Goal: Contribute content: Add original content to the website for others to see

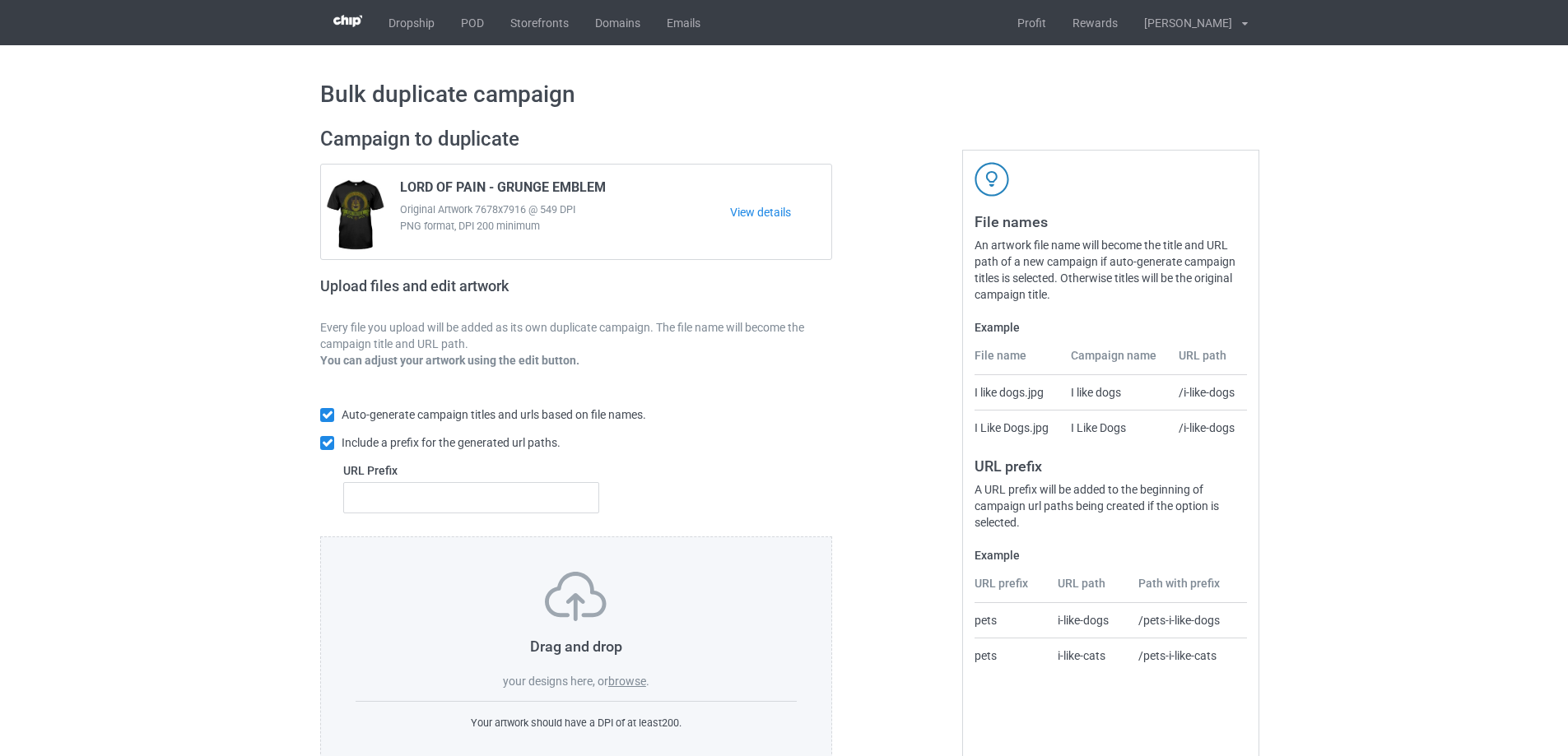
click at [629, 686] on label "browse" at bounding box center [628, 681] width 38 height 13
click at [0, 0] on input "browse" at bounding box center [0, 0] width 0 height 0
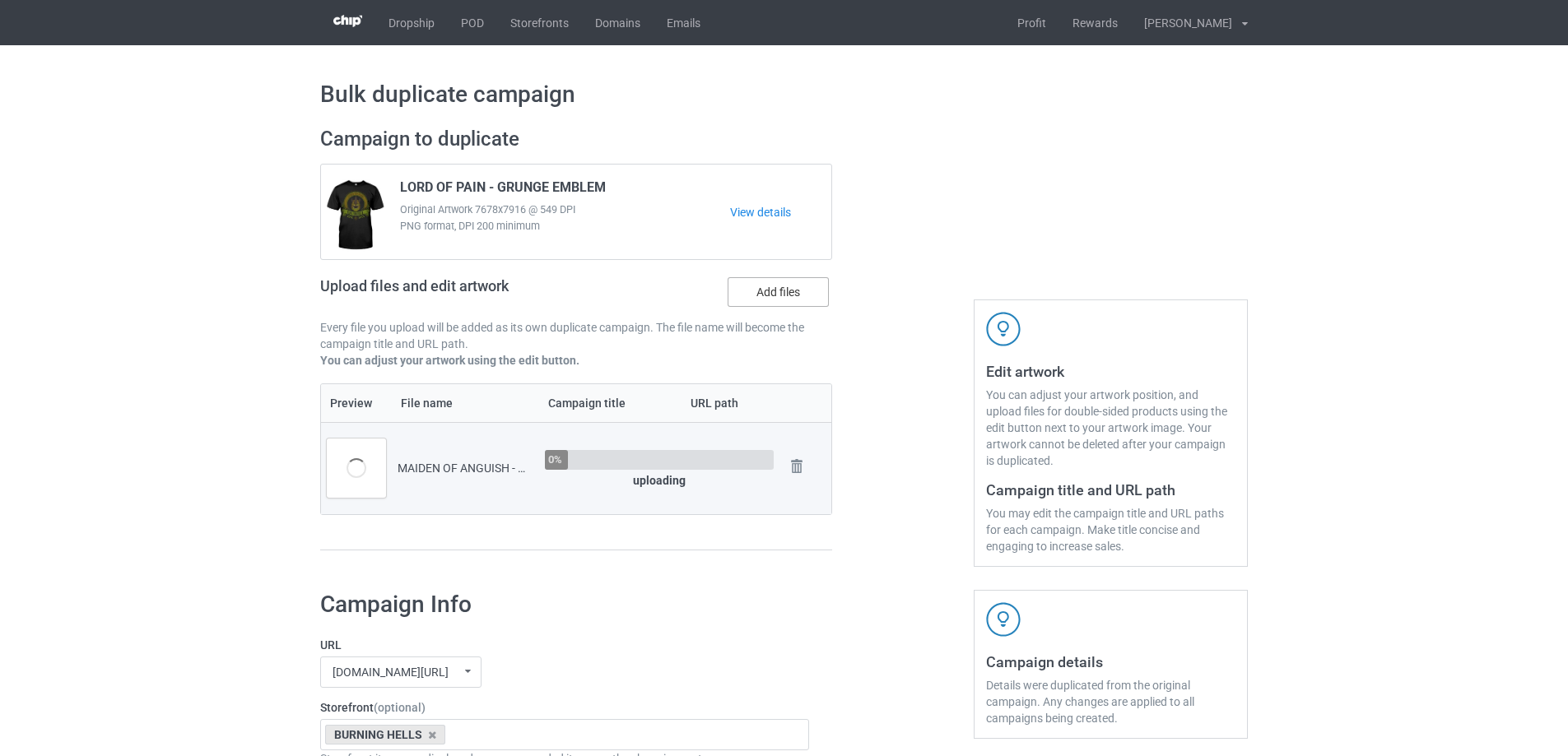
click at [757, 286] on label "Add files" at bounding box center [778, 291] width 101 height 29
click at [0, 0] on input "Add files" at bounding box center [0, 0] width 0 height 0
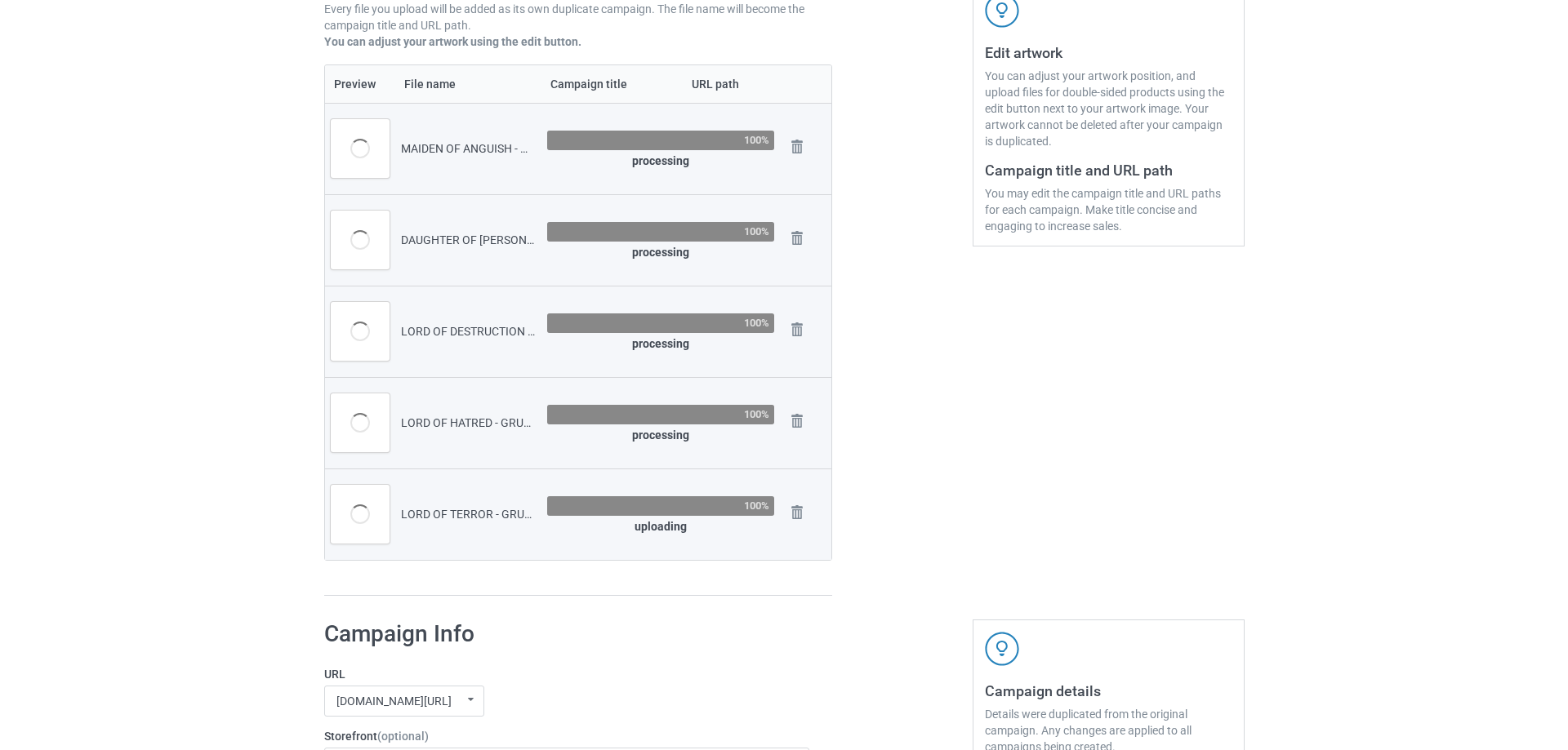
scroll to position [326, 0]
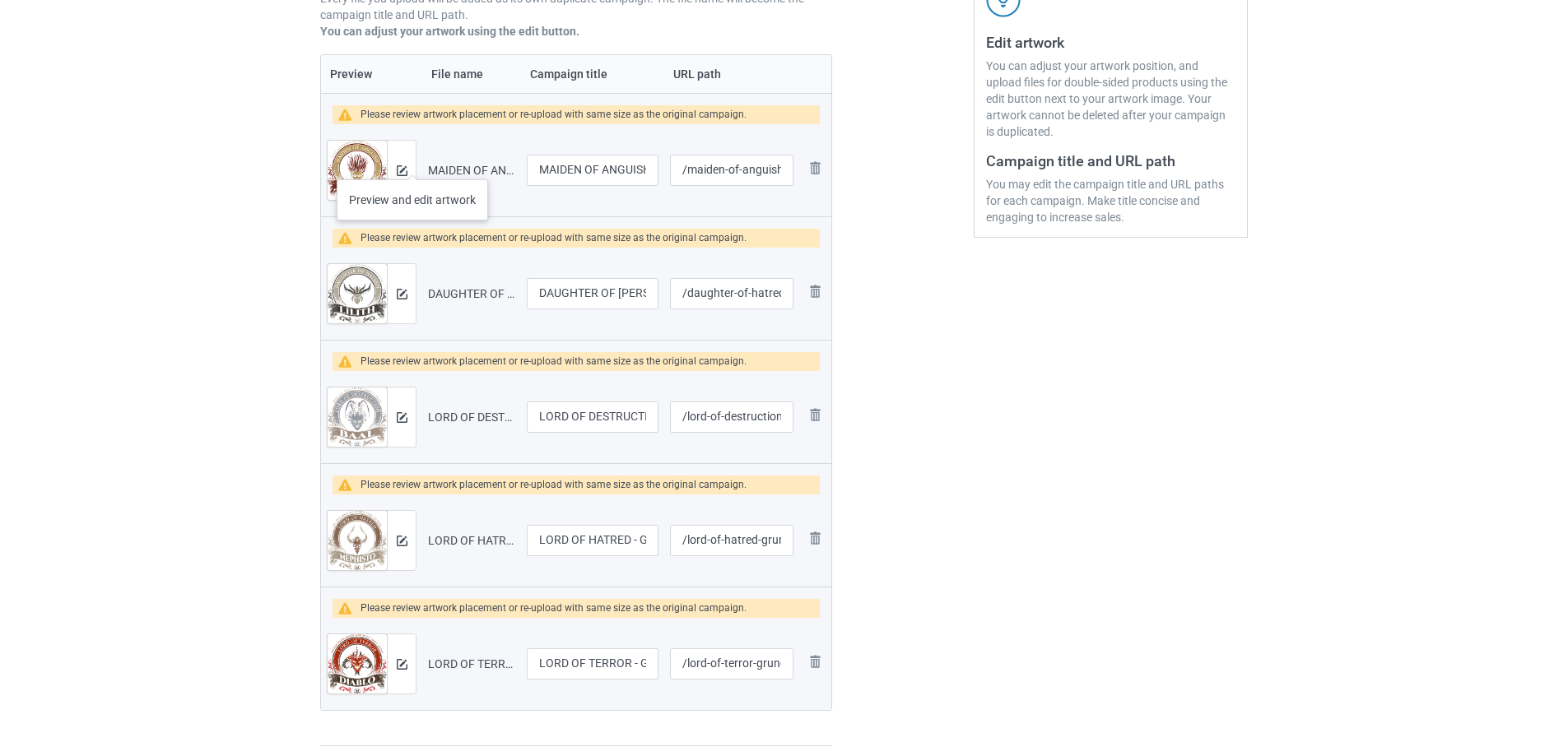
click at [412, 163] on div at bounding box center [401, 170] width 28 height 60
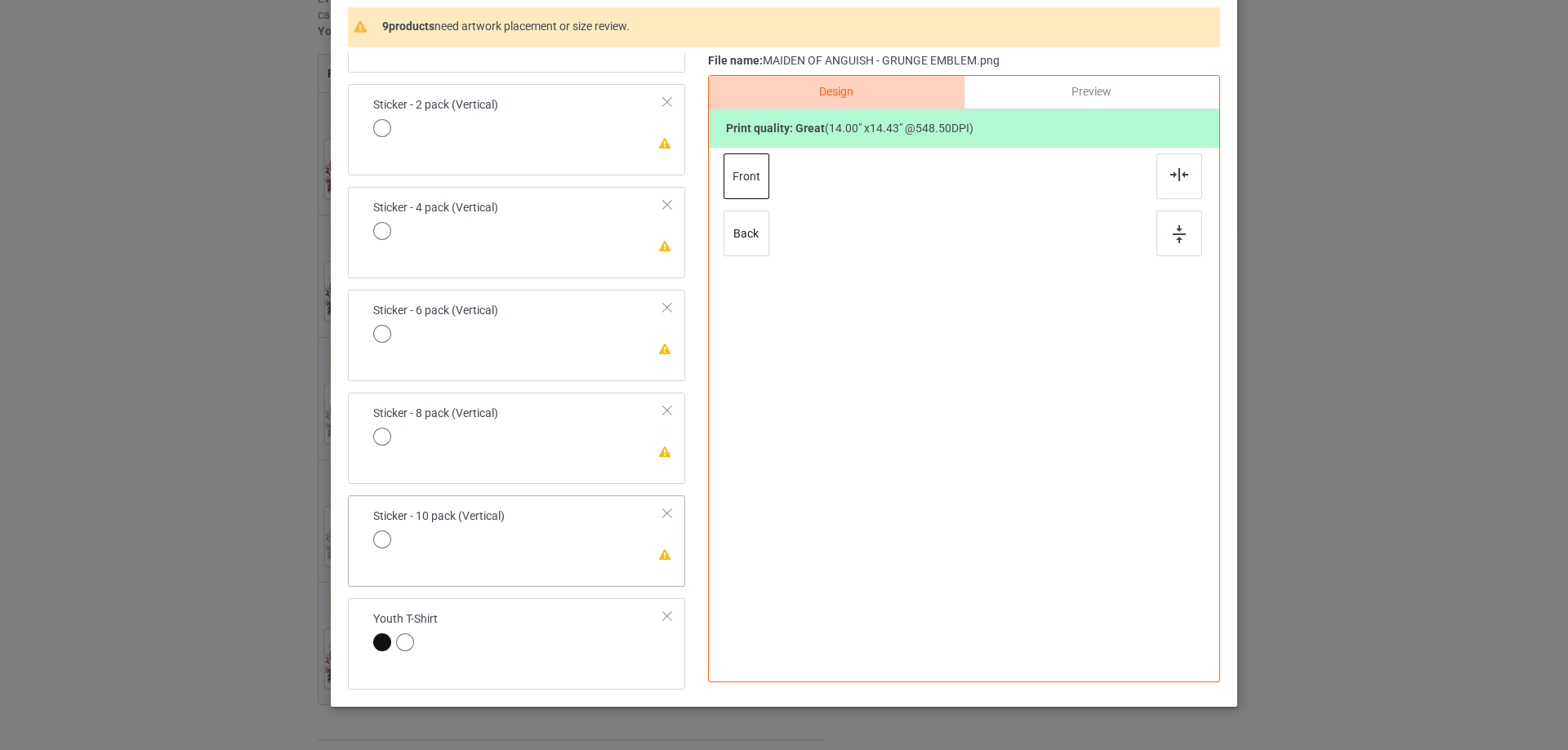
scroll to position [163, 0]
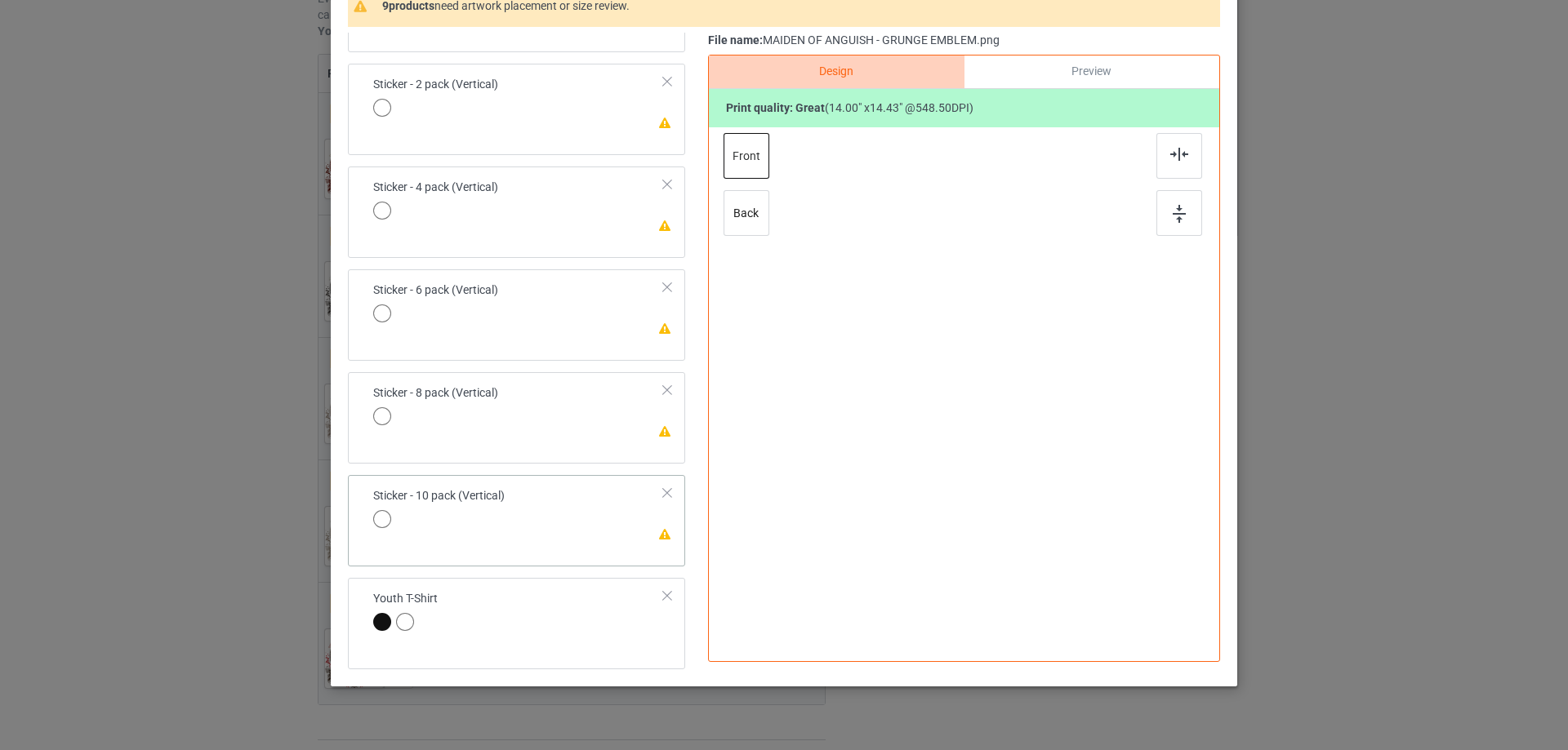
click at [619, 519] on td "Please review artwork placement Sticker - 10 pack (Vertical)" at bounding box center [518, 510] width 309 height 56
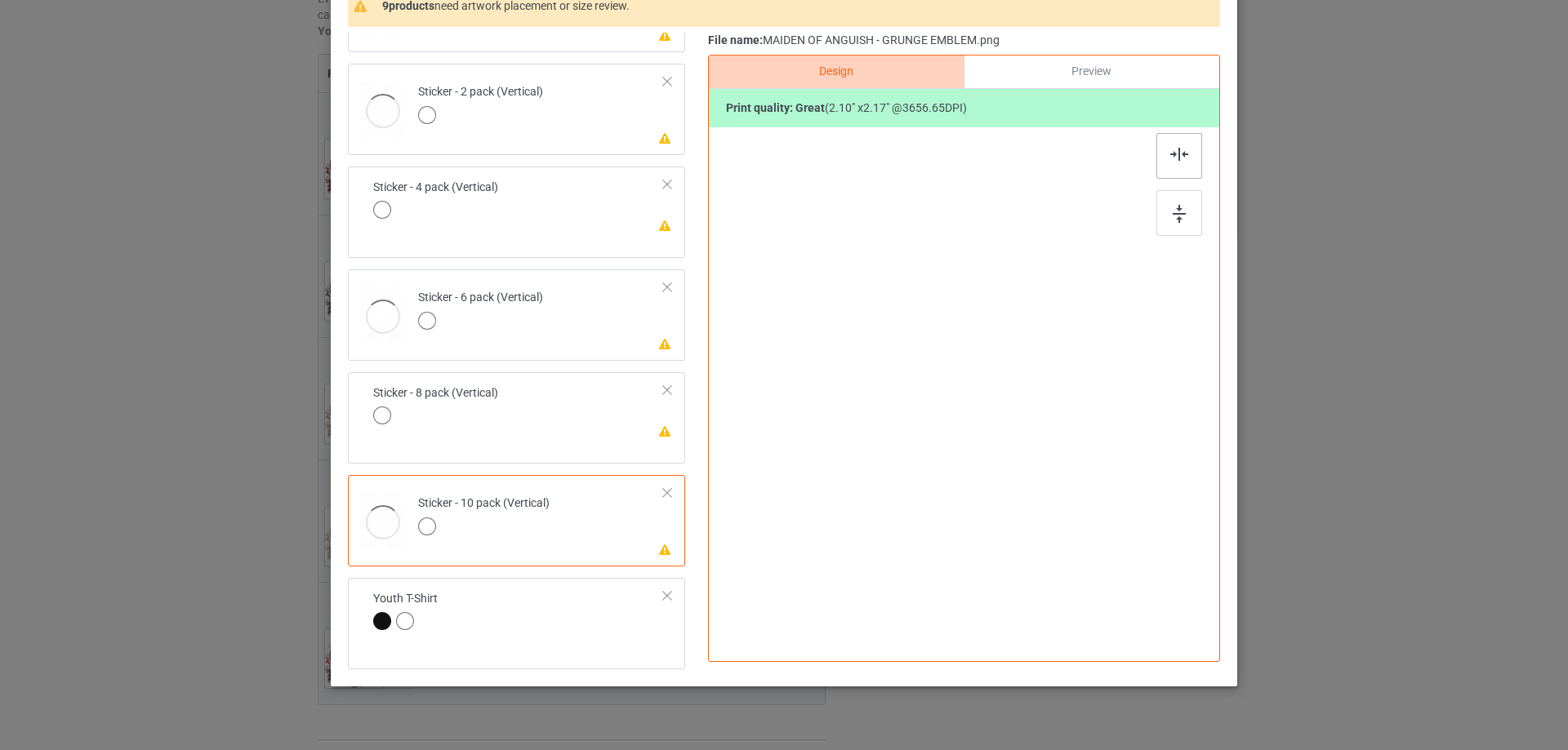
click at [1169, 201] on div at bounding box center [1179, 213] width 46 height 46
click at [1172, 155] on img at bounding box center [1179, 155] width 18 height 13
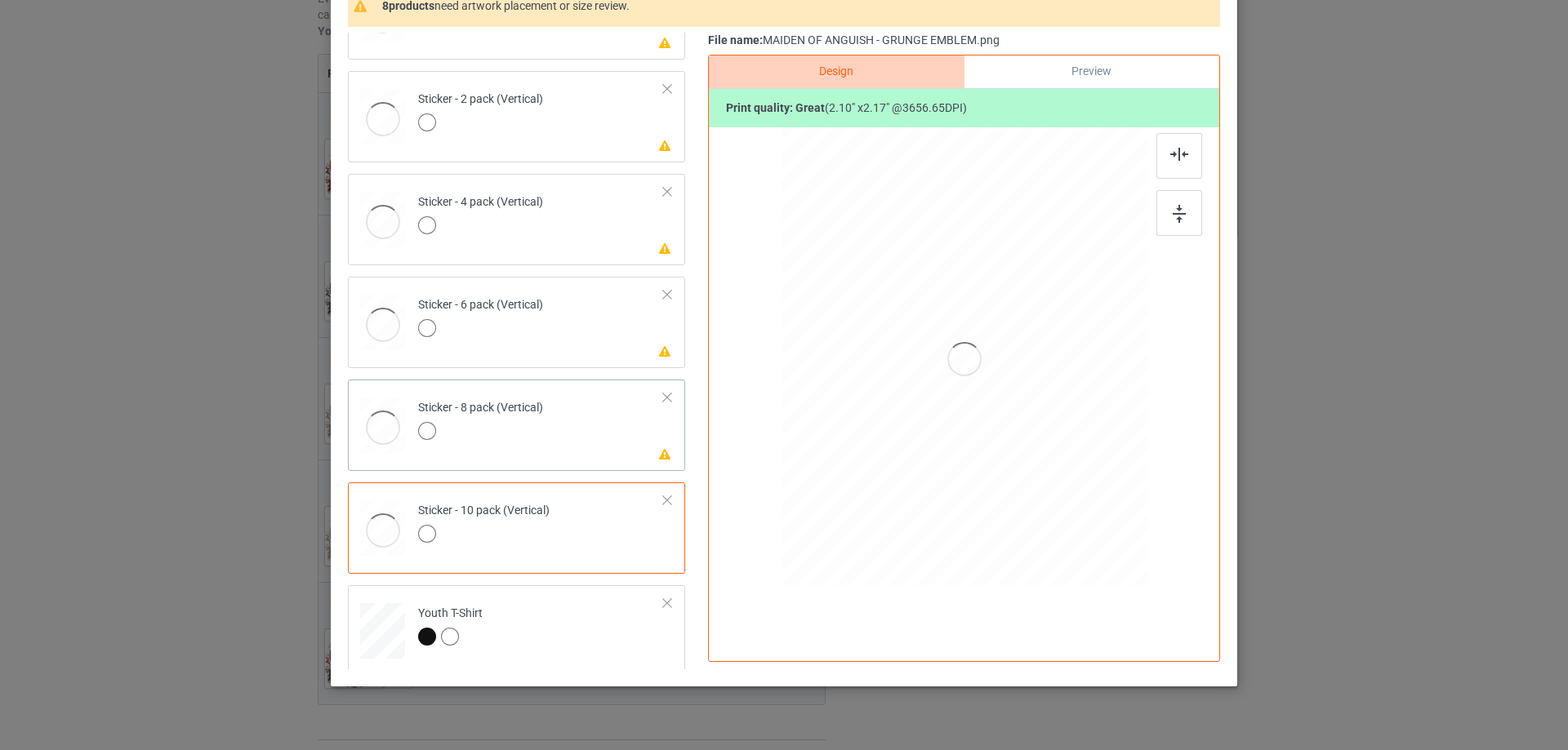
scroll to position [1112, 0]
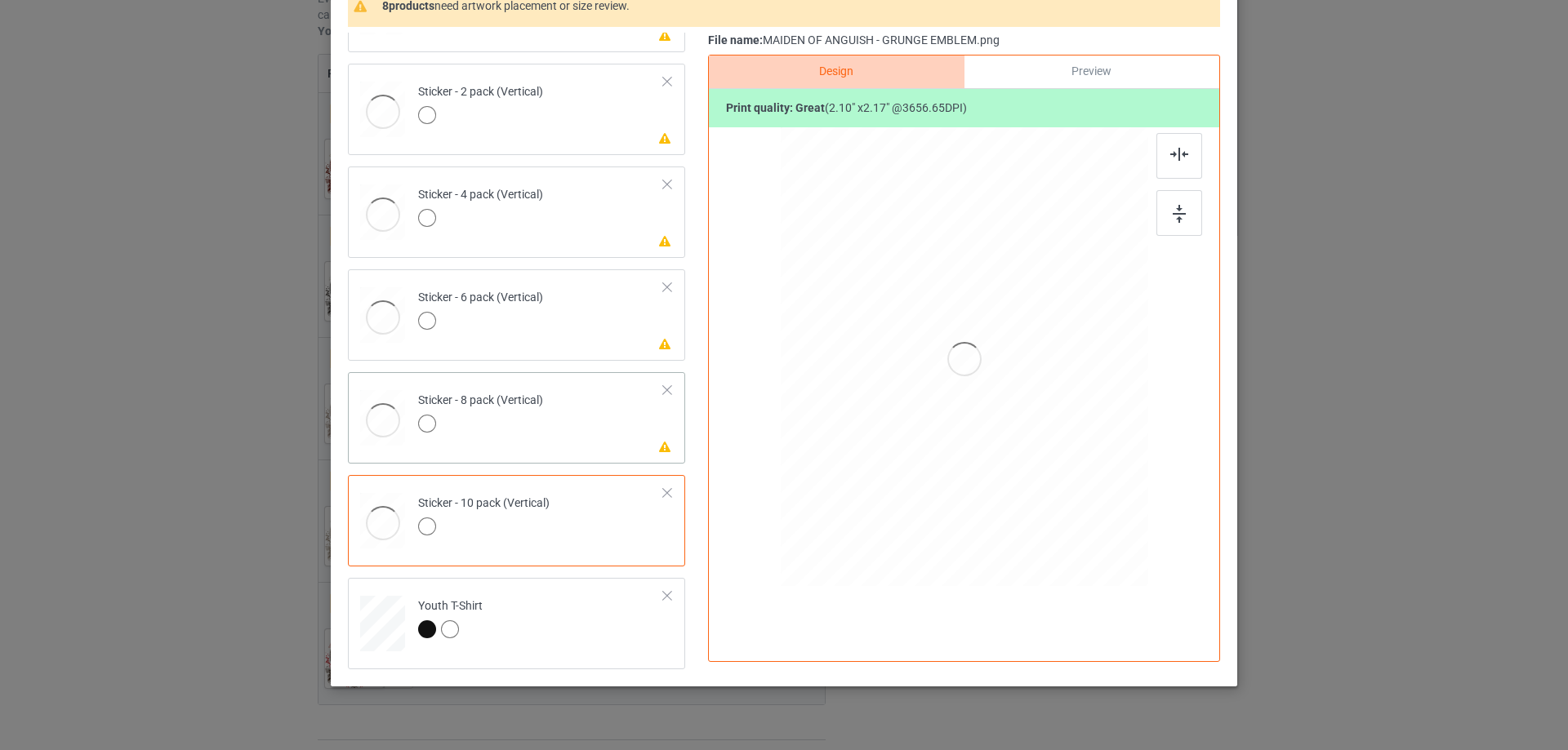
click at [573, 414] on td "Please review artwork placement Sticker - 8 pack (Vertical)" at bounding box center [540, 414] width 264 height 72
click at [1176, 207] on img at bounding box center [1179, 214] width 13 height 18
click at [1175, 142] on div at bounding box center [1179, 156] width 46 height 46
click at [565, 338] on td "Please review artwork placement Sticker - 6 pack (Vertical)" at bounding box center [540, 311] width 264 height 72
click at [1193, 202] on div at bounding box center [1179, 213] width 46 height 46
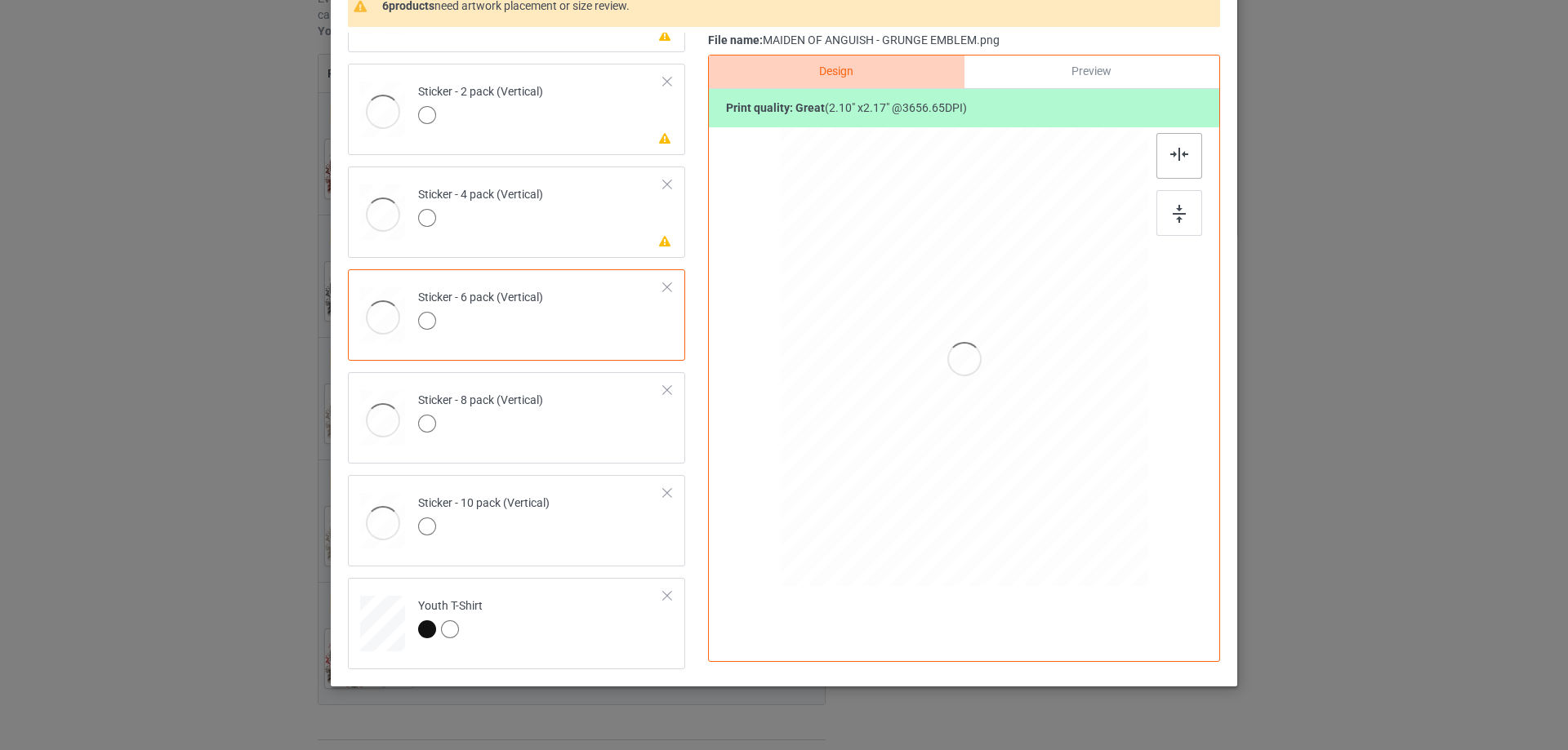
click at [1170, 156] on img at bounding box center [1179, 155] width 18 height 13
click at [554, 219] on td "Please review artwork placement Sticker - 4 pack (Vertical)" at bounding box center [540, 209] width 264 height 72
drag, startPoint x: 1186, startPoint y: 210, endPoint x: 1184, endPoint y: 193, distance: 17.1
click at [1185, 209] on div at bounding box center [1179, 213] width 46 height 46
click at [1178, 160] on img at bounding box center [1179, 155] width 18 height 13
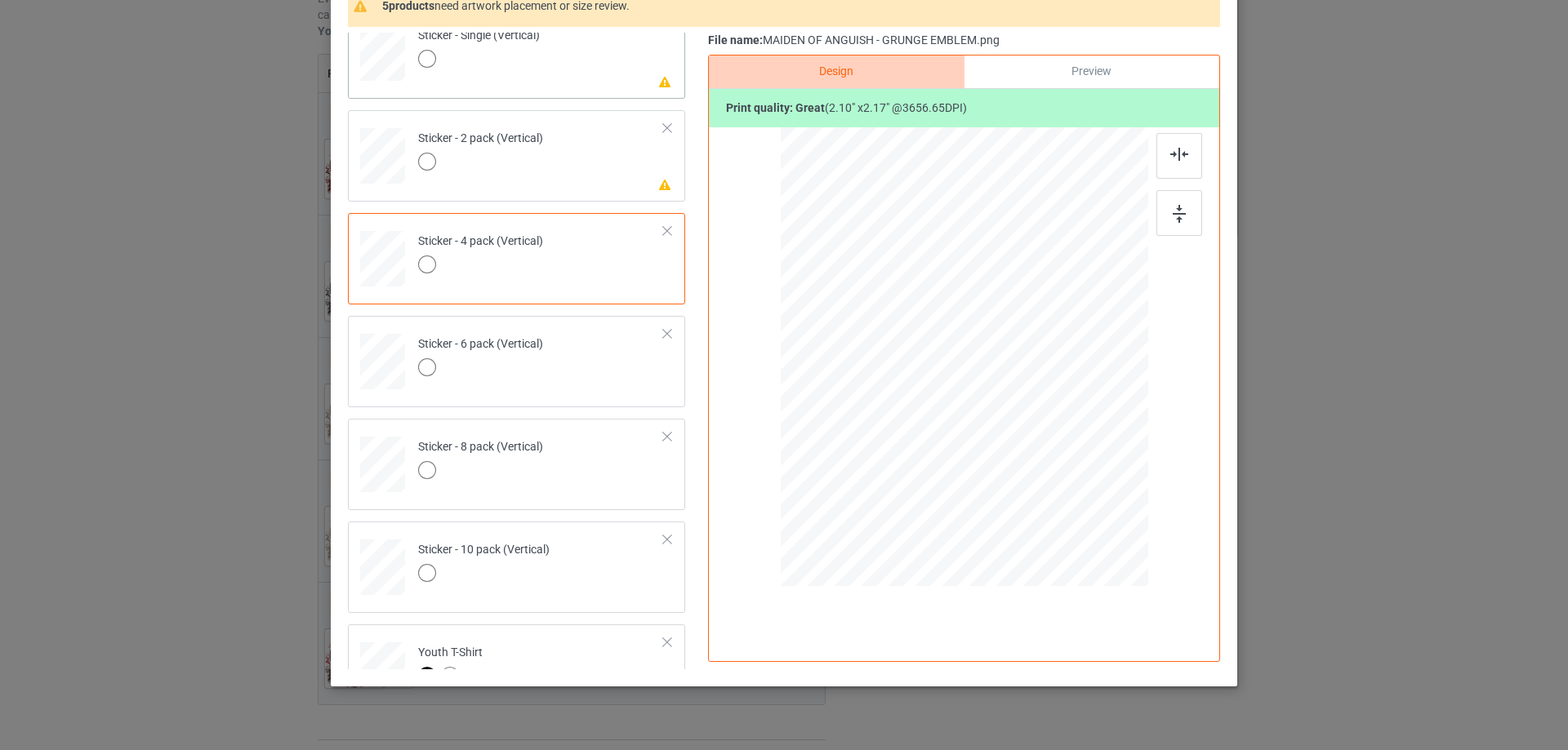
scroll to position [867, 0]
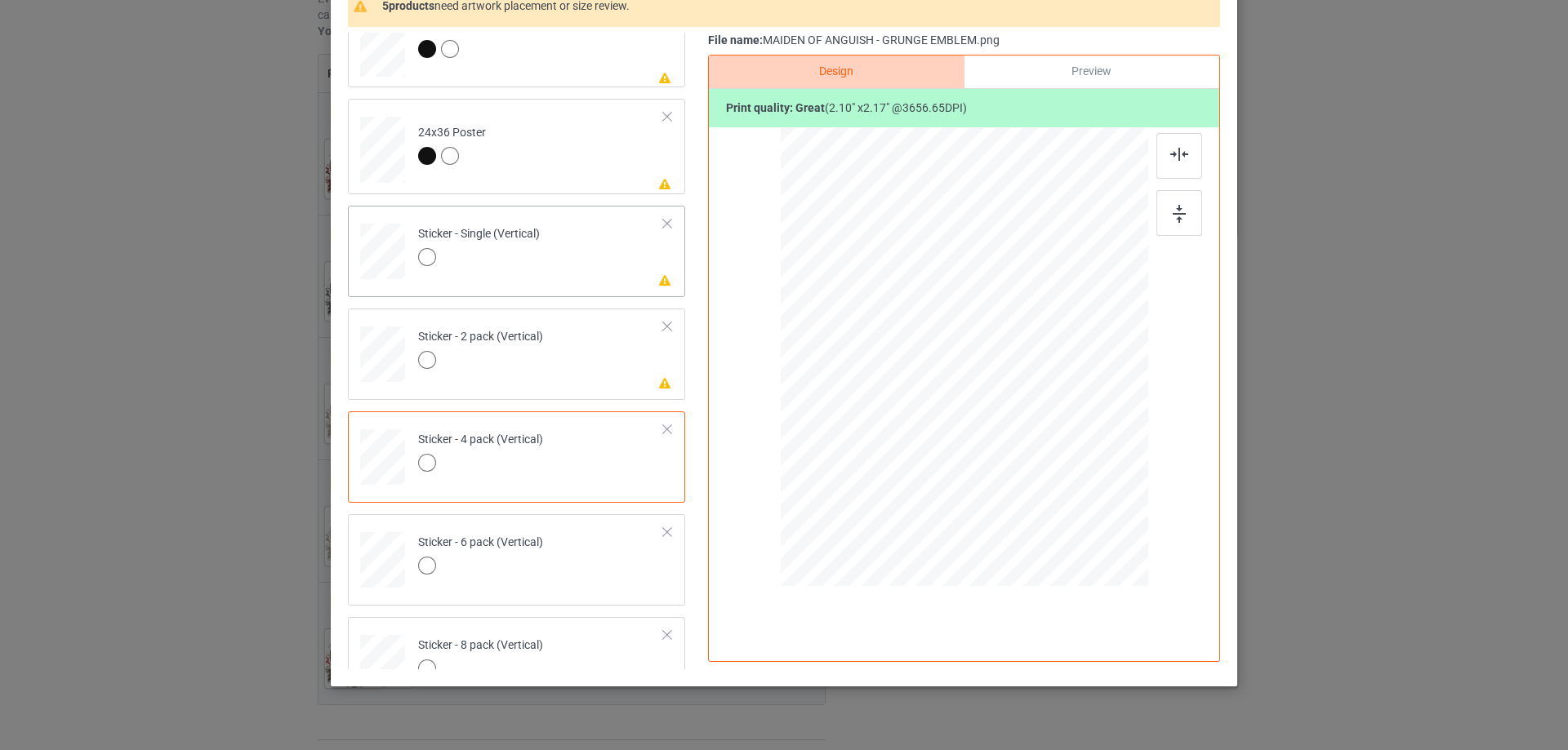
click at [614, 263] on td "Please review artwork placement Sticker - Single (Vertical)" at bounding box center [540, 248] width 264 height 72
click at [1179, 204] on div at bounding box center [1179, 213] width 46 height 46
click at [1170, 161] on div at bounding box center [1179, 156] width 46 height 46
click at [627, 356] on td "Please review artwork placement Sticker - 2 pack (Vertical)" at bounding box center [540, 351] width 264 height 72
click at [1175, 195] on div at bounding box center [1179, 213] width 46 height 46
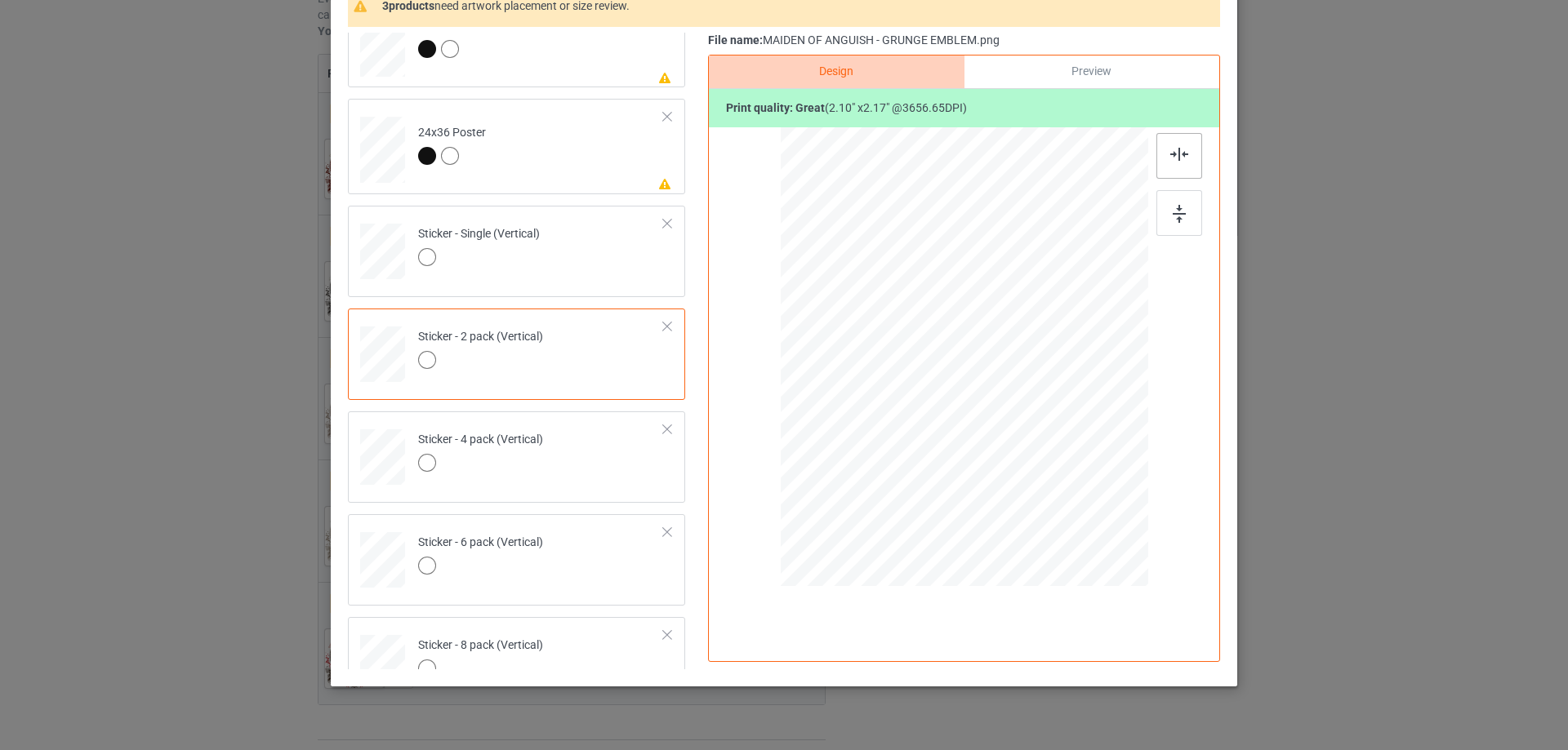
click at [1174, 158] on img at bounding box center [1179, 155] width 18 height 13
click at [607, 151] on td "Please review artwork placement 24x36 Poster" at bounding box center [540, 146] width 264 height 82
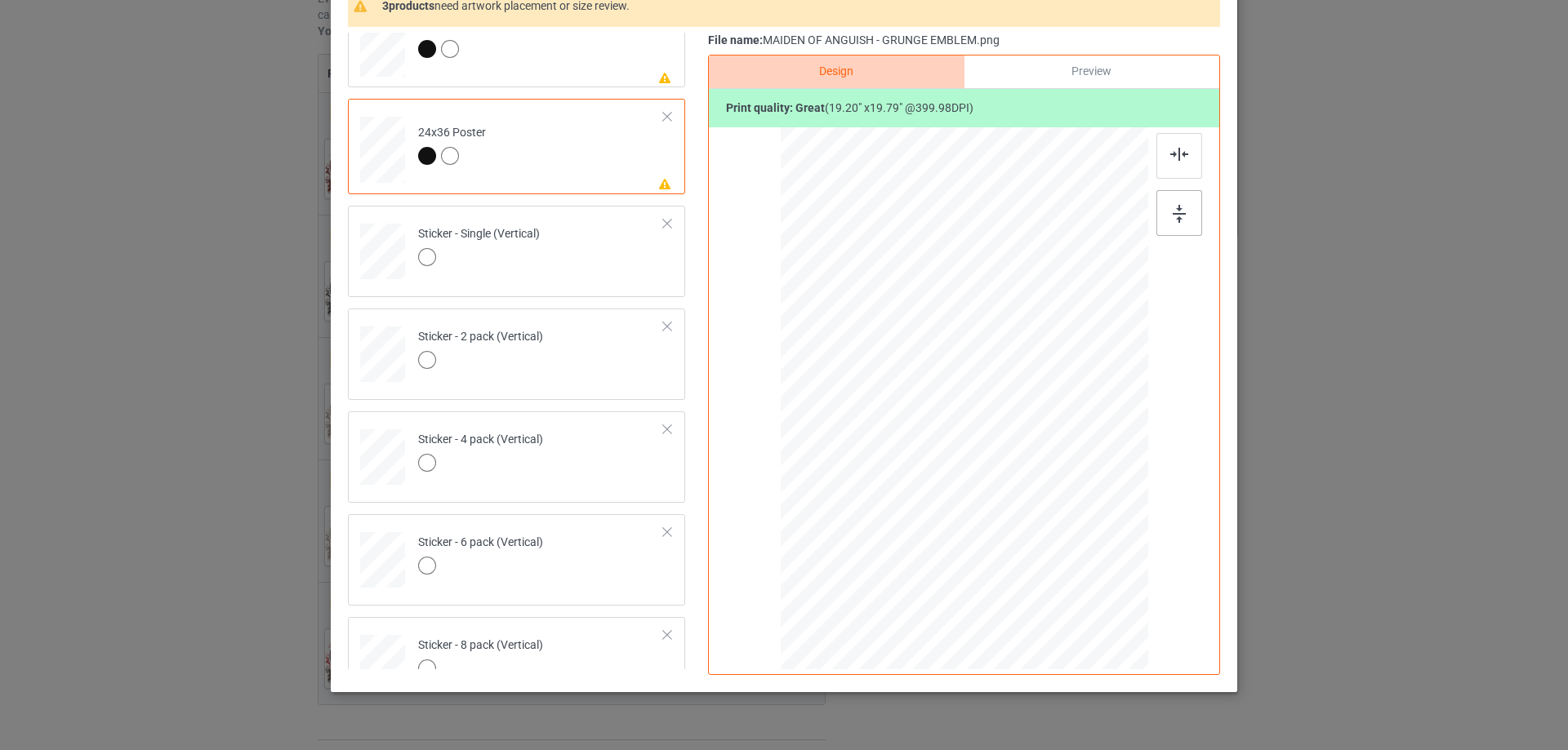
click at [1176, 201] on div at bounding box center [1179, 213] width 46 height 46
click at [1170, 152] on img at bounding box center [1179, 155] width 18 height 13
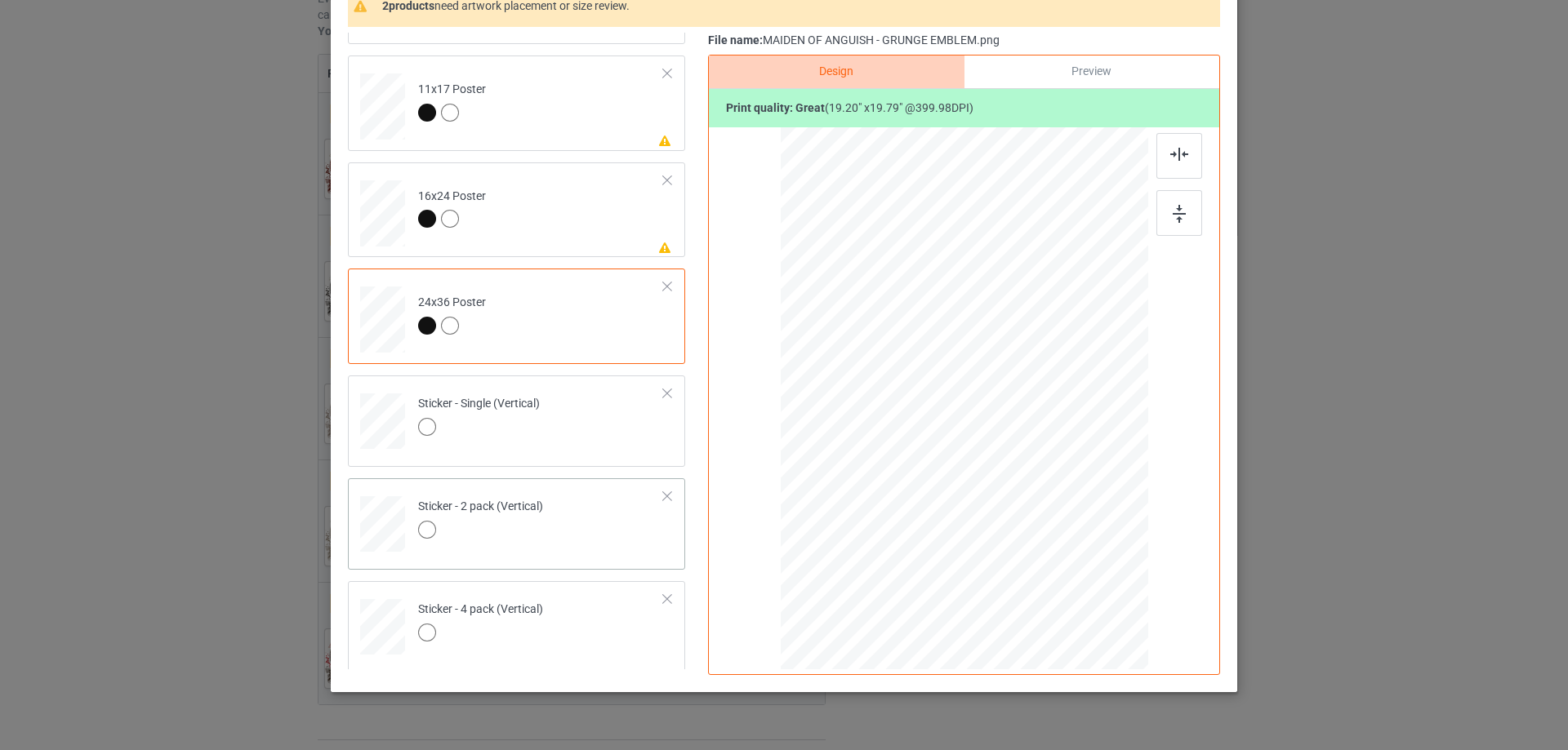
scroll to position [622, 0]
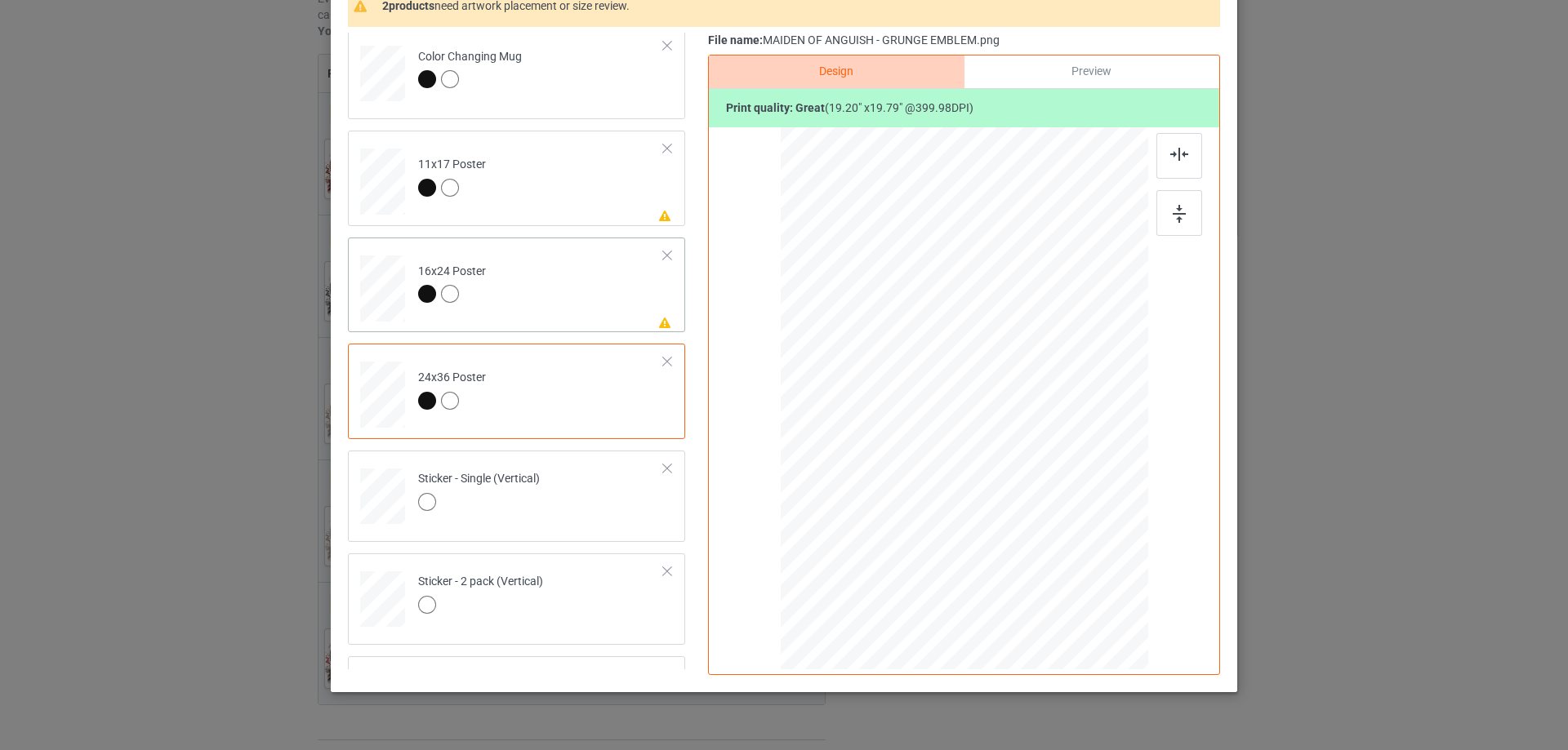
click at [551, 301] on td "Please review artwork placement 16x24 Poster" at bounding box center [540, 285] width 264 height 82
click at [1156, 219] on div at bounding box center [1179, 213] width 46 height 46
click at [1182, 150] on img at bounding box center [1179, 155] width 18 height 13
click at [591, 208] on td "Please review artwork placement 11x17 Poster" at bounding box center [540, 178] width 264 height 82
click at [1177, 200] on div at bounding box center [1179, 213] width 46 height 46
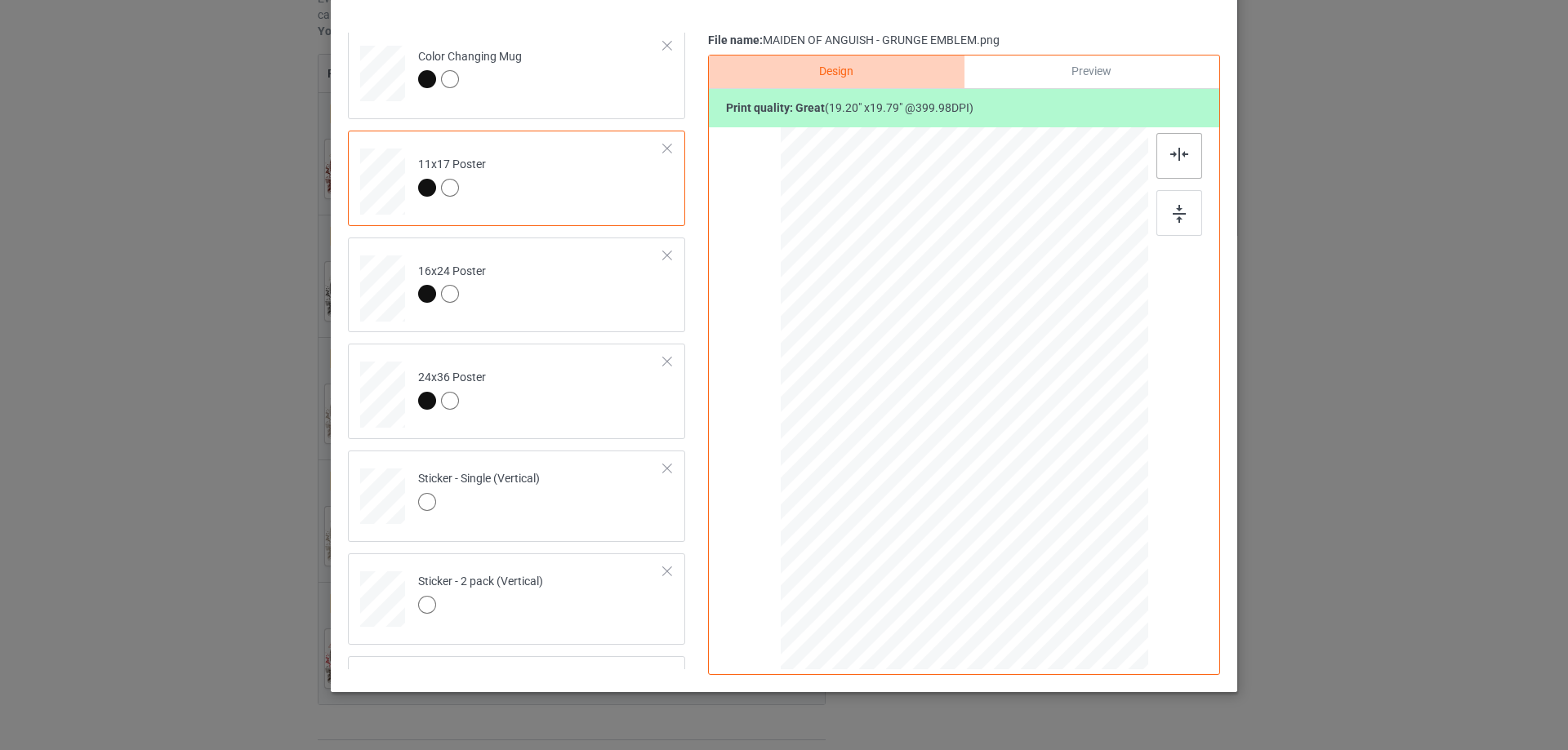
click at [1184, 161] on div at bounding box center [1179, 156] width 46 height 46
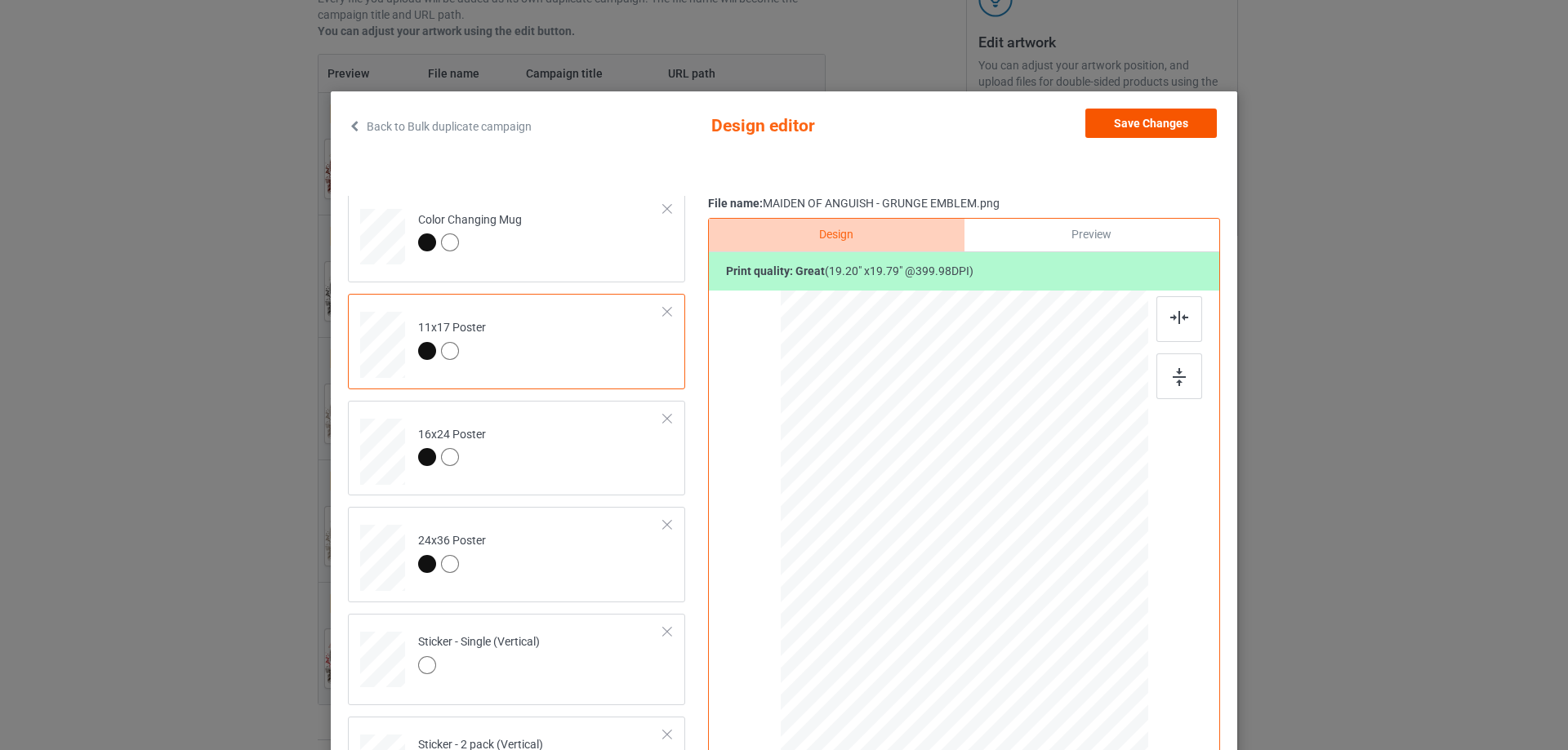
drag, startPoint x: 1172, startPoint y: 95, endPoint x: 1167, endPoint y: 118, distance: 23.5
click at [1172, 98] on div "Back to Bulk duplicate campaign Design editor Save Changes Classic T-Shirt Hood…" at bounding box center [784, 473] width 907 height 764
click at [1166, 123] on button "Save Changes" at bounding box center [1151, 123] width 131 height 29
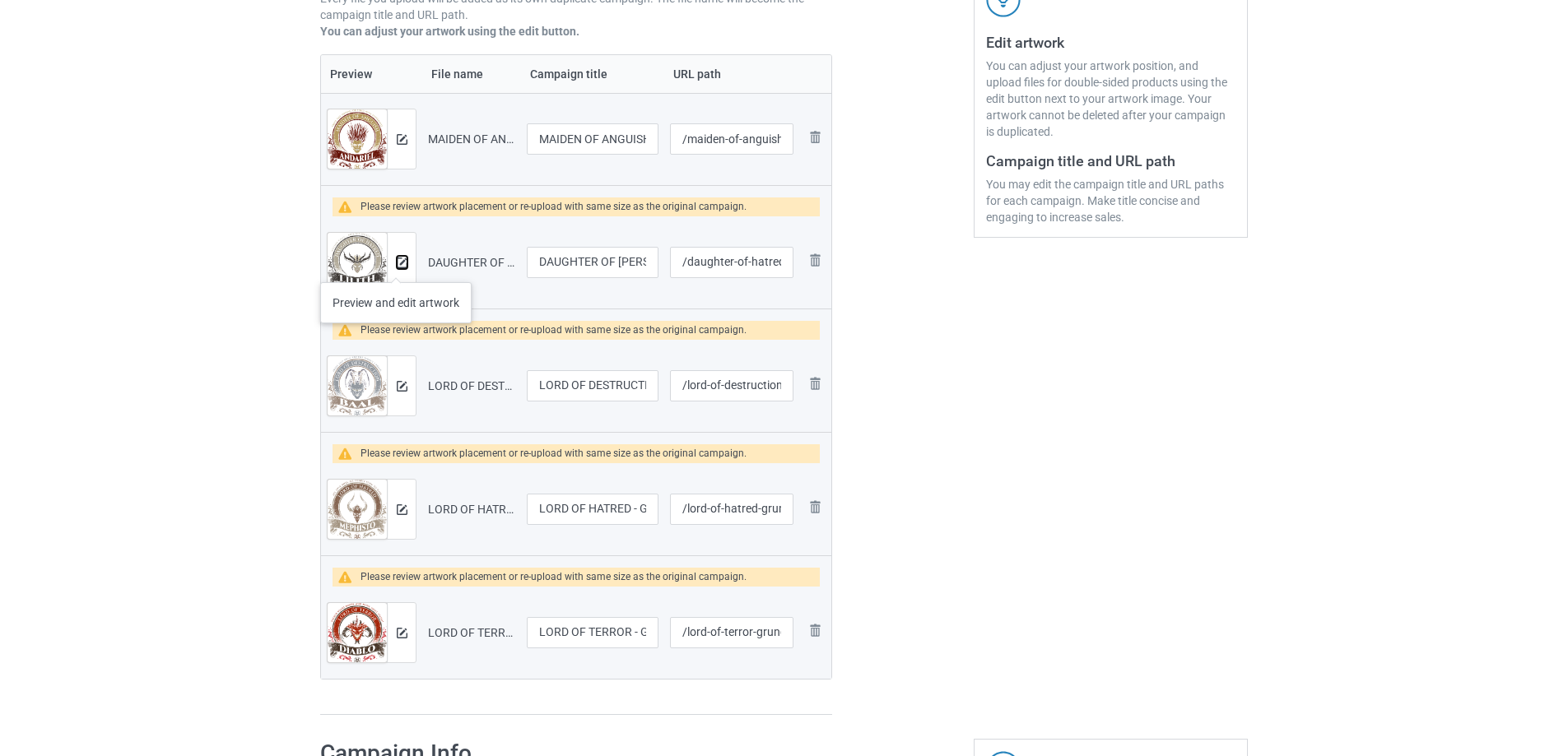
click at [397, 266] on img at bounding box center [402, 263] width 10 height 10
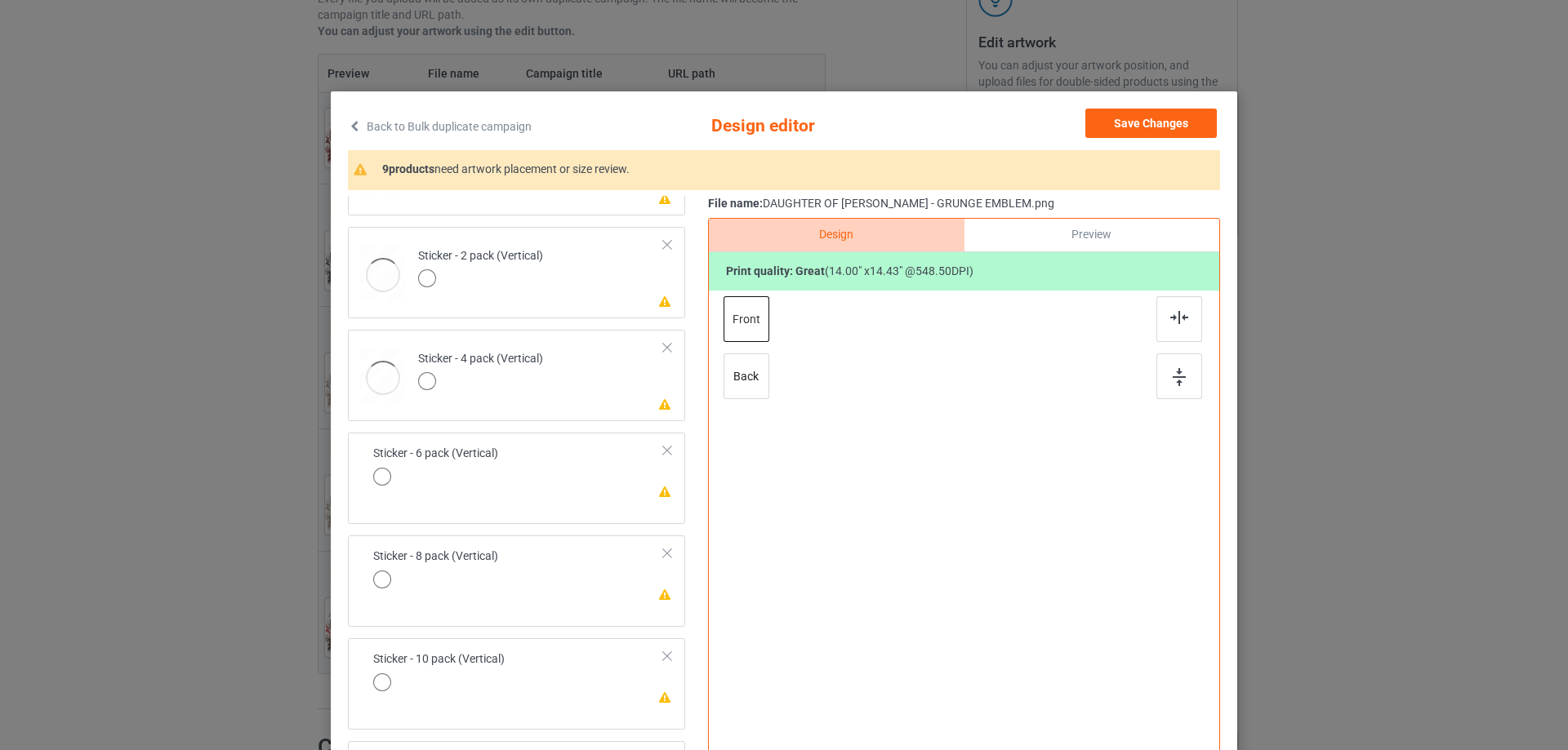
scroll to position [192, 0]
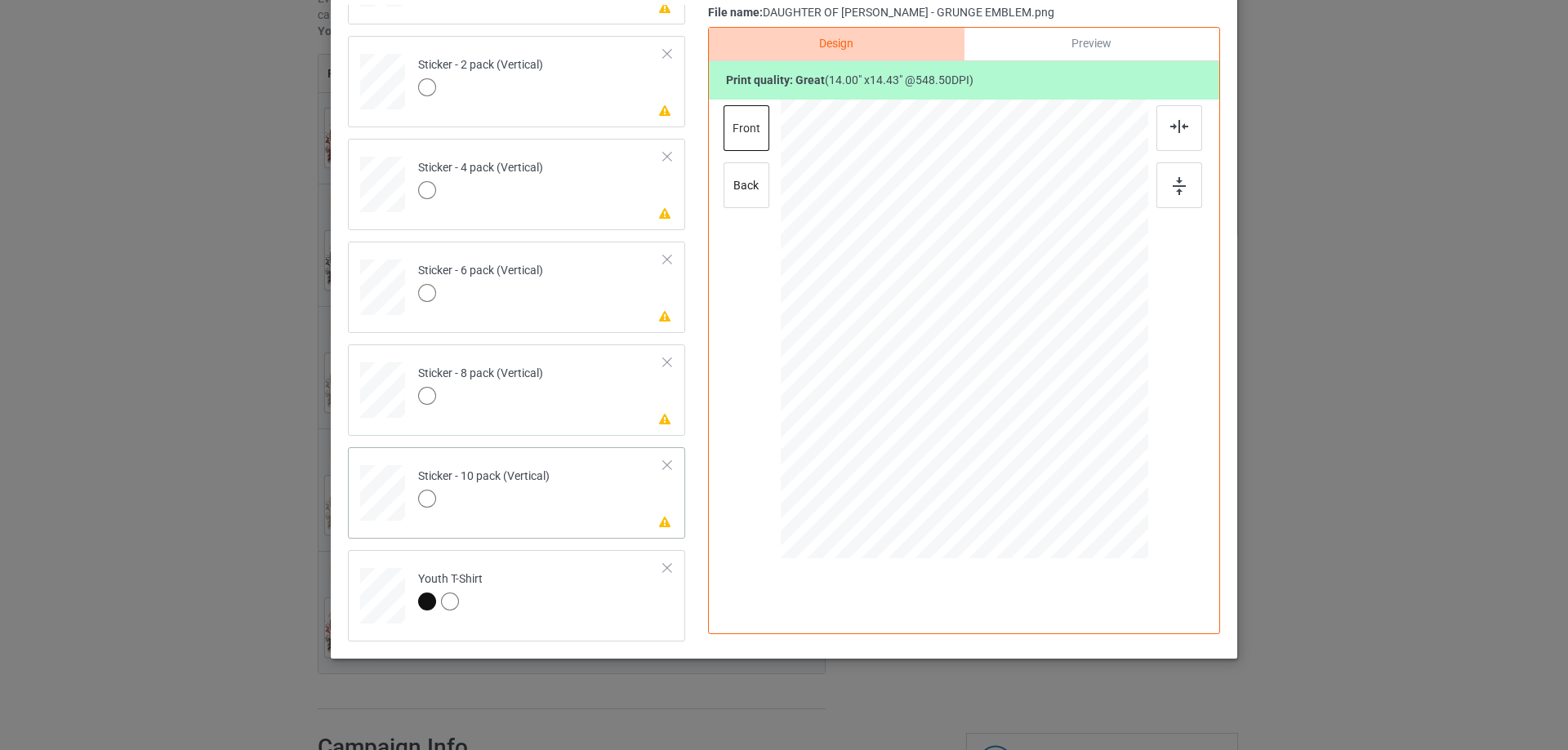
click at [585, 509] on td "Please review artwork placement Sticker - 10 pack (Vertical)" at bounding box center [540, 489] width 264 height 72
click at [1174, 185] on img at bounding box center [1179, 186] width 13 height 18
click at [1172, 129] on img at bounding box center [1179, 127] width 18 height 13
click at [617, 381] on td "Please review artwork placement Sticker - 8 pack (Vertical)" at bounding box center [540, 387] width 264 height 72
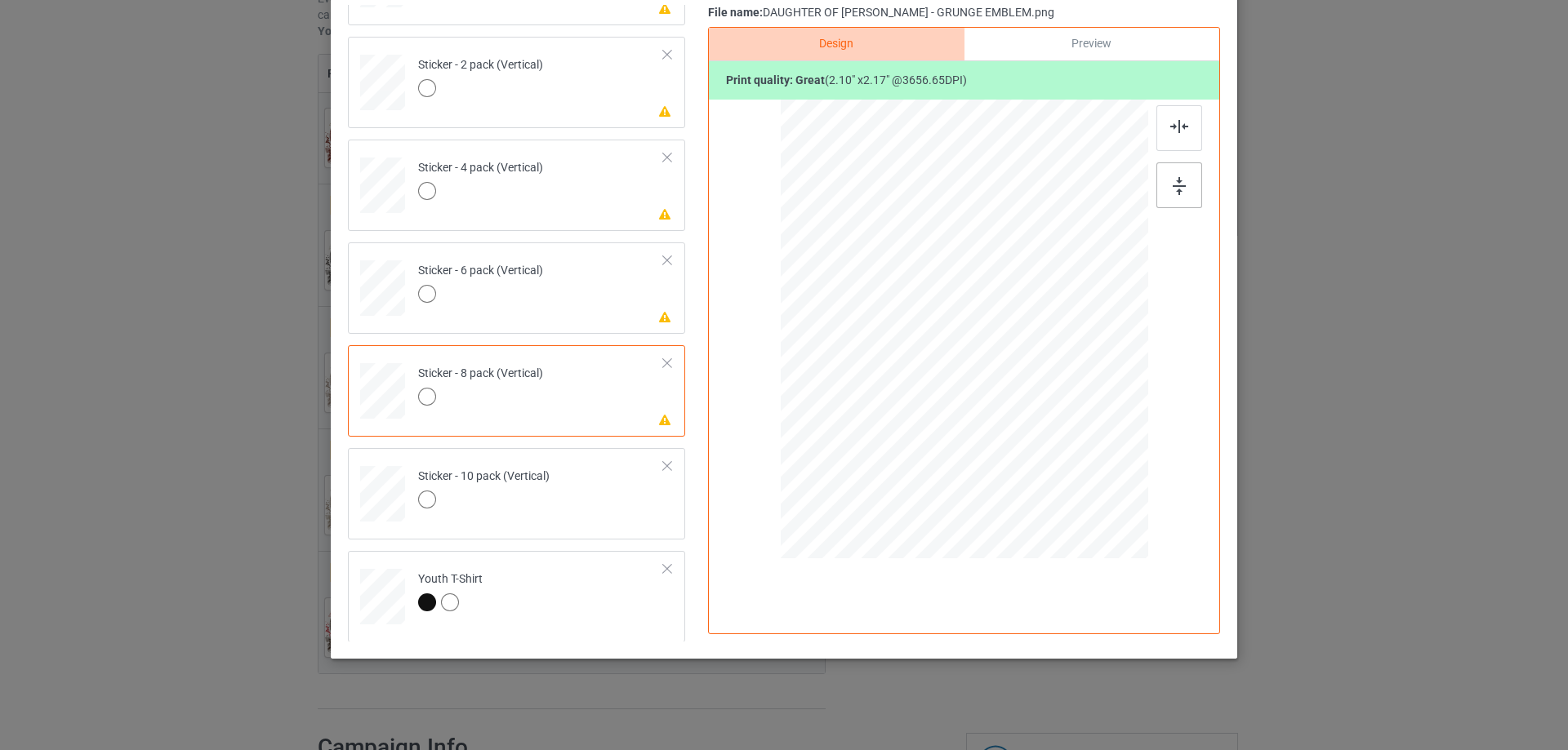
click at [1184, 179] on div at bounding box center [1179, 185] width 46 height 46
click at [1178, 135] on div at bounding box center [1179, 128] width 46 height 46
click at [609, 319] on td "Please review artwork placement Sticker - 6 pack (Vertical)" at bounding box center [540, 285] width 264 height 72
click at [1149, 188] on div at bounding box center [964, 331] width 425 height 464
click at [1172, 180] on img at bounding box center [1179, 186] width 13 height 18
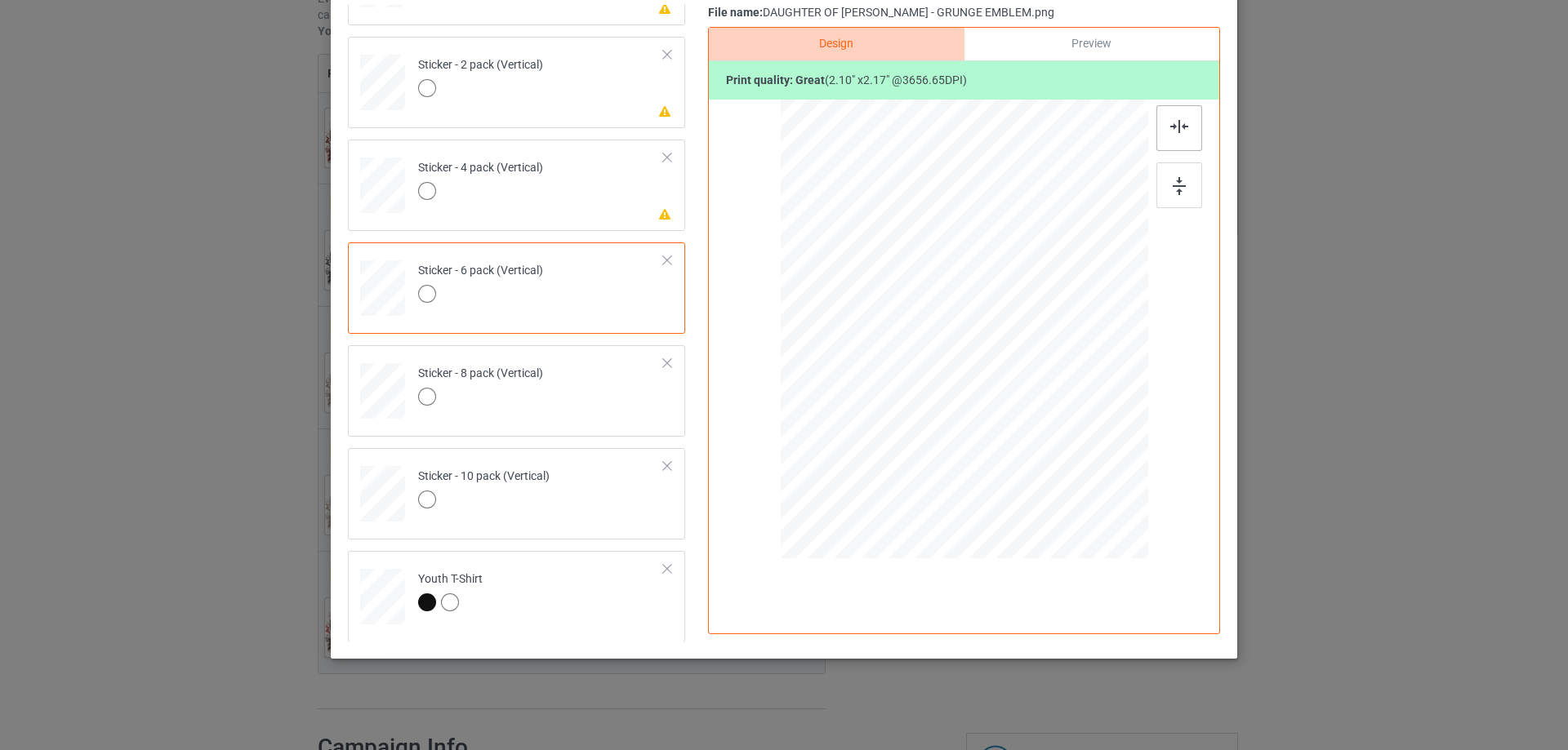
click at [1176, 136] on div at bounding box center [1179, 128] width 46 height 46
click at [541, 205] on td "Please review artwork placement Sticker - 4 pack (Vertical)" at bounding box center [540, 182] width 264 height 72
click at [1159, 187] on div at bounding box center [1179, 185] width 46 height 46
click at [1183, 112] on div at bounding box center [1179, 128] width 46 height 46
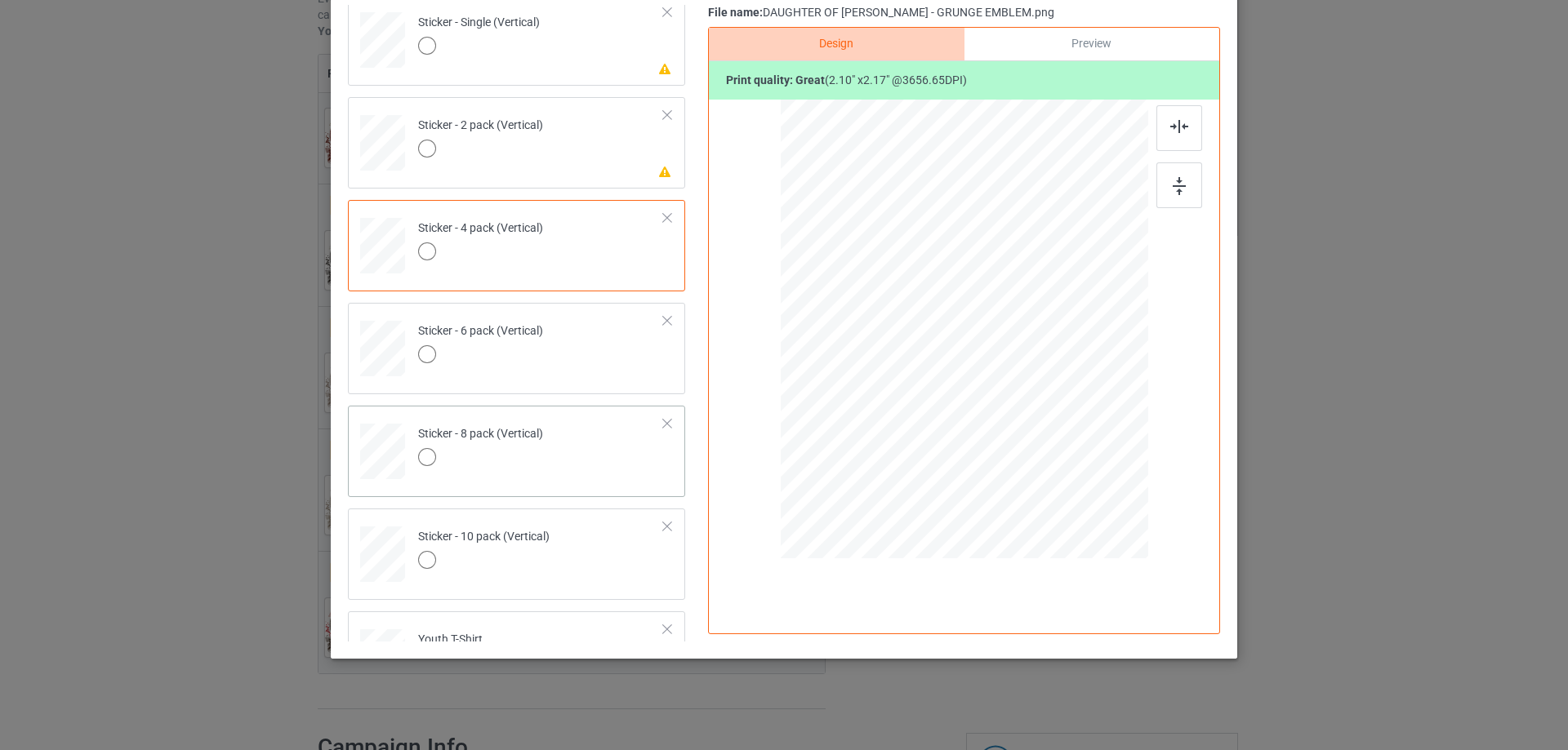
scroll to position [866, 0]
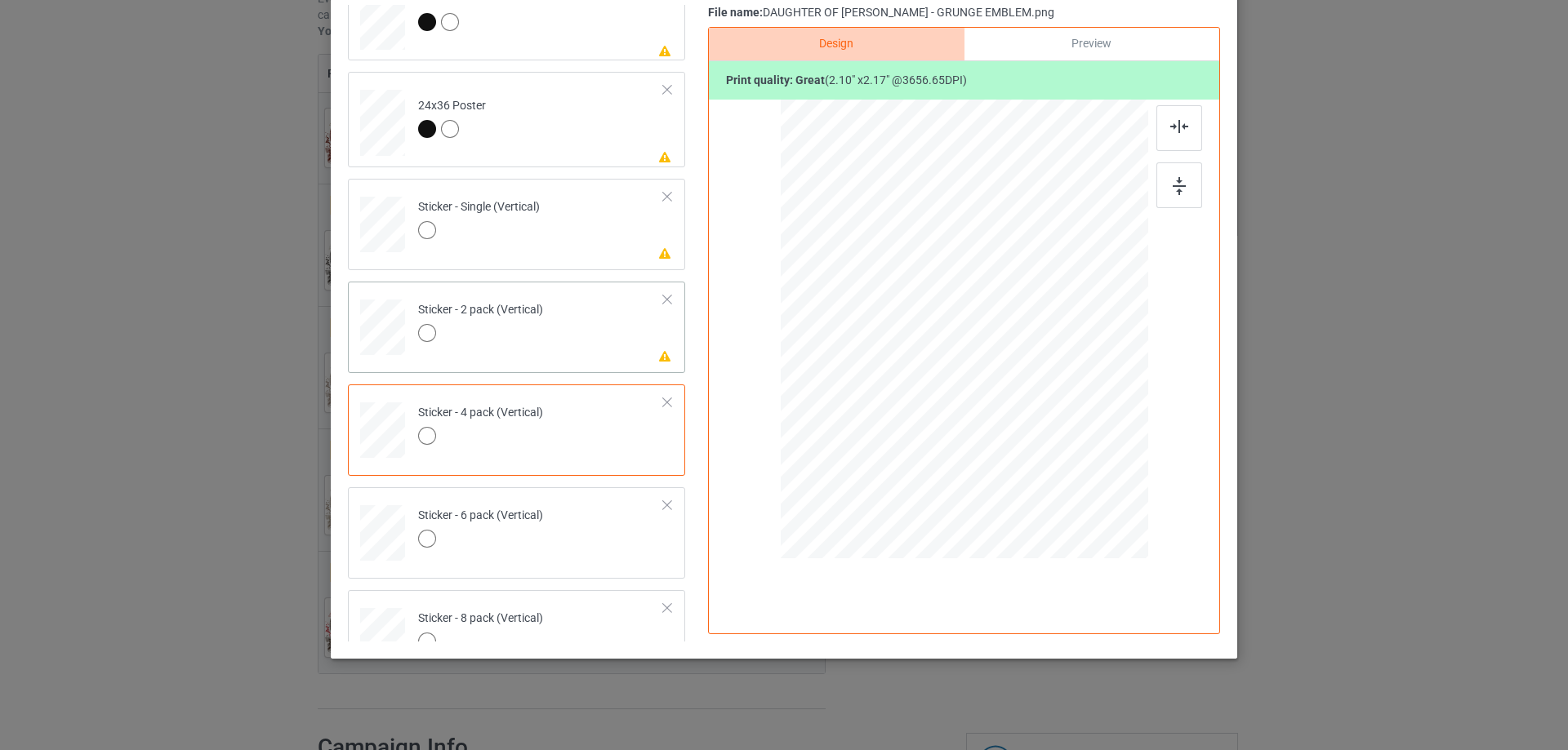
click at [603, 331] on td "Please review artwork placement Sticker - 2 pack (Vertical)" at bounding box center [540, 323] width 264 height 72
click at [1158, 187] on div at bounding box center [1179, 185] width 46 height 46
click at [1176, 129] on img at bounding box center [1179, 127] width 18 height 13
click at [576, 230] on td "Please review artwork placement Sticker - Single (Vertical)" at bounding box center [540, 221] width 264 height 72
click at [1197, 178] on div at bounding box center [1179, 185] width 46 height 46
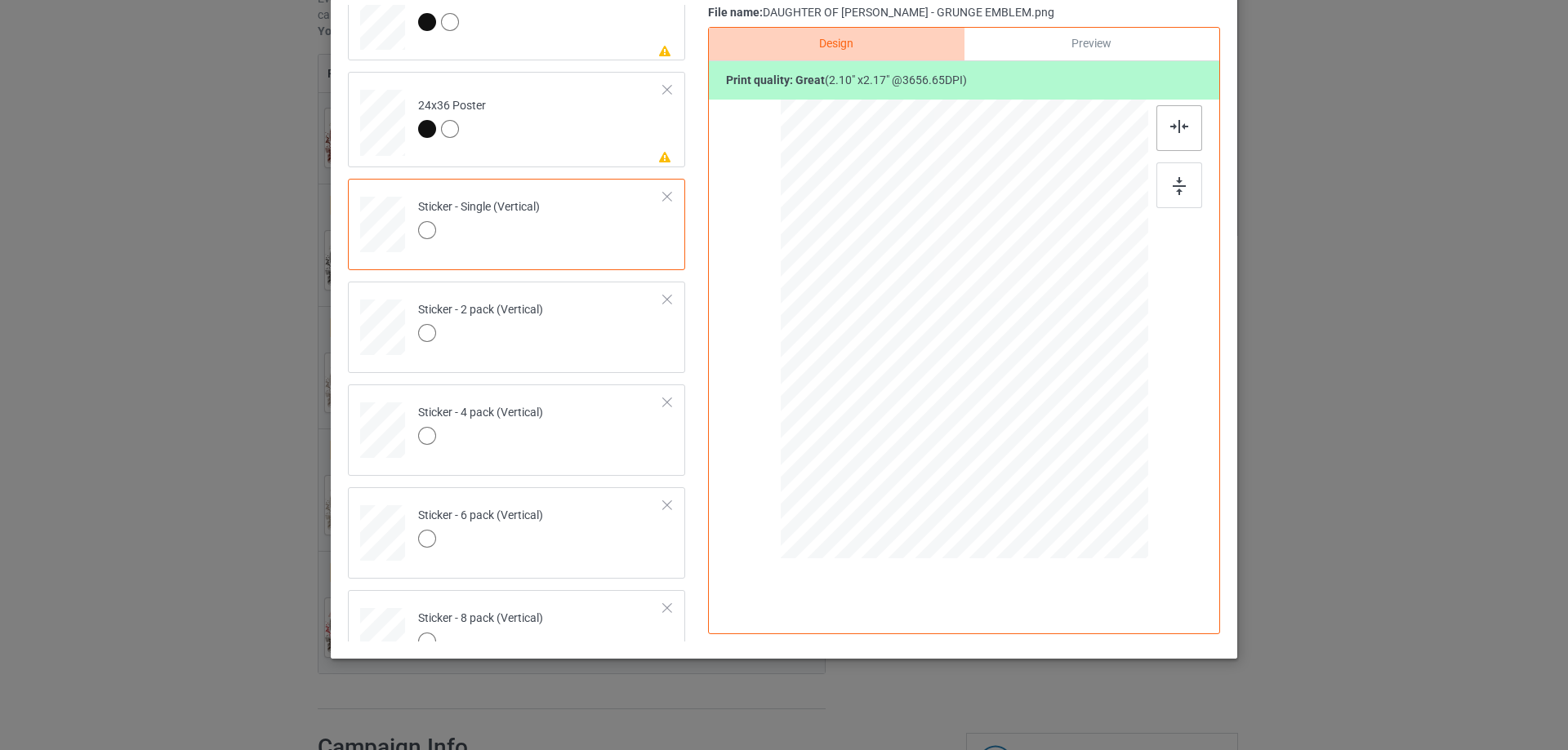
click at [1172, 133] on div at bounding box center [1179, 128] width 46 height 46
click at [1167, 188] on div at bounding box center [1179, 185] width 46 height 46
click at [596, 148] on td "Please review artwork placement 24x36 Poster" at bounding box center [540, 120] width 264 height 82
click at [1172, 180] on img at bounding box center [1179, 186] width 13 height 18
click at [1170, 123] on img at bounding box center [1179, 127] width 18 height 13
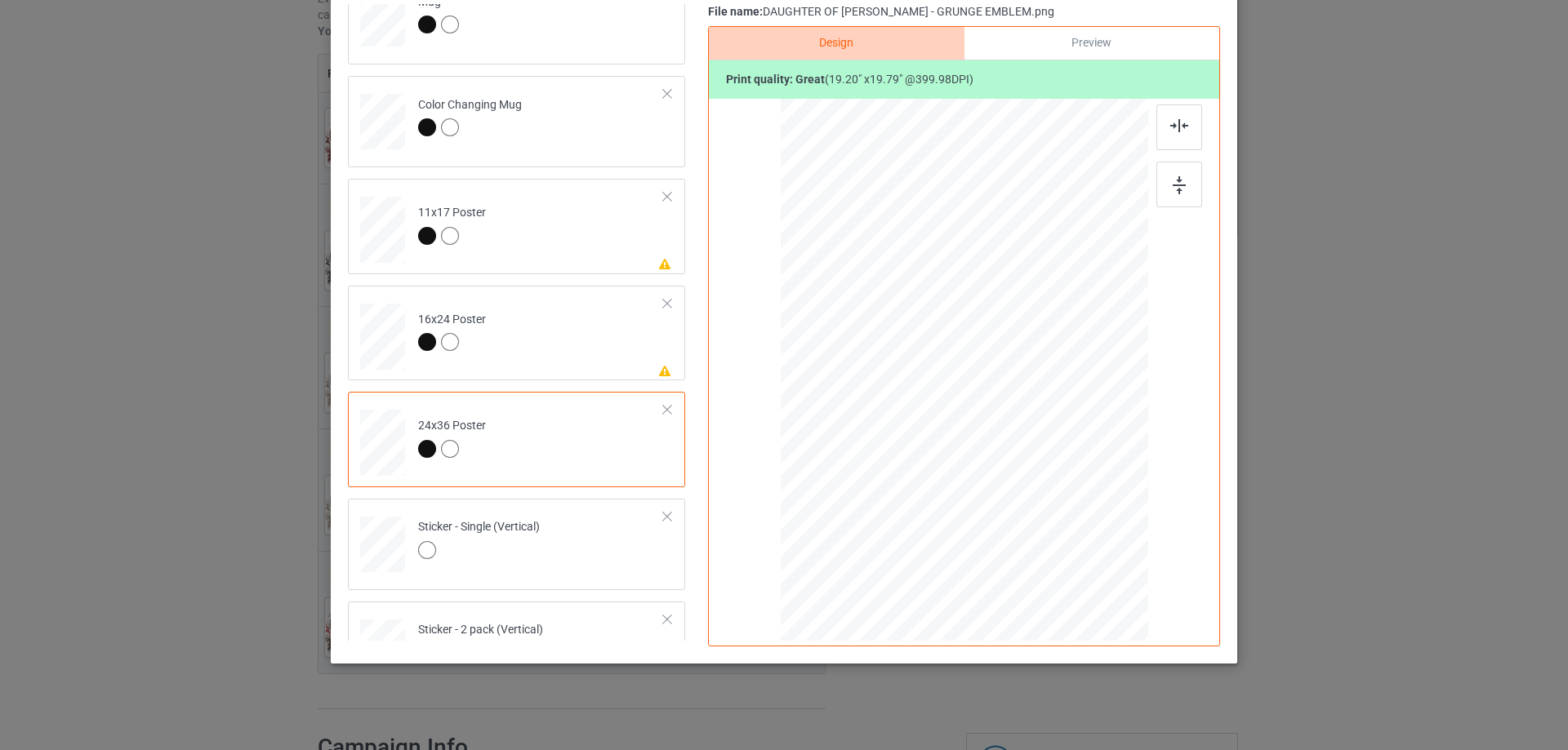
scroll to position [540, 0]
click at [603, 349] on td "Please review artwork placement 16x24 Poster" at bounding box center [540, 339] width 264 height 82
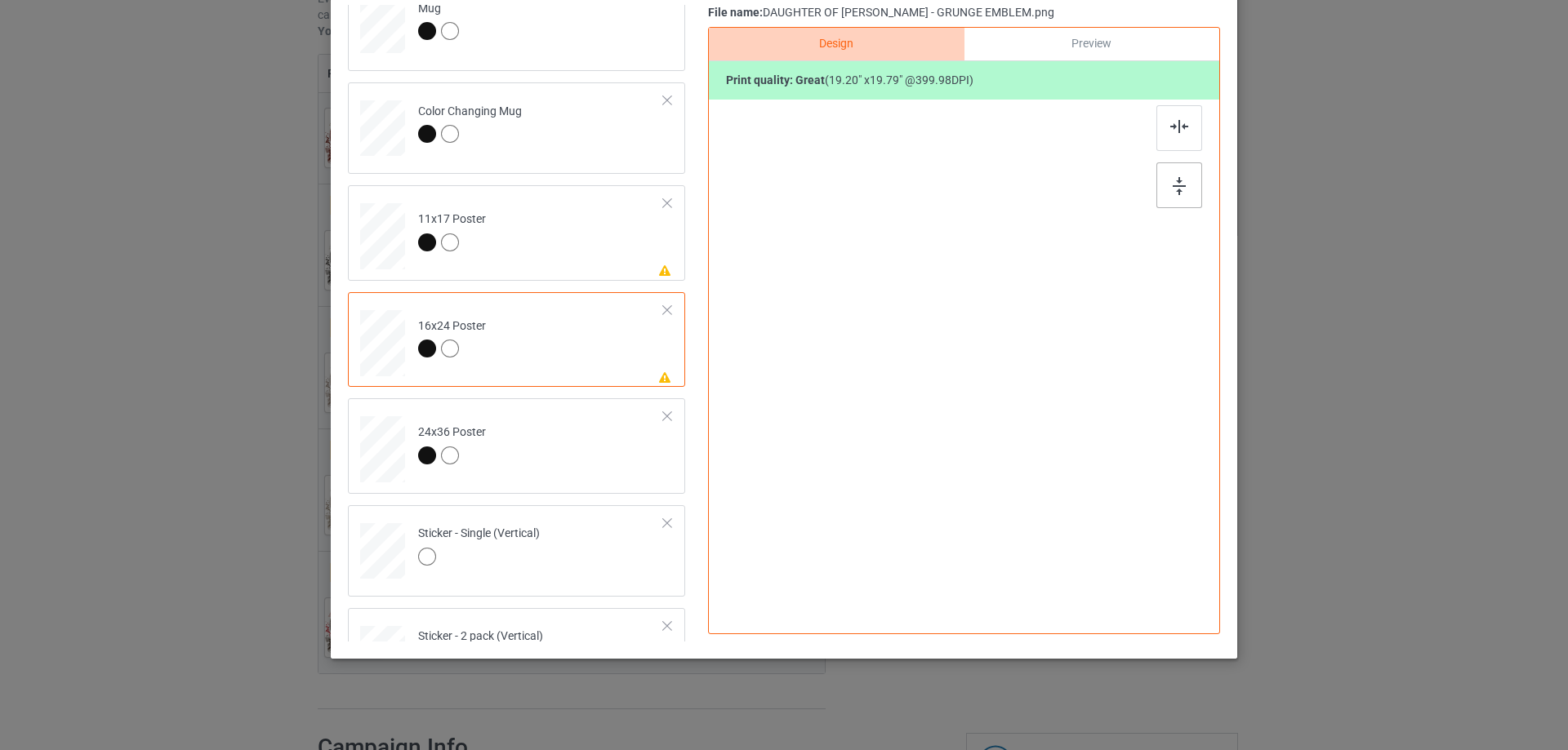
click at [1172, 179] on img at bounding box center [1179, 186] width 13 height 18
click at [1170, 125] on img at bounding box center [1179, 126] width 18 height 13
click at [602, 262] on td "Please review artwork placement 11x17 Poster" at bounding box center [540, 232] width 264 height 82
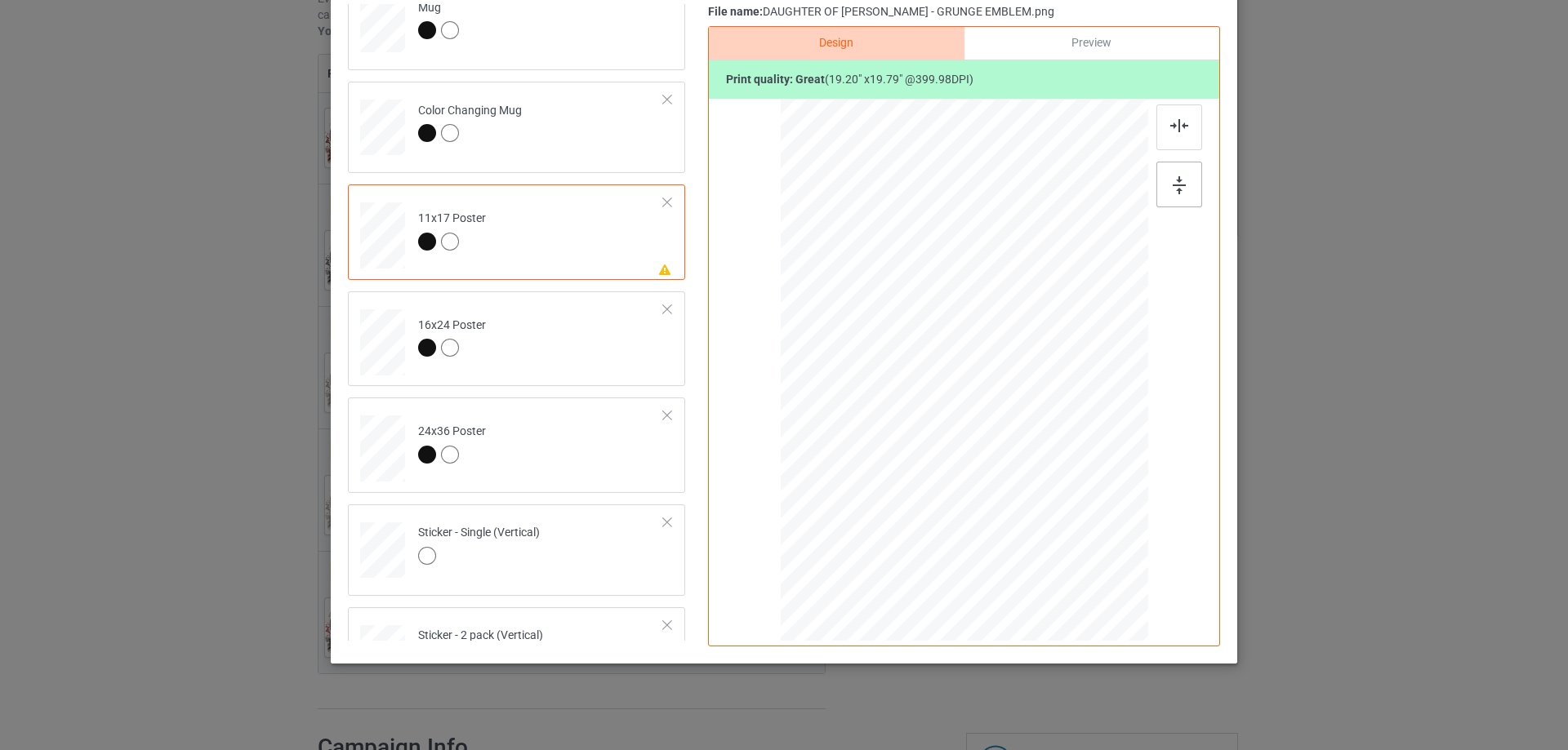
click at [1172, 188] on img at bounding box center [1179, 185] width 13 height 18
click at [1171, 128] on img at bounding box center [1179, 126] width 18 height 13
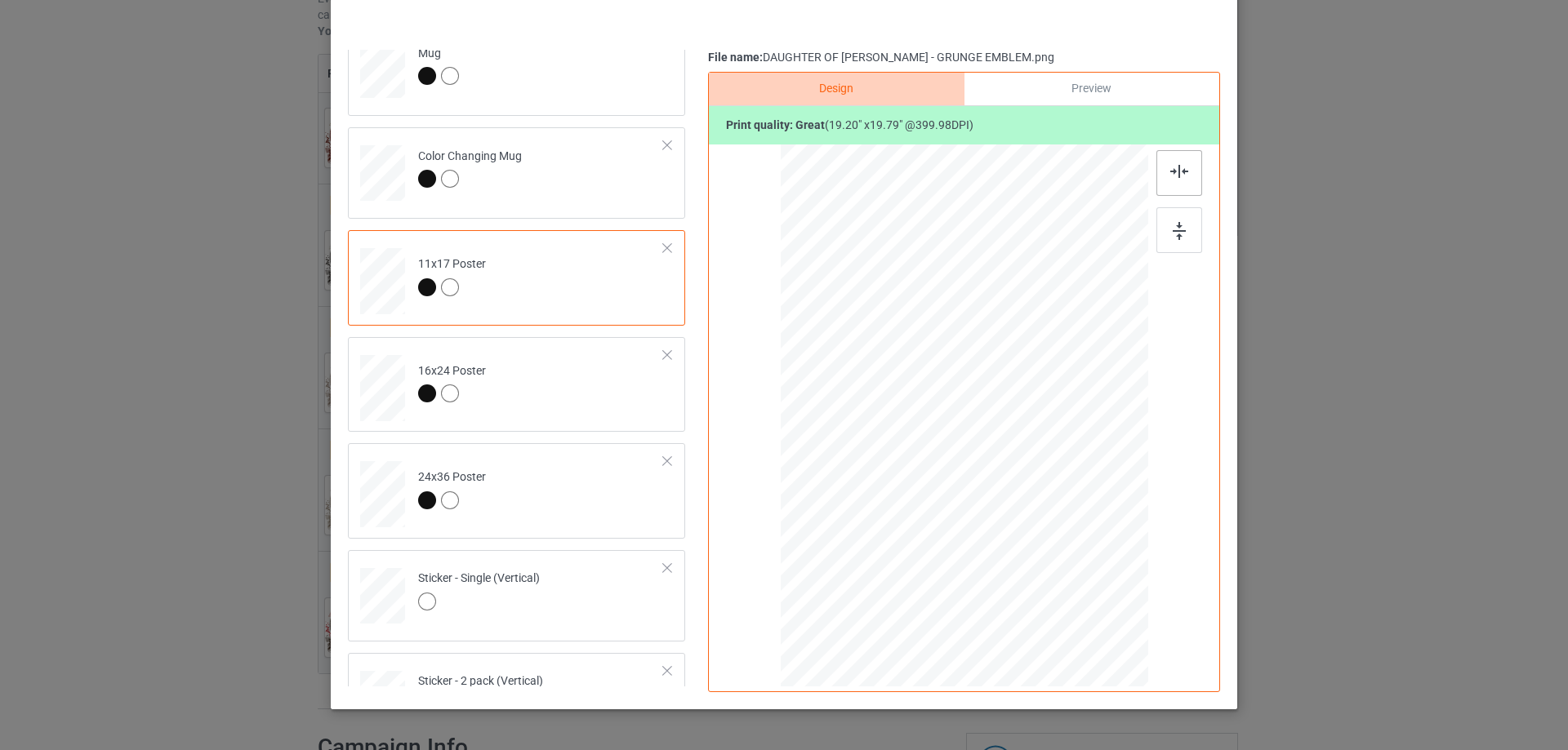
scroll to position [111, 0]
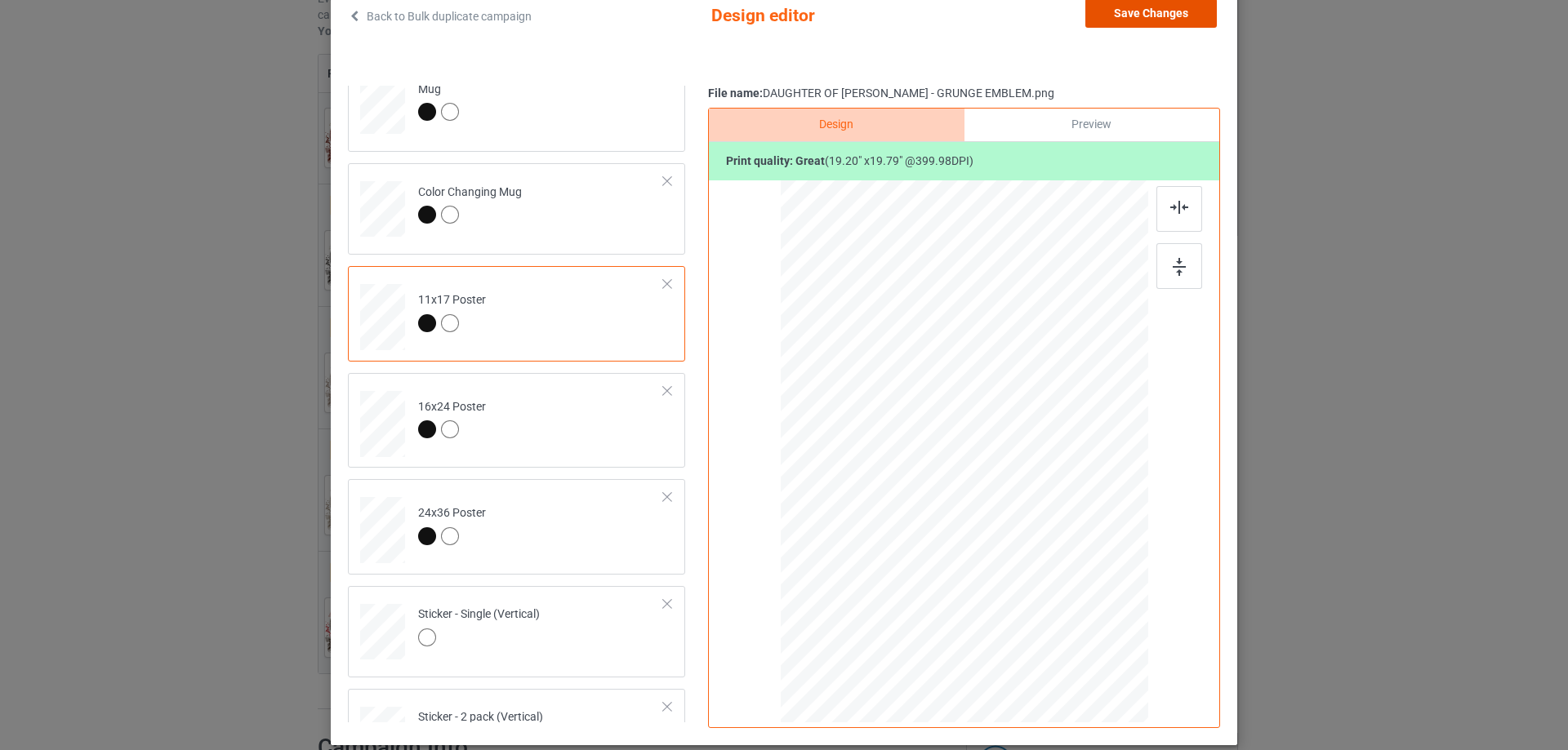
click at [1142, 8] on button "Save Changes" at bounding box center [1151, 12] width 131 height 29
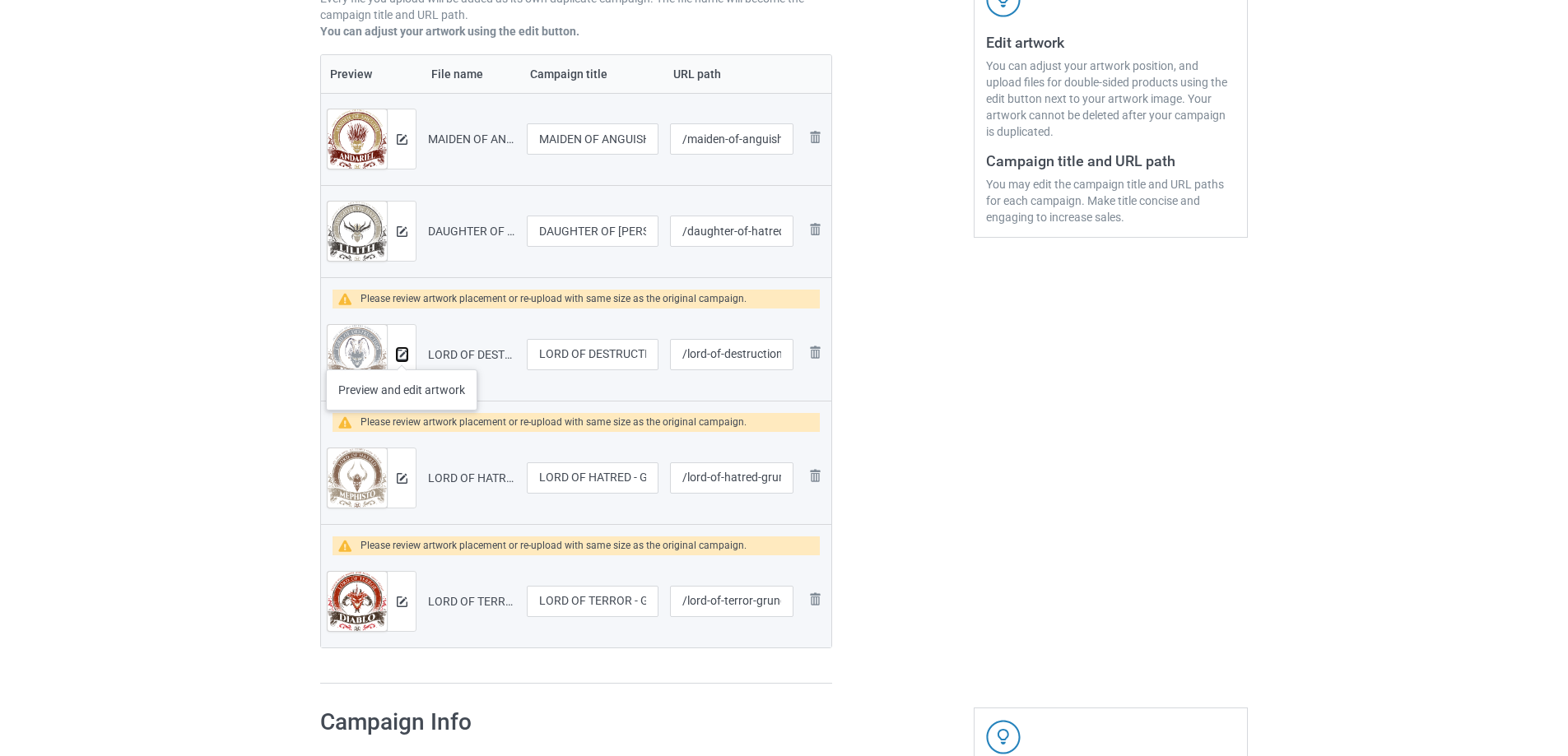
click at [402, 353] on img at bounding box center [402, 354] width 10 height 10
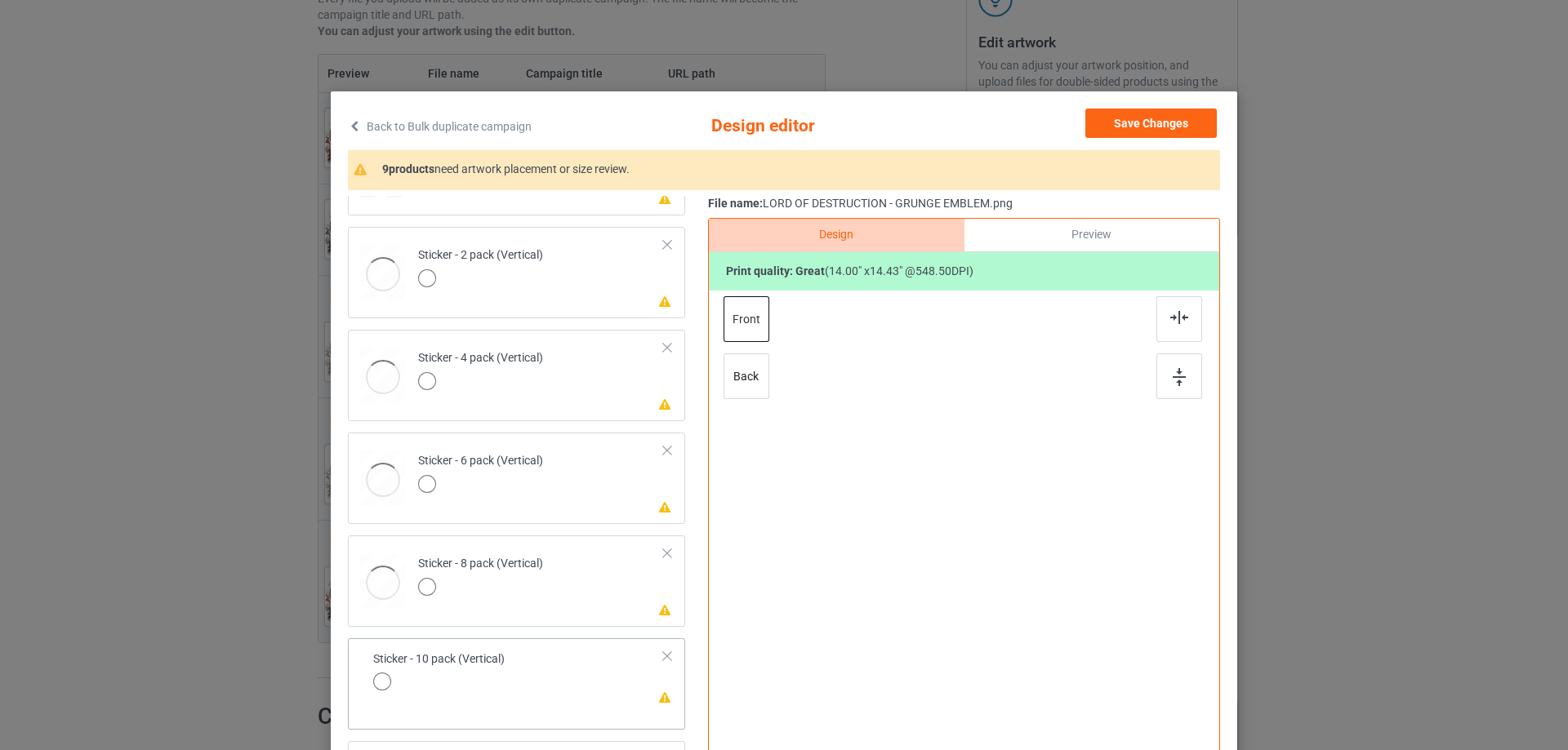
scroll to position [82, 0]
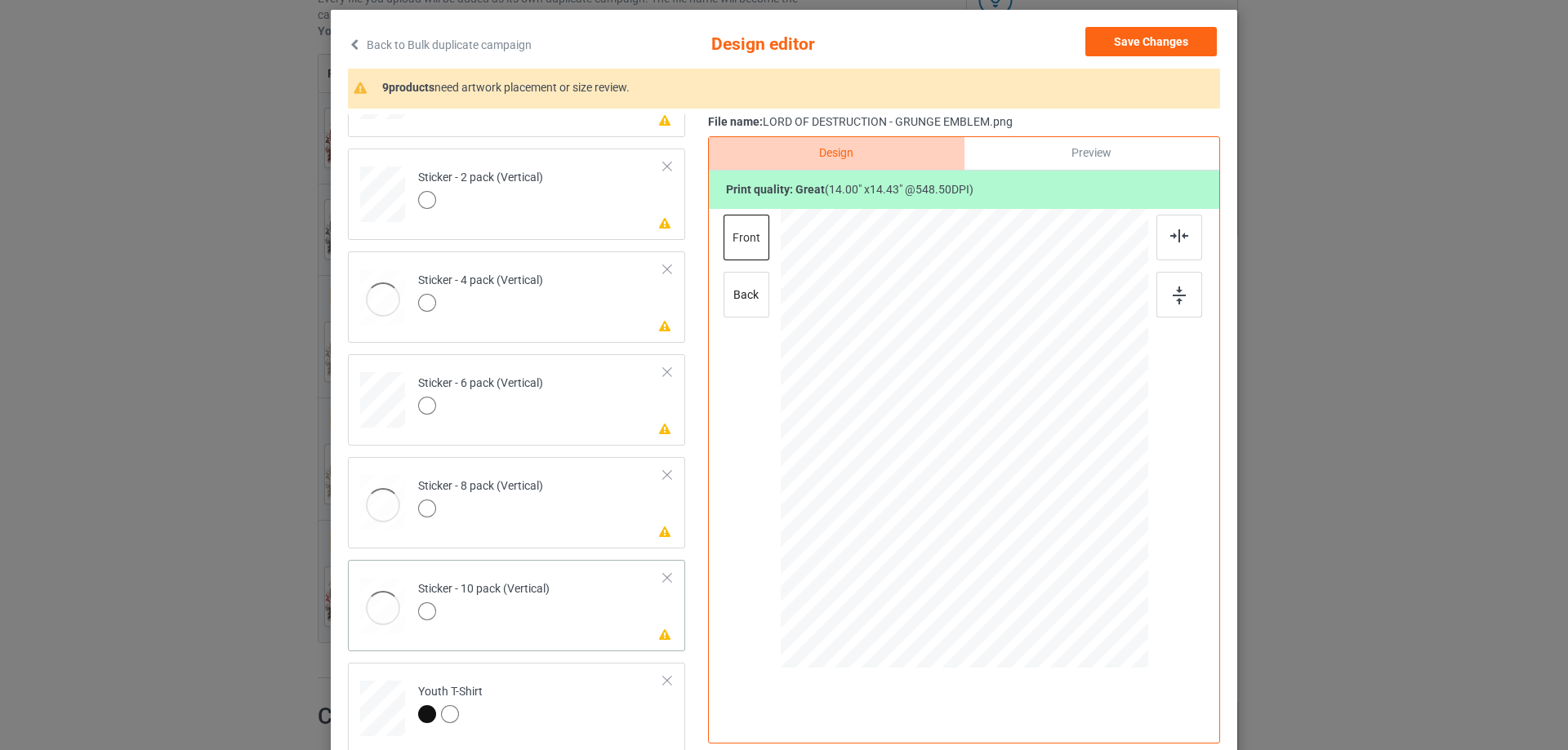
click at [610, 620] on td "Please review artwork placement Sticker - 10 pack (Vertical)" at bounding box center [540, 602] width 264 height 72
click at [1179, 296] on img at bounding box center [1179, 295] width 13 height 18
click at [1179, 244] on div at bounding box center [1179, 237] width 46 height 46
click at [623, 521] on td "Please review artwork placement Sticker - 8 pack (Vertical)" at bounding box center [540, 497] width 264 height 72
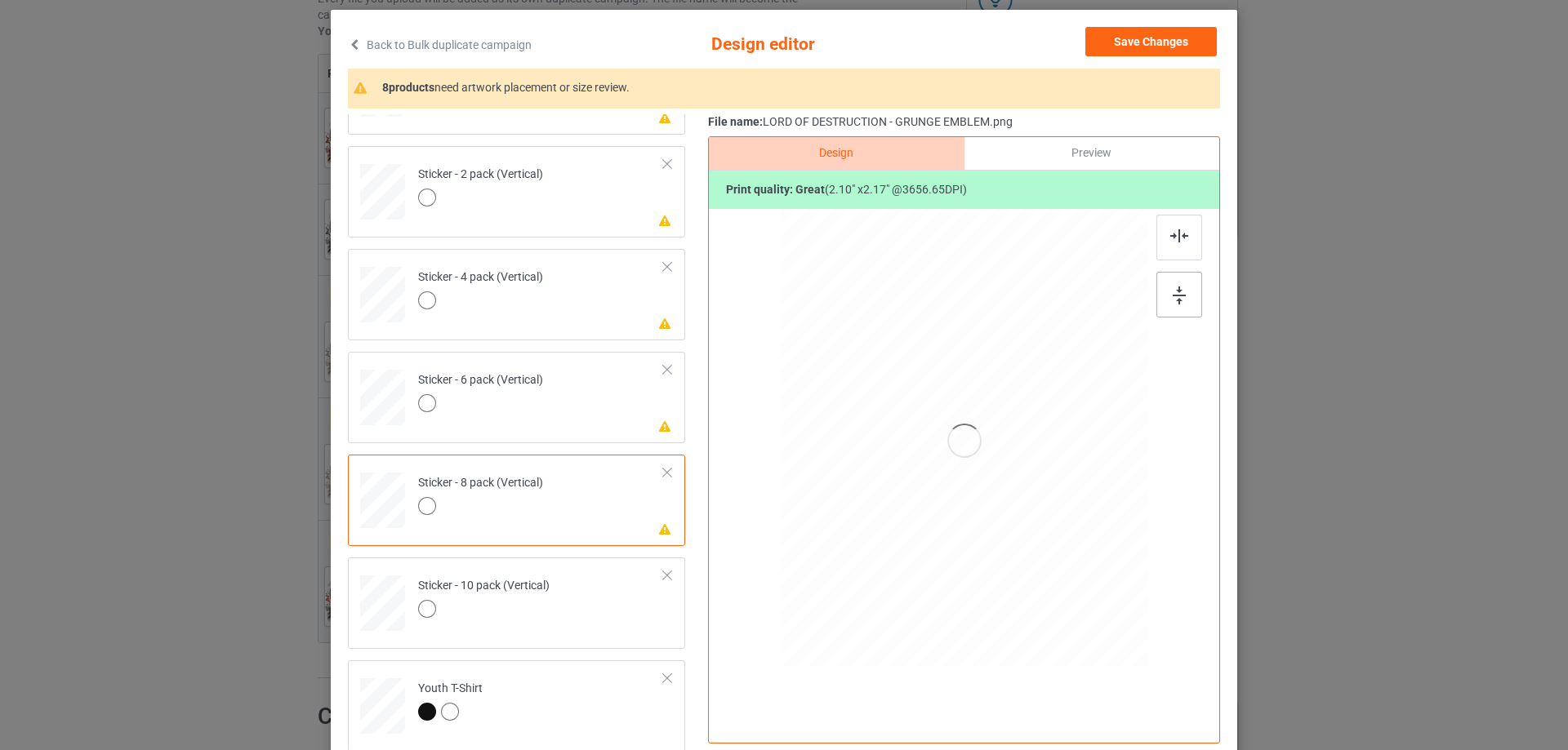
click at [1177, 295] on img at bounding box center [1179, 295] width 13 height 18
click at [1177, 243] on img at bounding box center [1179, 236] width 18 height 13
click at [579, 426] on td "Please review artwork placement Sticker - 6 pack (Vertical)" at bounding box center [540, 394] width 264 height 72
drag, startPoint x: 1164, startPoint y: 293, endPoint x: 1177, endPoint y: 242, distance: 52.6
click at [1165, 293] on div at bounding box center [1179, 294] width 46 height 46
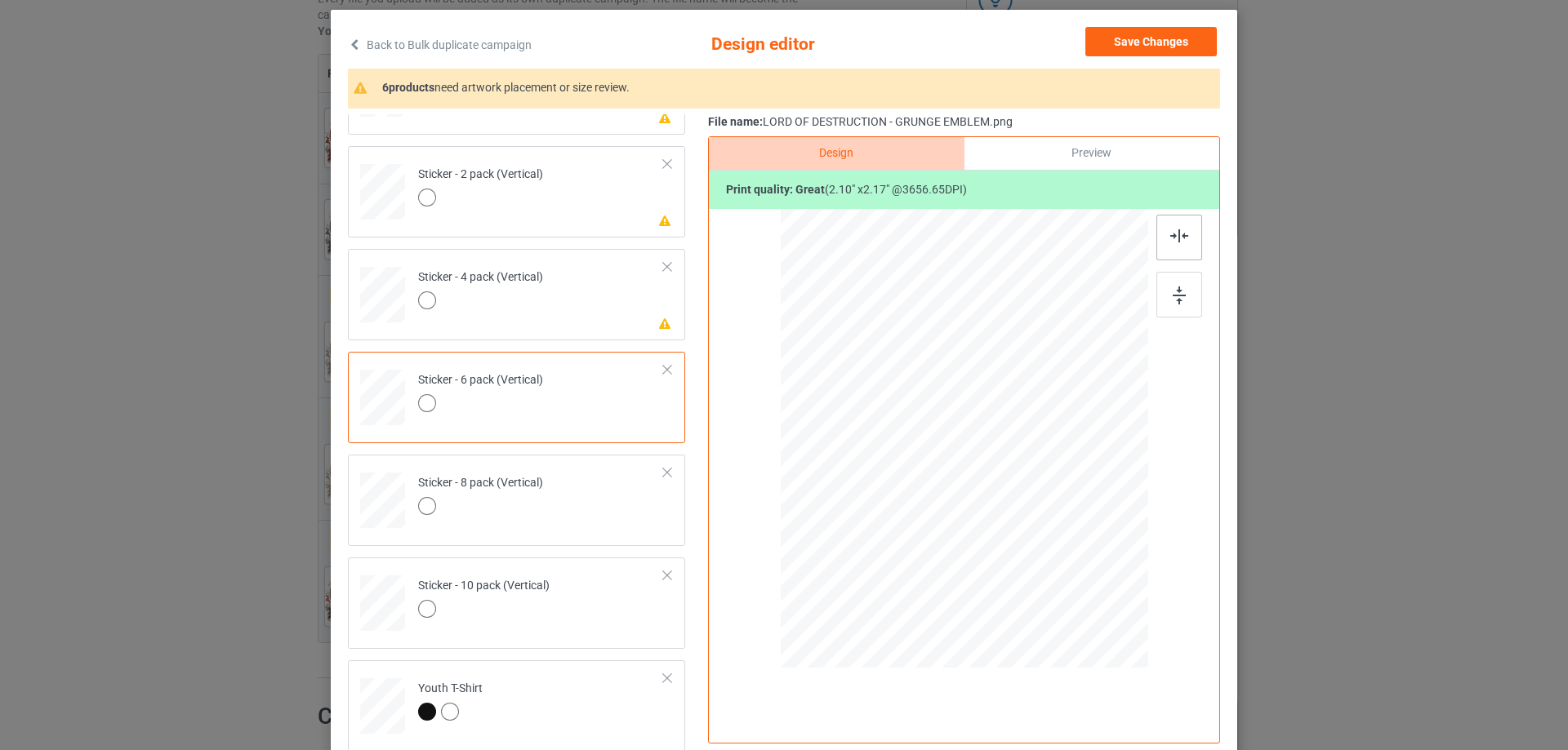
click at [1177, 240] on img at bounding box center [1179, 236] width 18 height 13
click at [629, 311] on td "Please review artwork placement Sticker - 4 pack (Vertical)" at bounding box center [540, 292] width 264 height 72
click at [1169, 284] on div at bounding box center [1179, 294] width 46 height 46
click at [1170, 237] on img at bounding box center [1179, 236] width 18 height 13
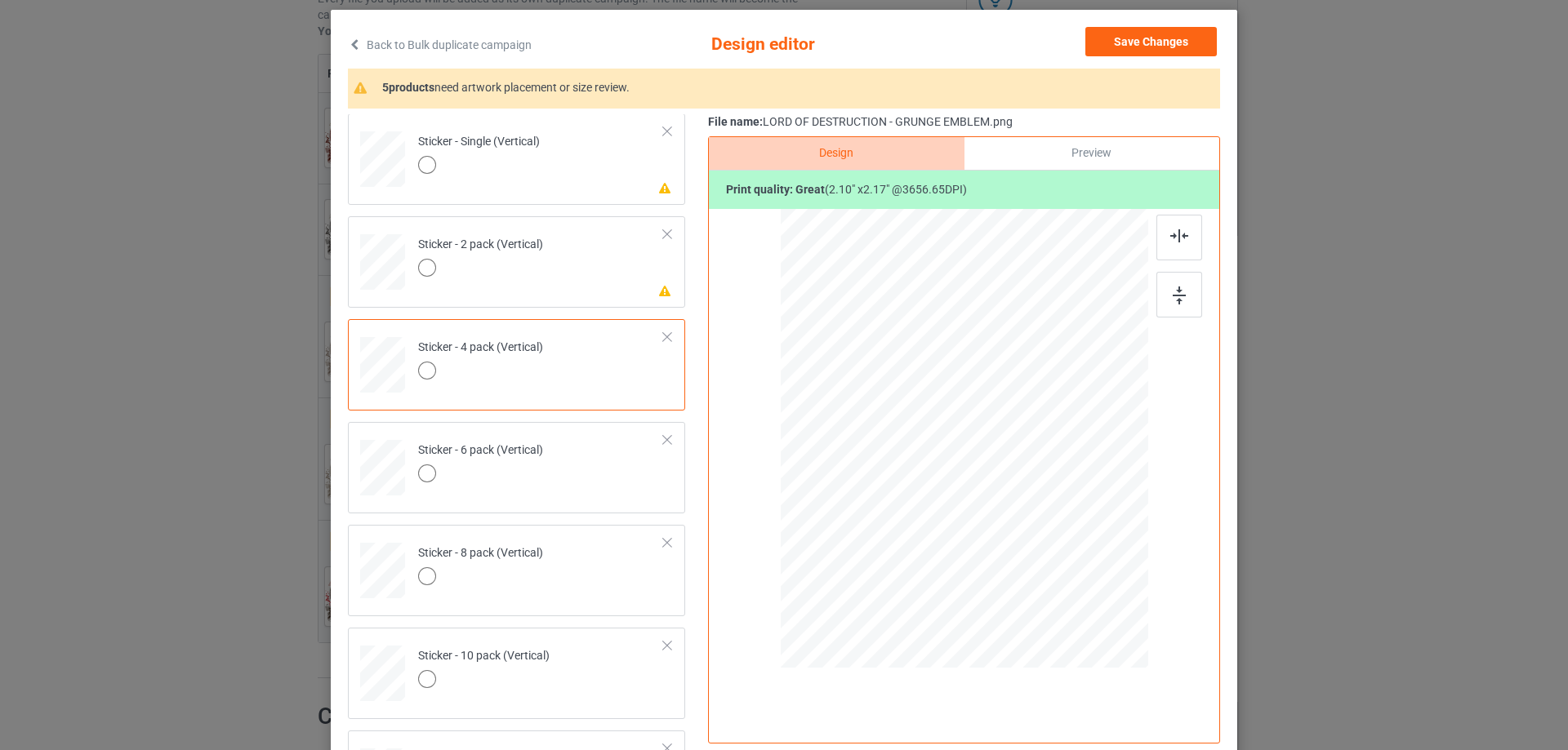
scroll to position [1029, 0]
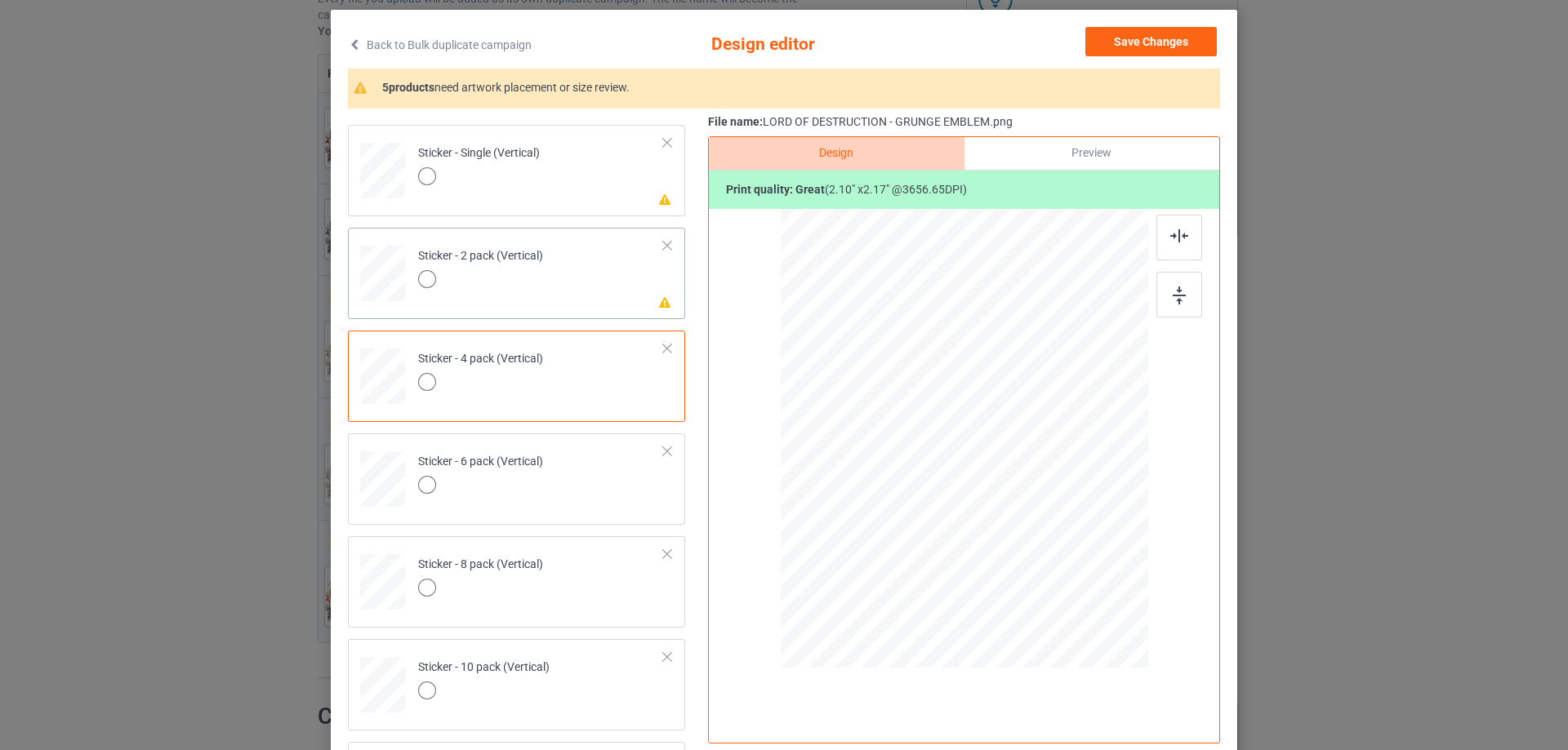
click at [563, 280] on td "Please review artwork placement Sticker - 2 pack (Vertical)" at bounding box center [540, 270] width 264 height 72
click at [1183, 294] on div at bounding box center [1179, 294] width 46 height 46
click at [1180, 218] on div at bounding box center [1179, 237] width 46 height 46
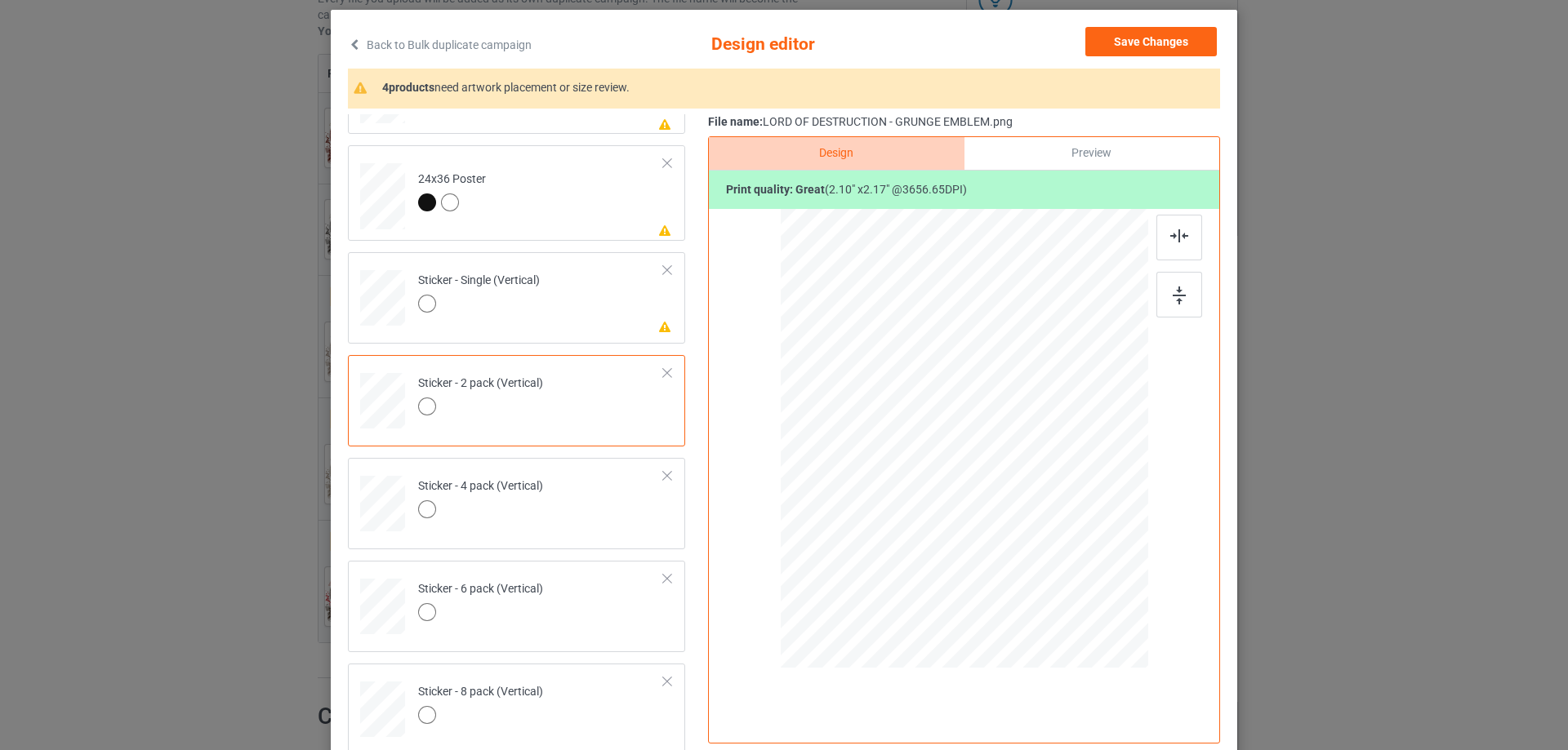
scroll to position [866, 0]
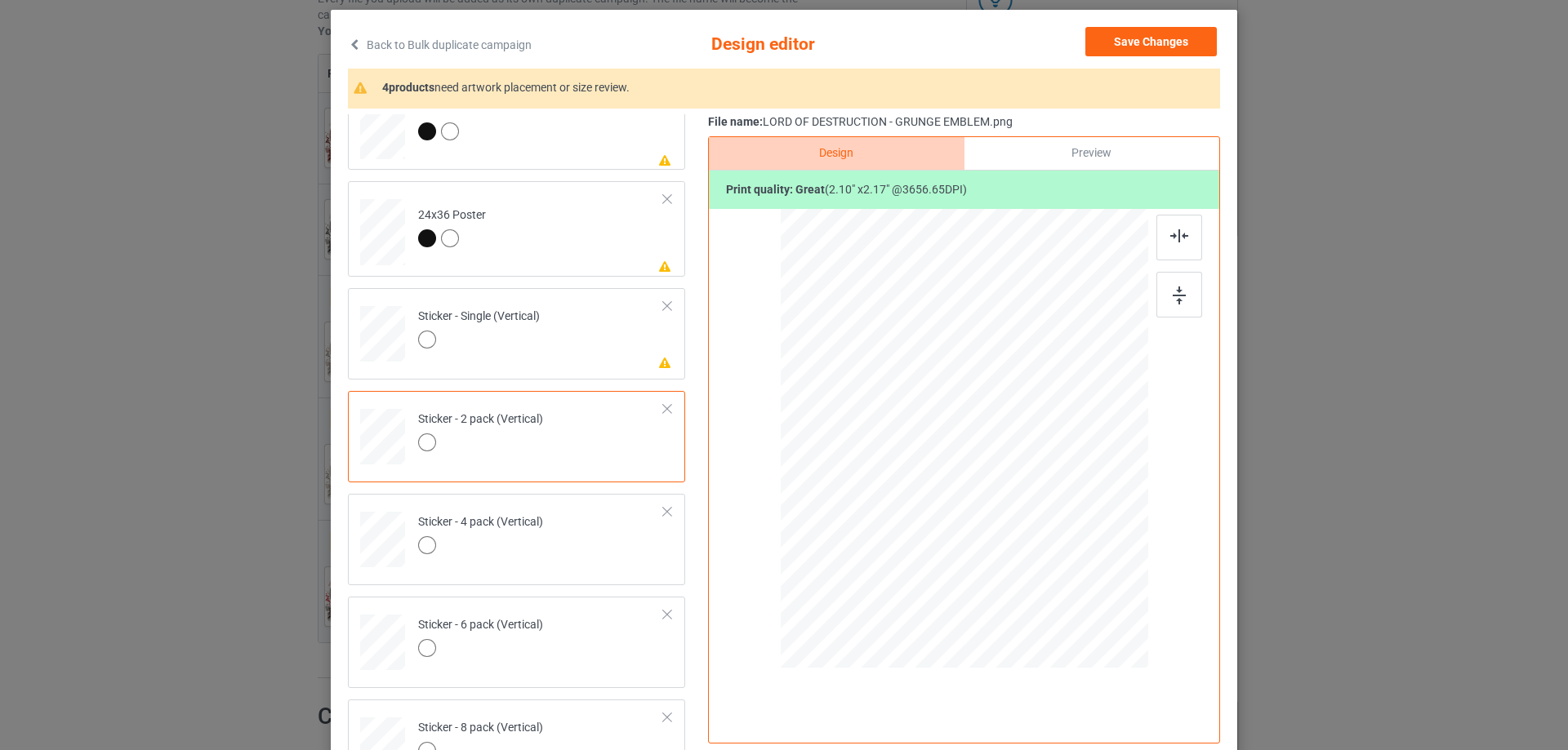
drag, startPoint x: 585, startPoint y: 356, endPoint x: 671, endPoint y: 339, distance: 87.7
click at [585, 355] on td "Please review artwork placement Sticker - Single (Vertical)" at bounding box center [540, 330] width 264 height 72
click at [1172, 296] on img at bounding box center [1179, 295] width 13 height 18
click at [1172, 215] on div "Design Preview Print quality: great ( 2.10 " x 2.17 " @ 3656.65 DPI)" at bounding box center [964, 440] width 512 height 608
click at [1161, 245] on div at bounding box center [1179, 237] width 46 height 46
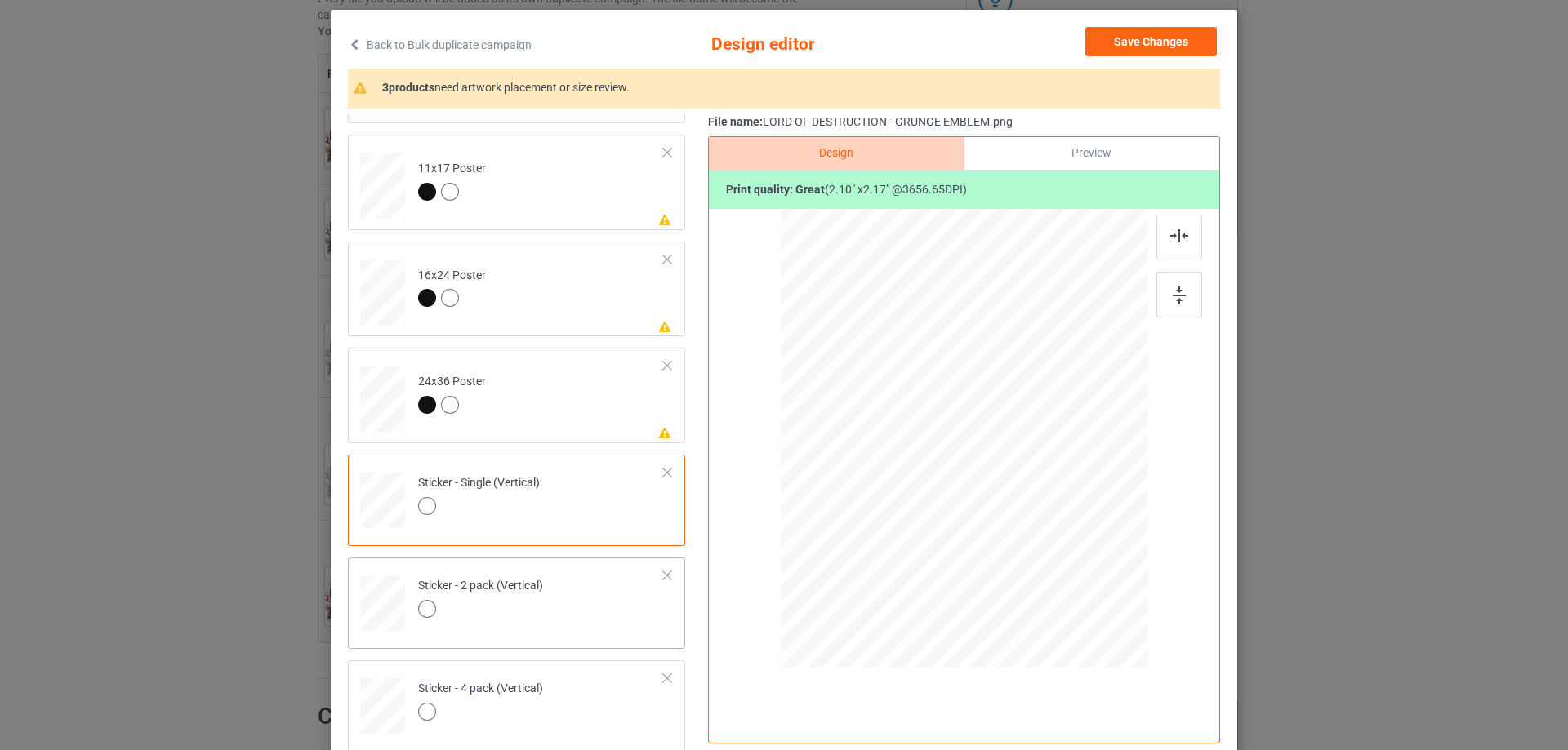
scroll to position [622, 0]
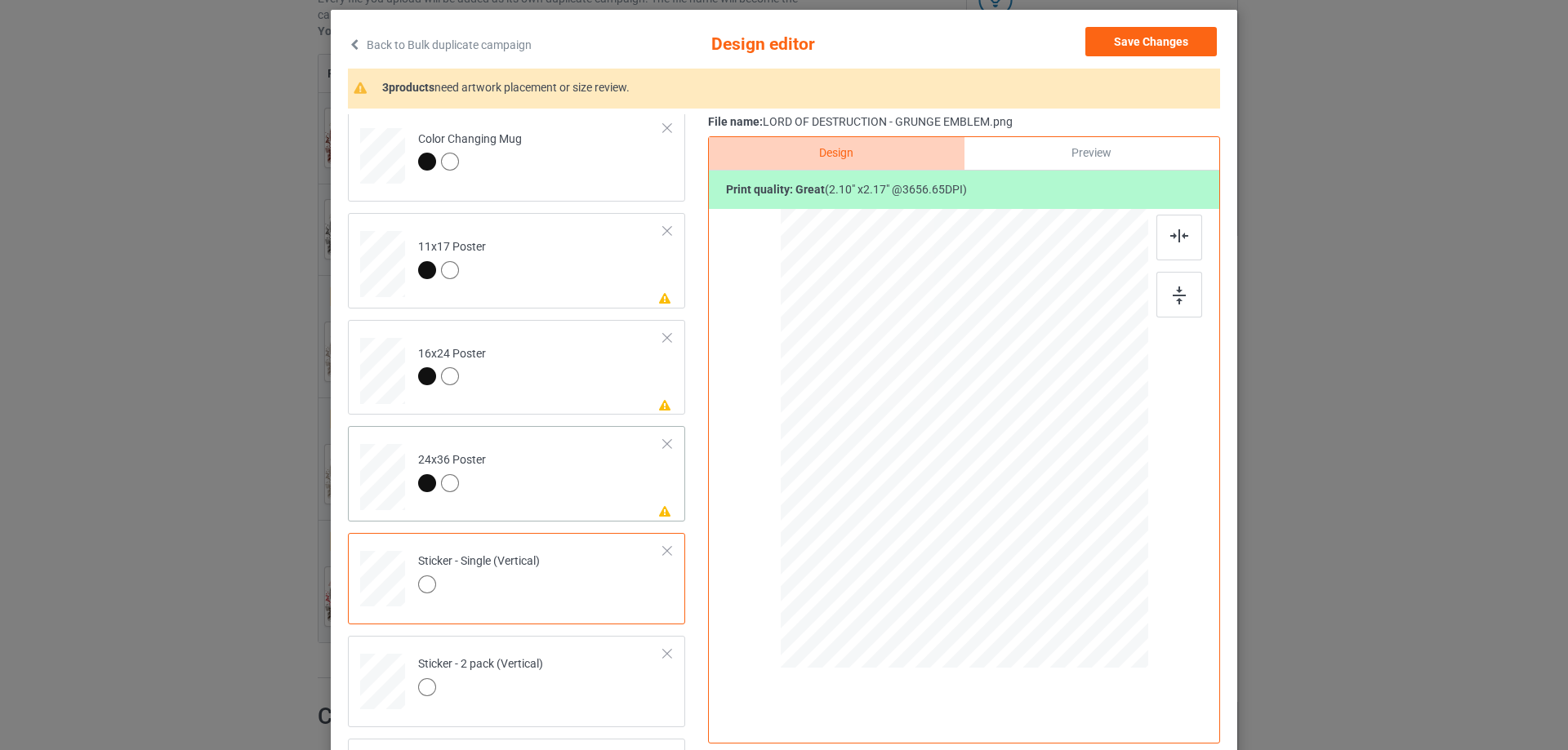
click at [576, 477] on td "Please review artwork placement 24x36 Poster" at bounding box center [540, 474] width 264 height 82
drag, startPoint x: 1173, startPoint y: 289, endPoint x: 1170, endPoint y: 260, distance: 29.2
click at [1172, 289] on img at bounding box center [1179, 295] width 13 height 18
click at [1170, 239] on img at bounding box center [1179, 236] width 18 height 13
click at [581, 392] on td "Please review artwork placement 16x24 Poster" at bounding box center [540, 368] width 264 height 82
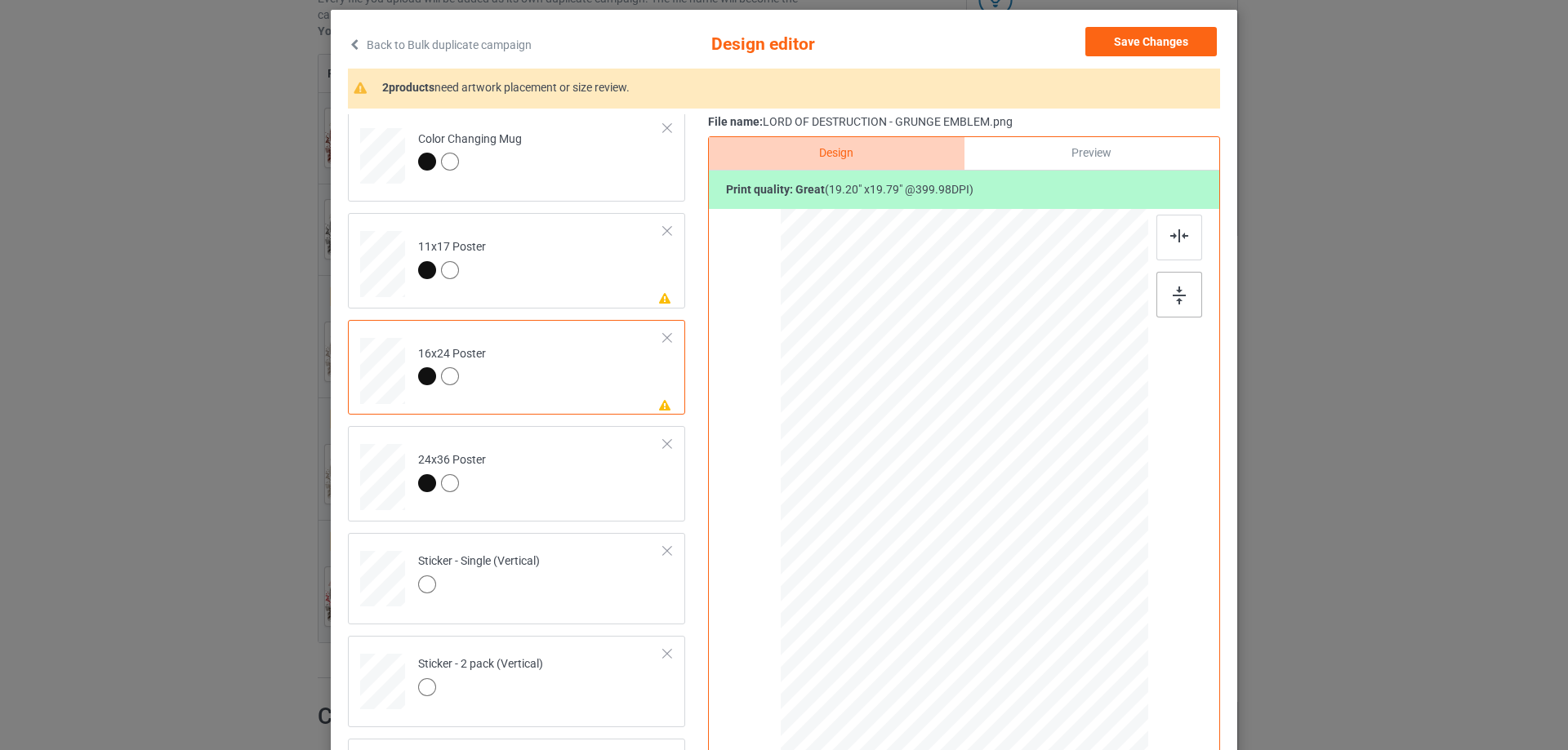
click at [1185, 290] on div at bounding box center [1179, 294] width 46 height 46
click at [1174, 241] on img at bounding box center [1179, 236] width 18 height 13
click at [596, 287] on td "Please review artwork placement 11x17 Poster" at bounding box center [540, 261] width 264 height 82
click at [1172, 289] on img at bounding box center [1179, 295] width 13 height 18
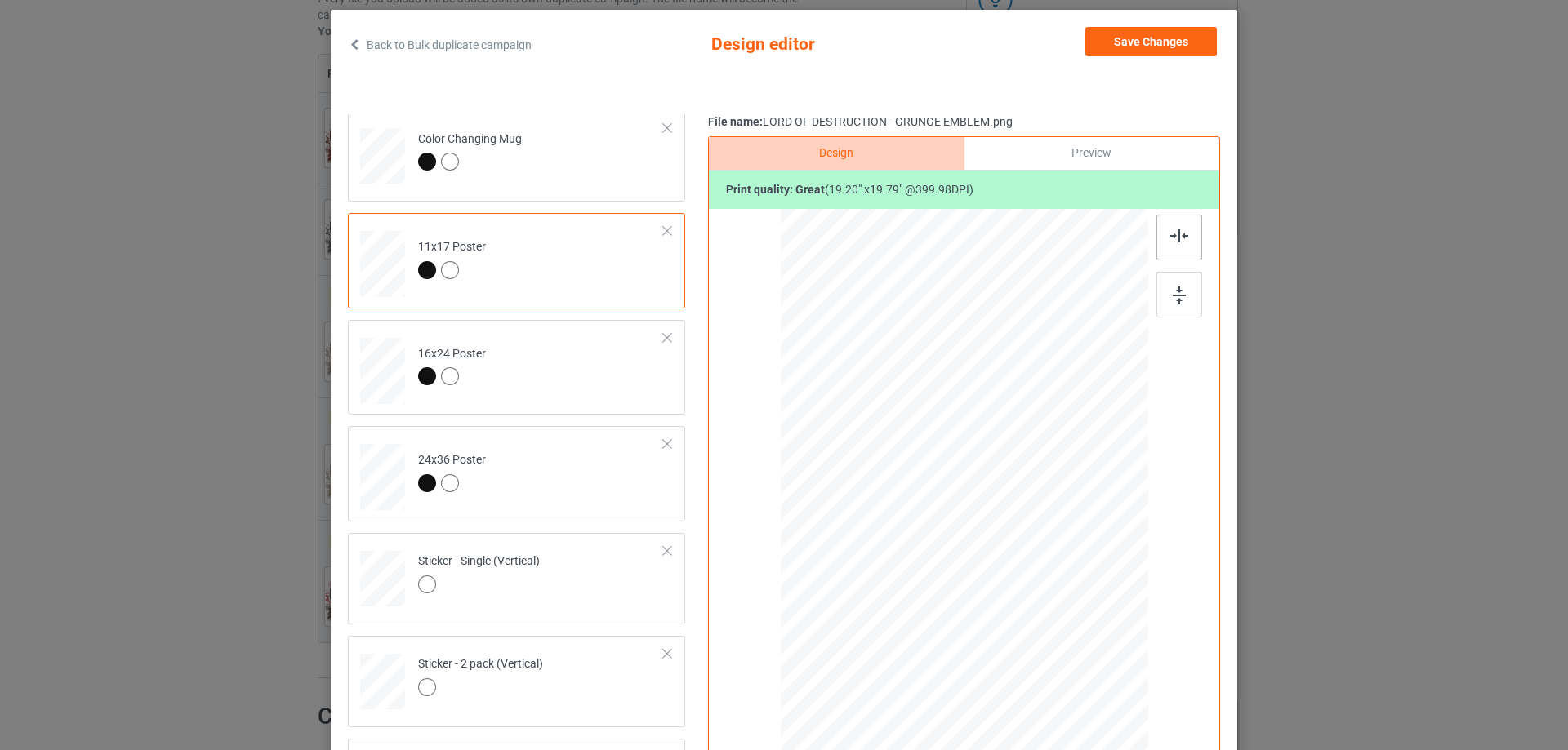
click at [1172, 234] on img at bounding box center [1179, 236] width 18 height 13
click at [1155, 45] on button "Save Changes" at bounding box center [1151, 41] width 131 height 29
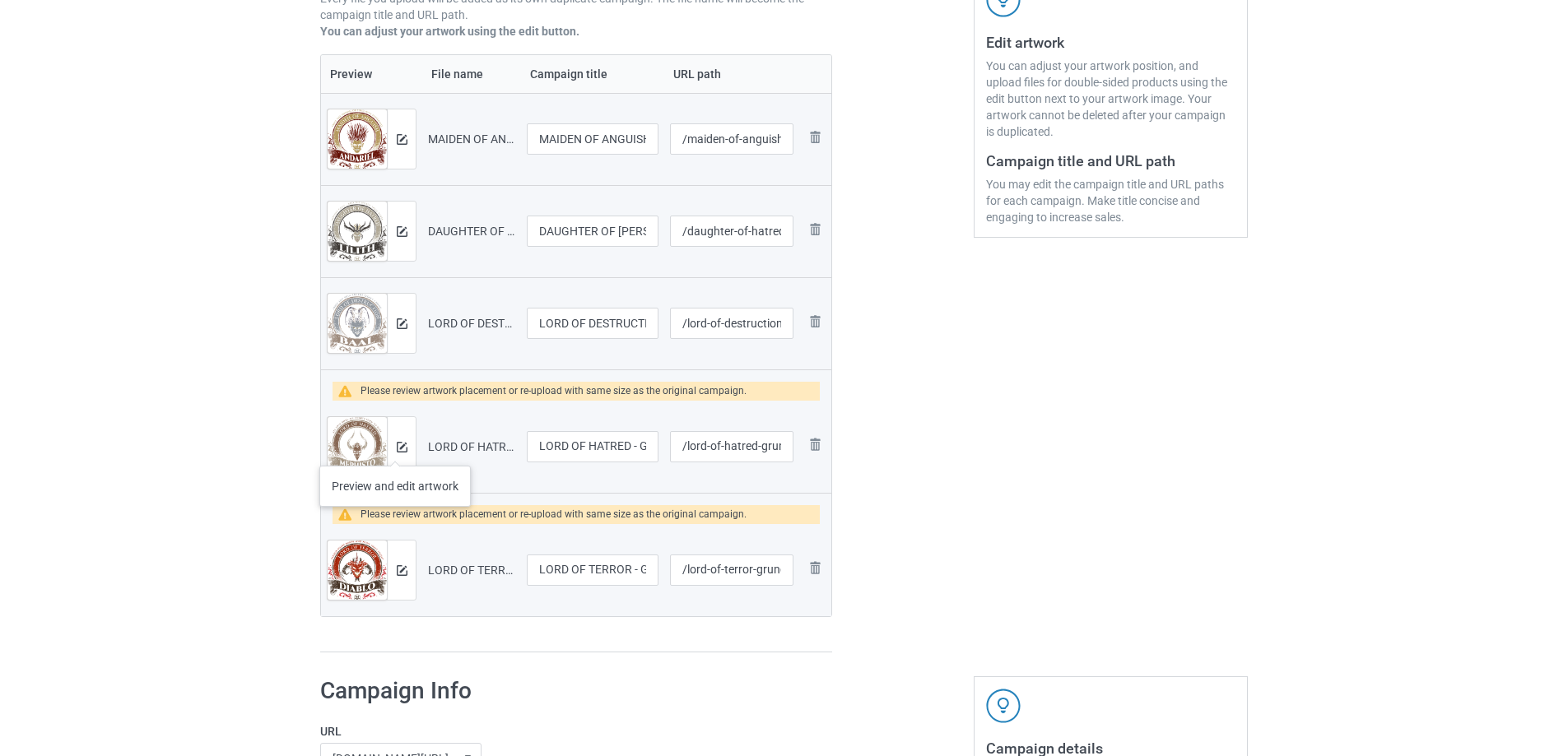
click at [395, 449] on div at bounding box center [401, 447] width 28 height 60
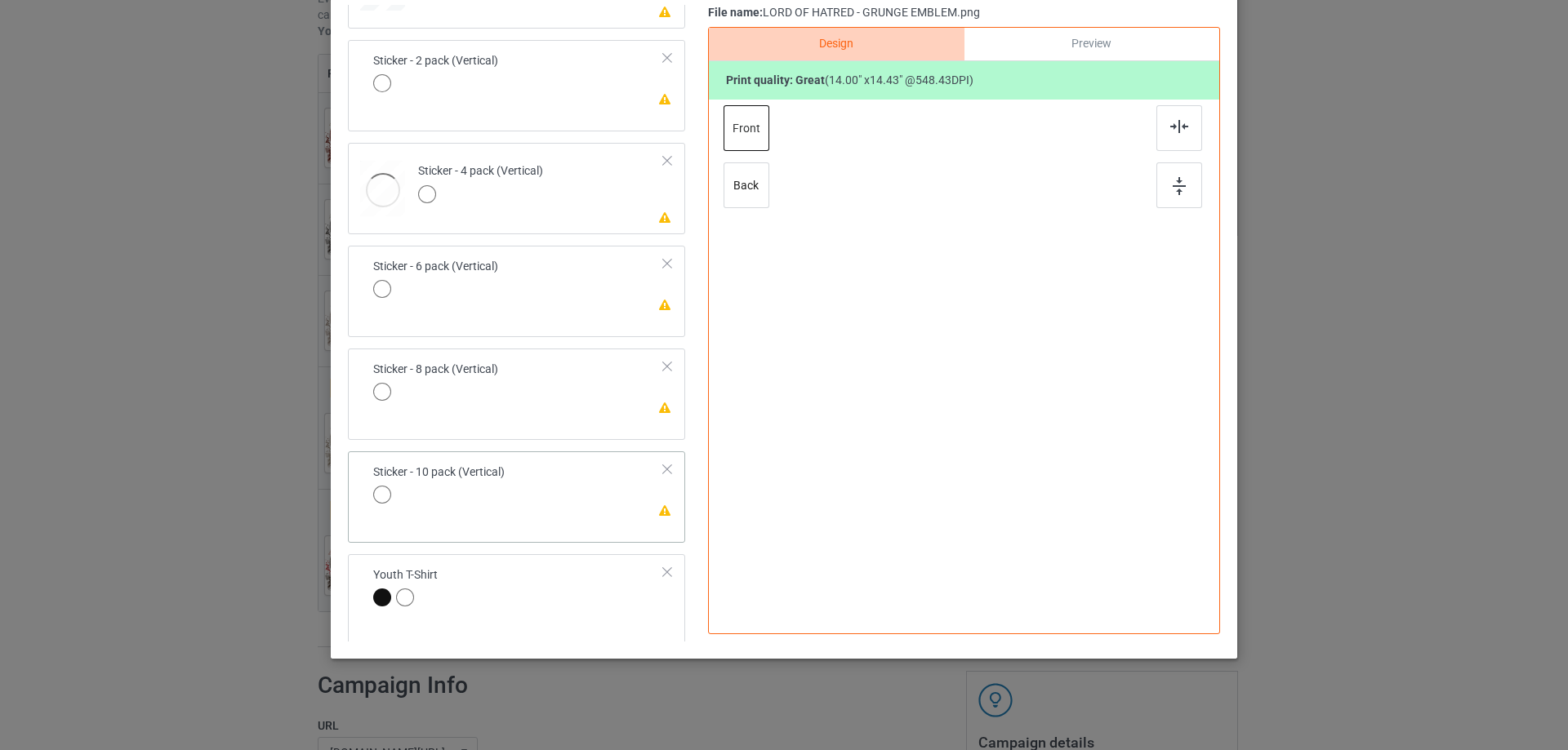
scroll to position [1104, 0]
click at [594, 508] on td "Please review artwork placement Sticker - 10 pack (Vertical)" at bounding box center [518, 482] width 309 height 56
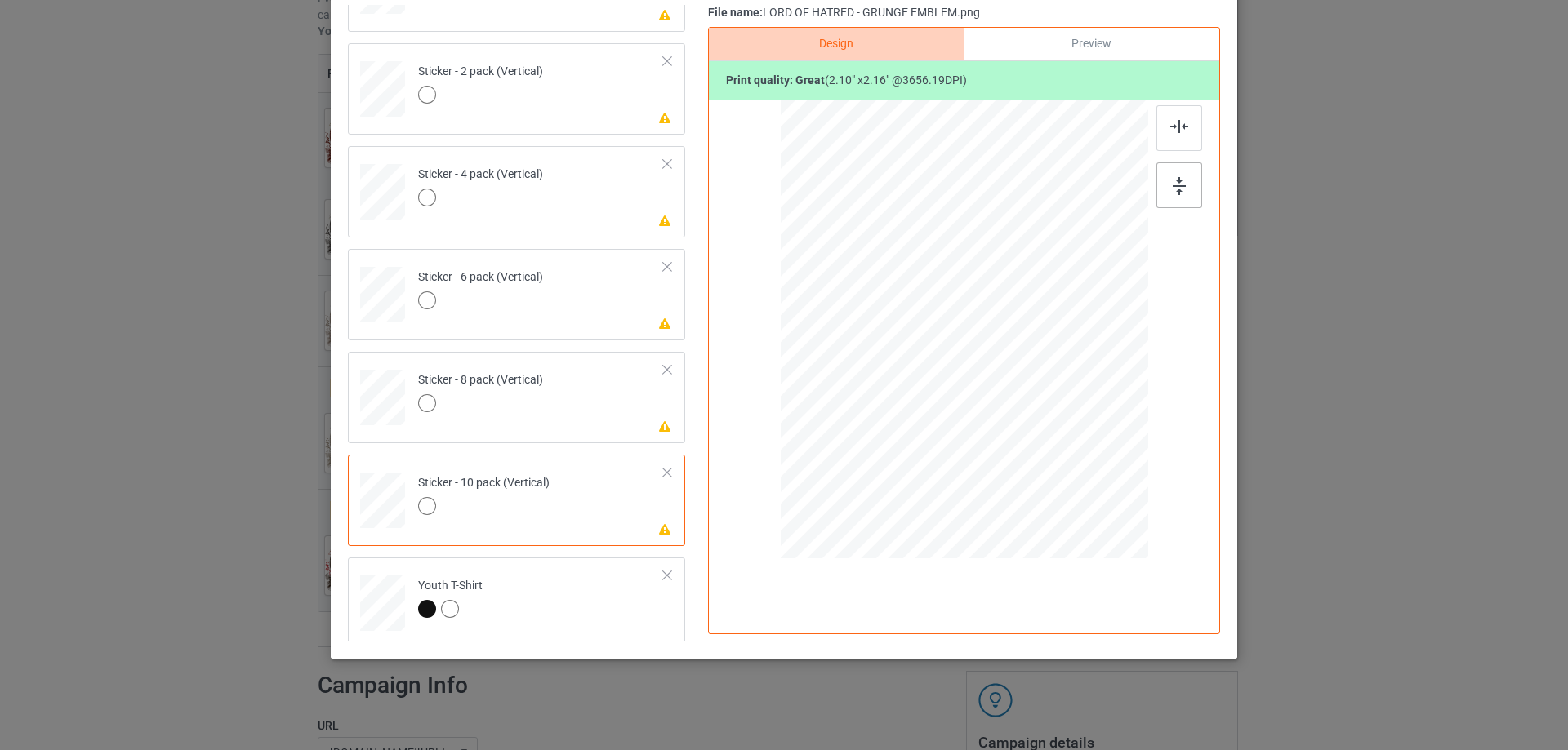
click at [1174, 183] on img at bounding box center [1179, 186] width 13 height 18
click at [1175, 133] on div at bounding box center [1179, 128] width 46 height 46
click at [585, 428] on div "Please review artwork placement Sticker - 8 pack (Vertical)" at bounding box center [517, 390] width 338 height 92
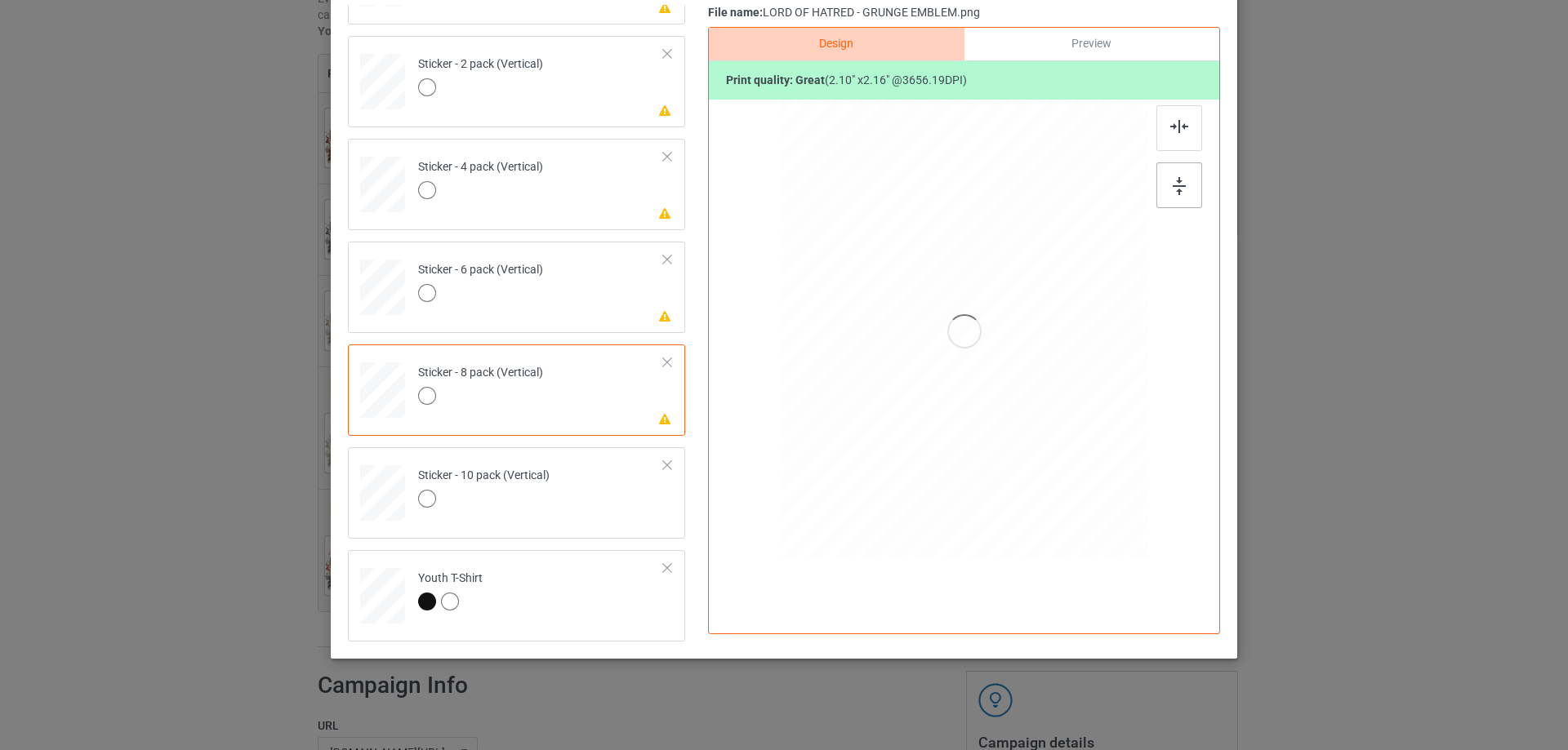
click at [1189, 188] on div at bounding box center [1179, 185] width 46 height 46
click at [1185, 125] on div at bounding box center [1179, 128] width 46 height 46
click at [617, 316] on td "Please review artwork placement Sticker - 6 pack (Vertical)" at bounding box center [540, 284] width 264 height 72
click at [1194, 182] on div at bounding box center [1179, 185] width 46 height 46
click at [1181, 128] on img at bounding box center [1179, 127] width 18 height 13
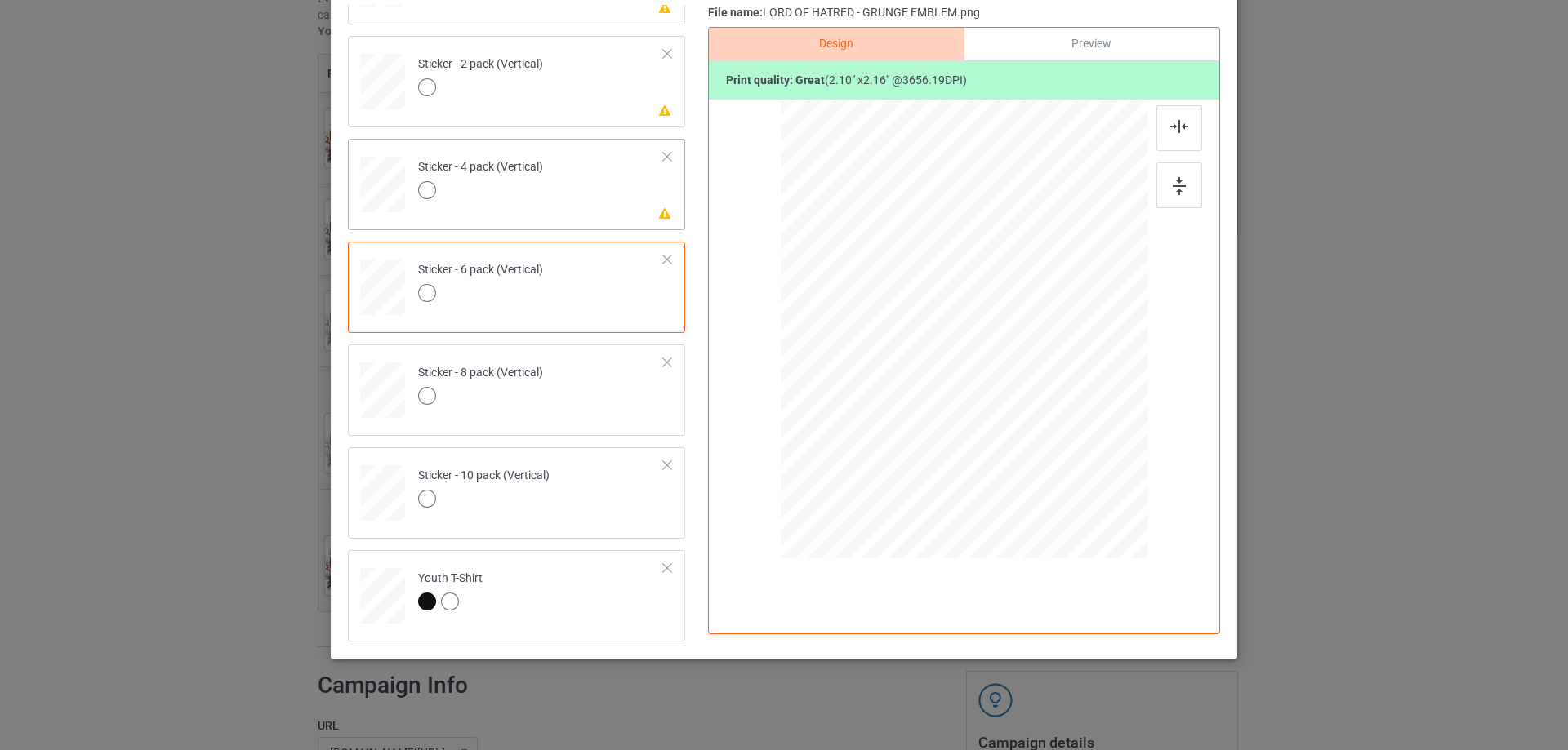
click at [641, 193] on td "Please review artwork placement Sticker - 4 pack (Vertical)" at bounding box center [540, 181] width 264 height 72
click at [1175, 178] on img at bounding box center [1179, 186] width 13 height 18
click at [1168, 134] on div at bounding box center [1179, 128] width 46 height 46
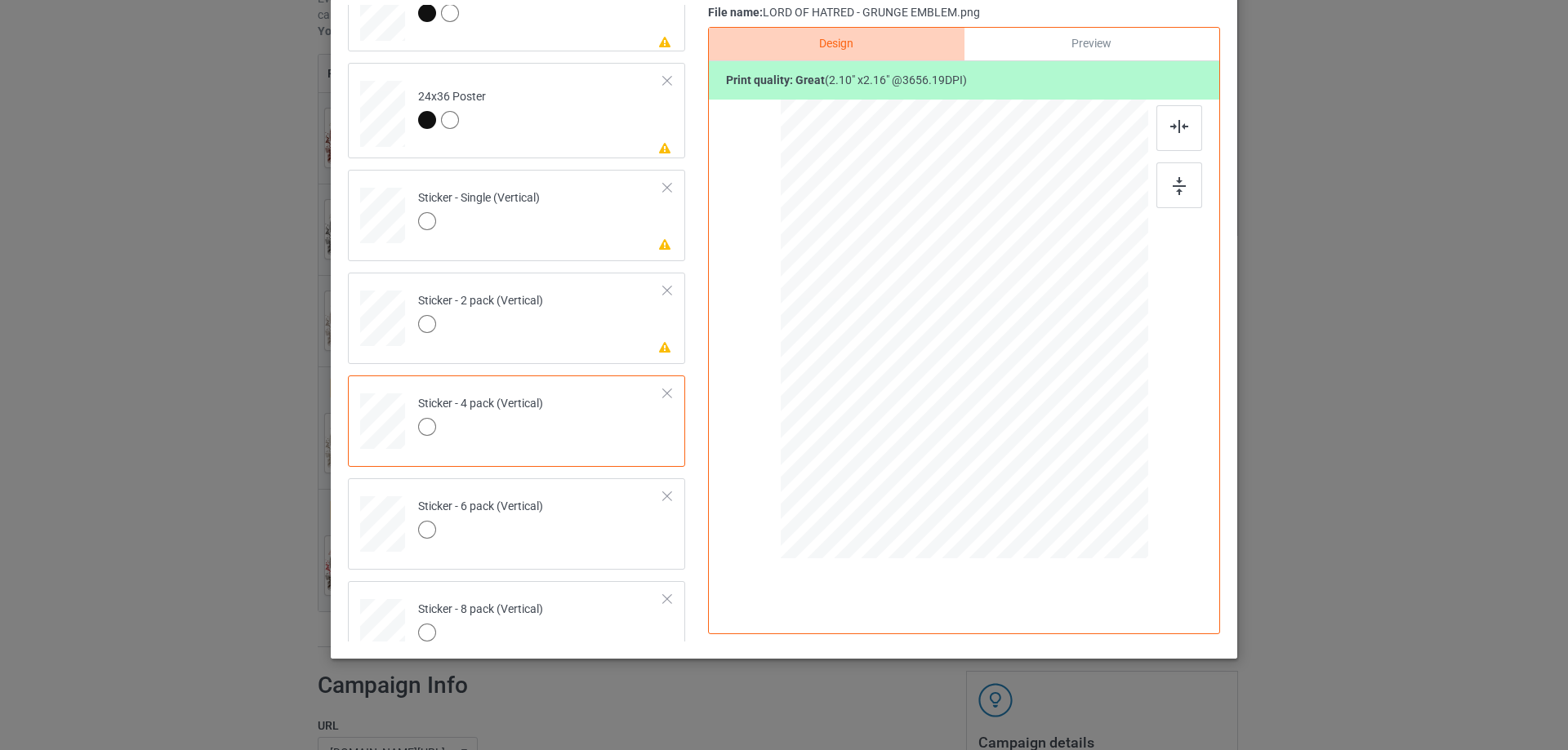
scroll to position [867, 0]
click at [560, 353] on td "Please review artwork placement Sticker - 2 pack (Vertical)" at bounding box center [540, 323] width 264 height 72
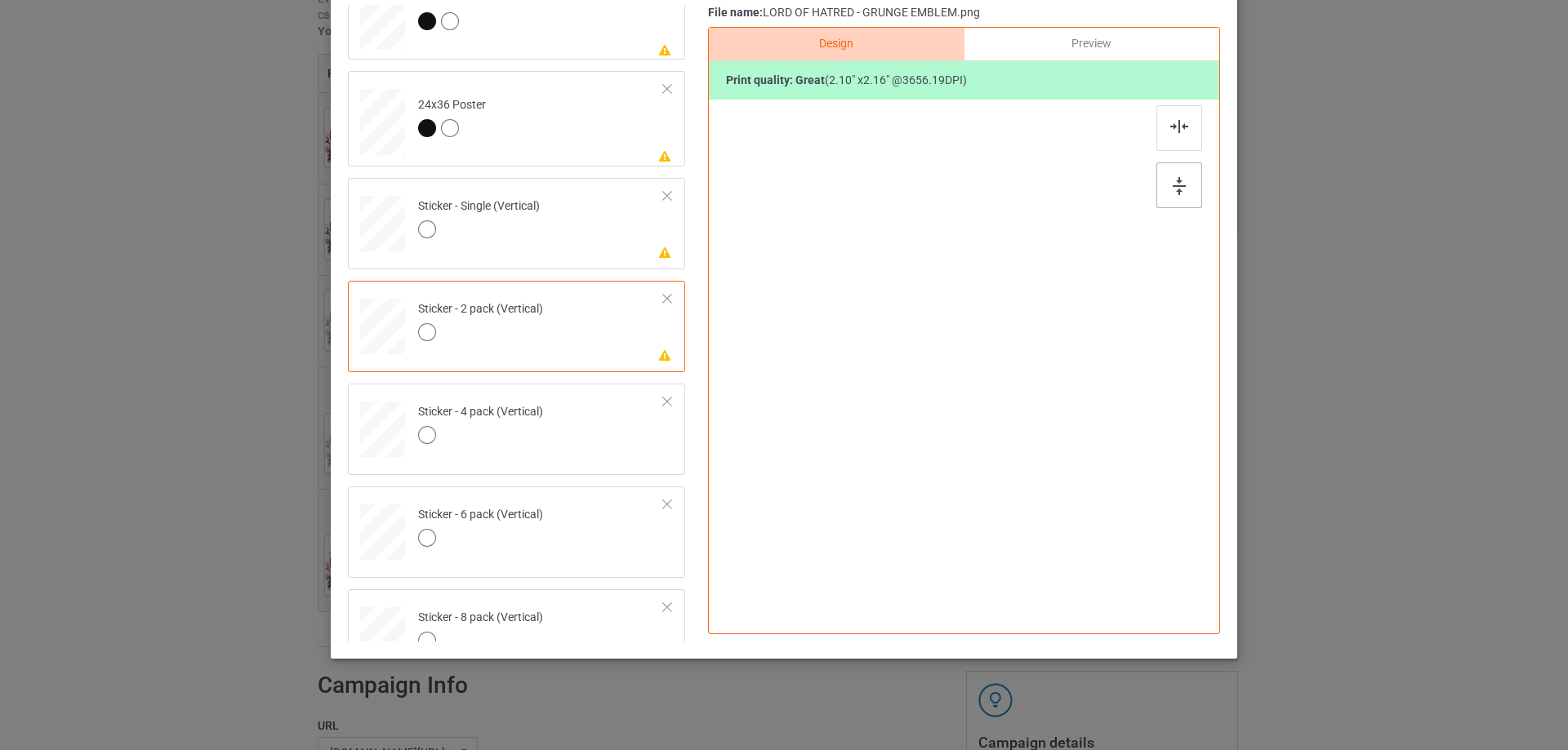
click at [1177, 182] on img at bounding box center [1179, 186] width 13 height 18
click at [1170, 123] on img at bounding box center [1179, 127] width 18 height 13
click at [602, 233] on td "Please review artwork placement Sticker - Single (Vertical)" at bounding box center [540, 220] width 264 height 72
click at [1175, 180] on img at bounding box center [1179, 186] width 13 height 18
click at [1169, 116] on div at bounding box center [1179, 128] width 46 height 46
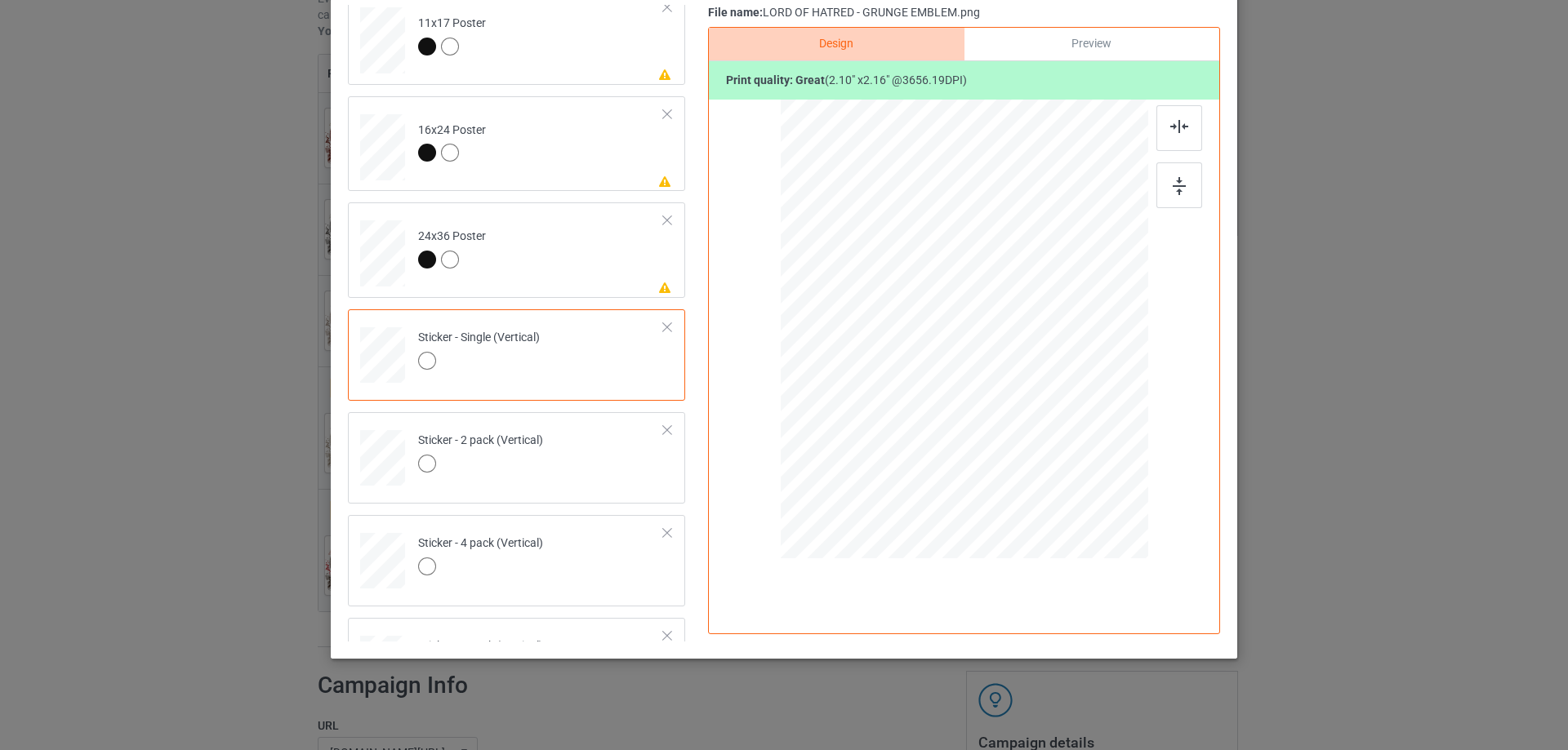
scroll to position [704, 0]
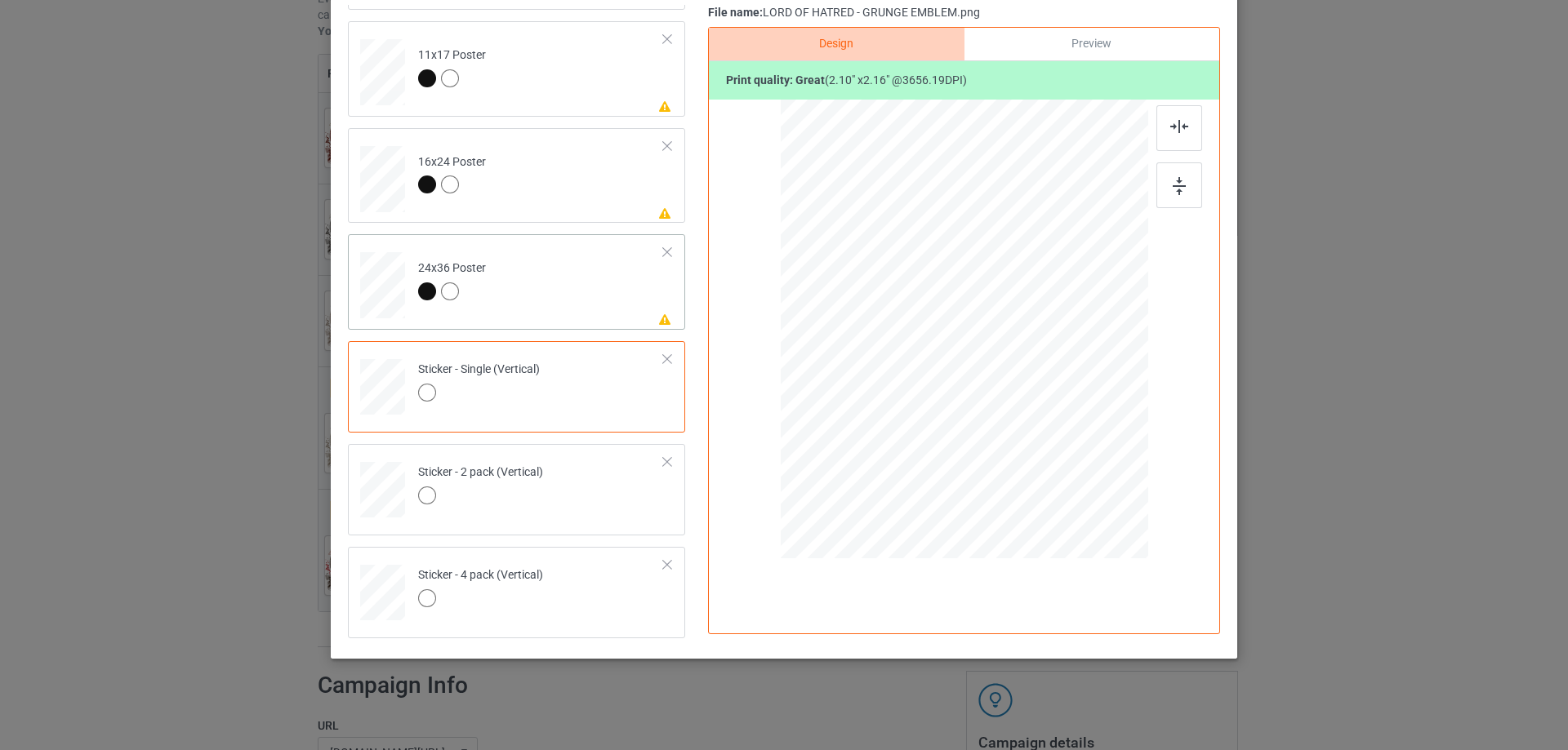
click at [610, 292] on td "Please review artwork placement 24x36 Poster" at bounding box center [540, 282] width 264 height 82
click at [1156, 188] on div at bounding box center [1179, 185] width 46 height 46
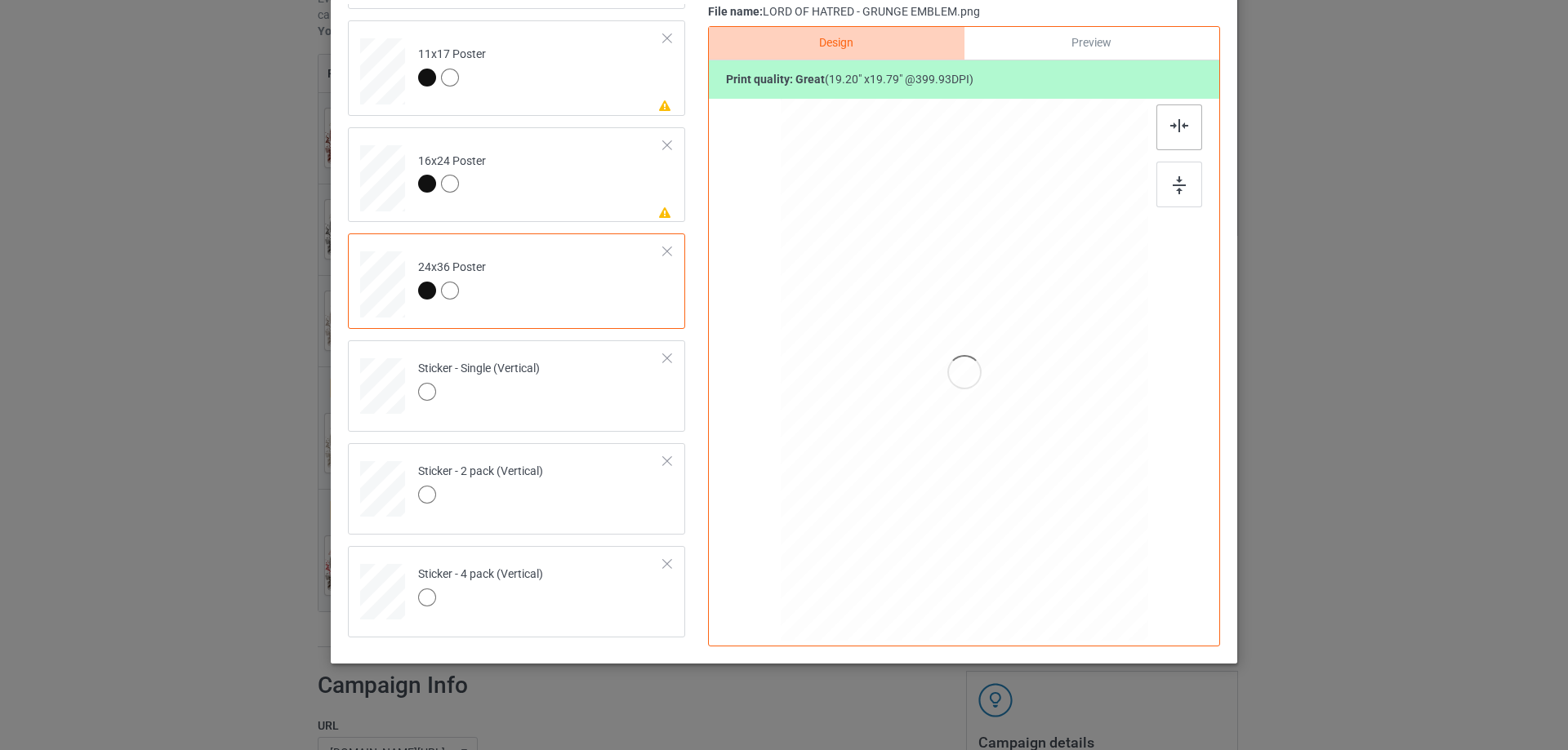
click at [1162, 123] on div at bounding box center [1179, 127] width 46 height 46
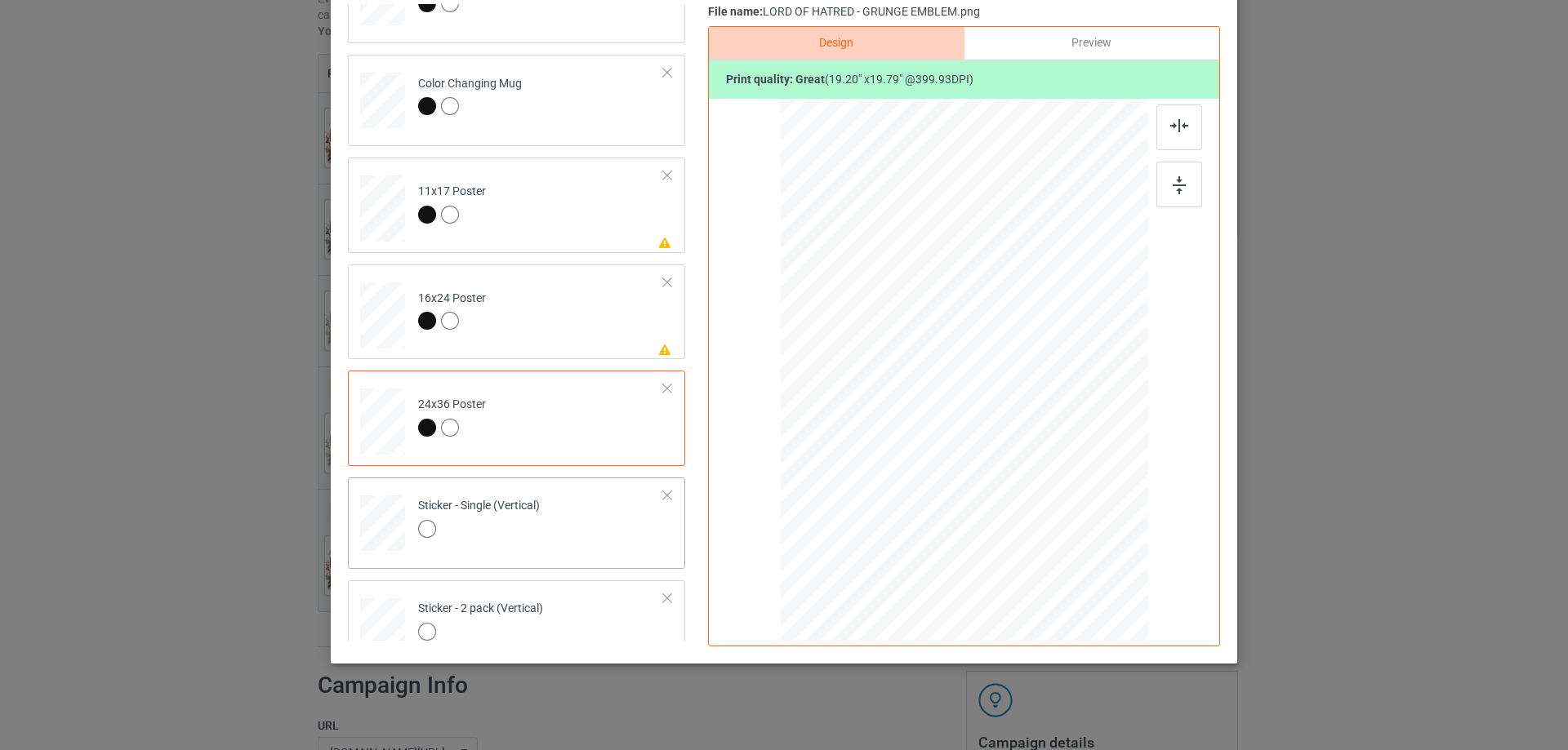
scroll to position [540, 0]
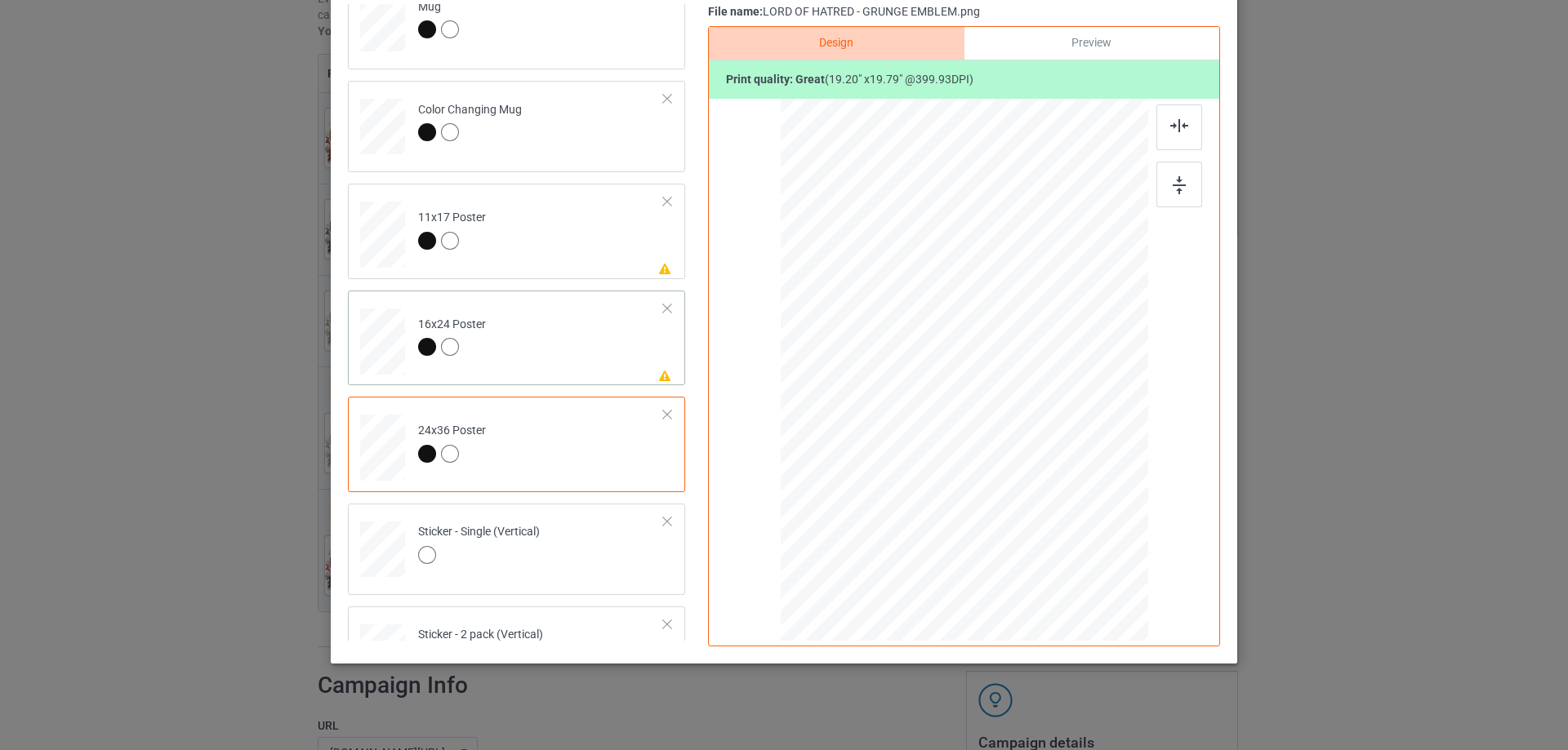
click at [580, 325] on td "Please review artwork placement 16x24 Poster" at bounding box center [540, 338] width 264 height 82
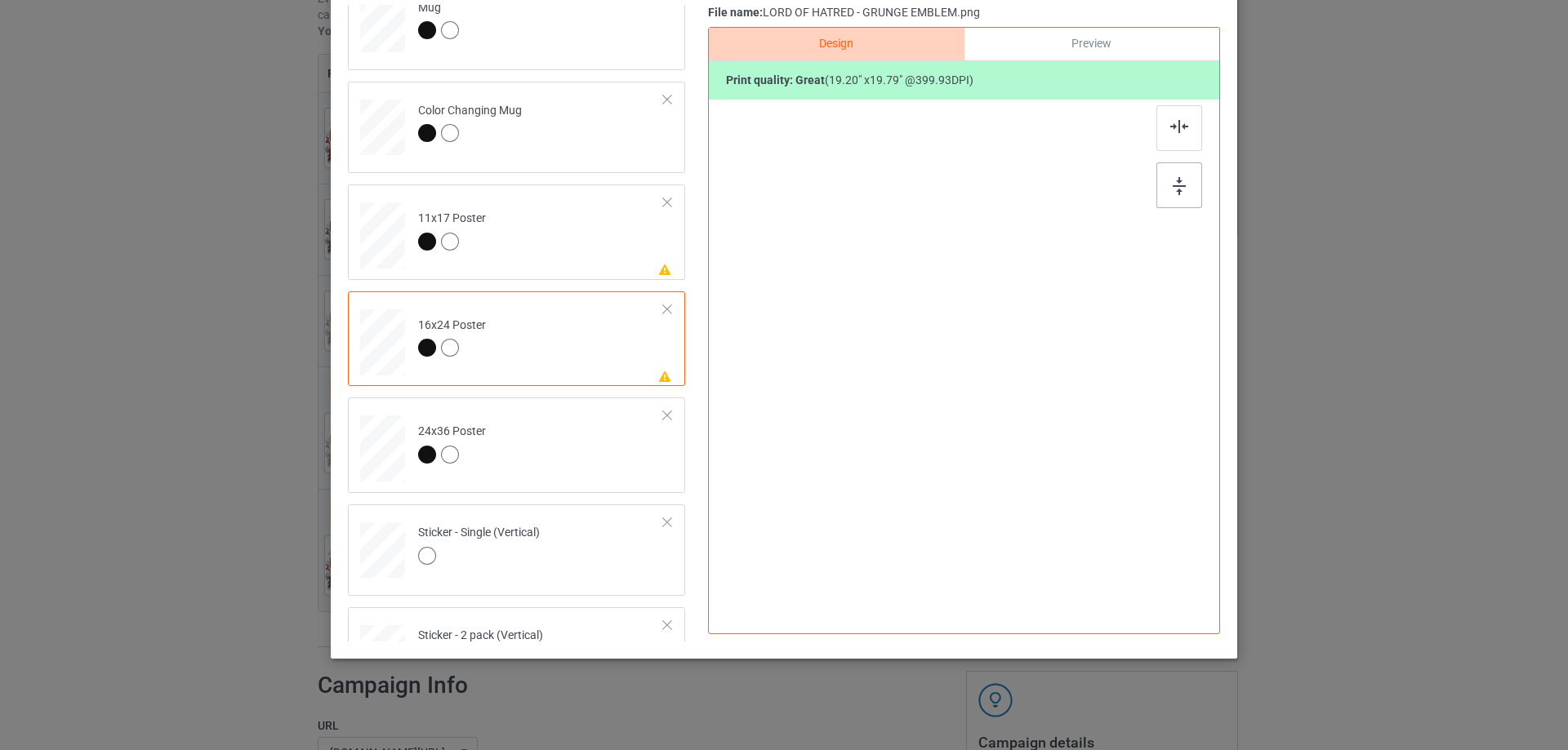
click at [1172, 181] on img at bounding box center [1179, 186] width 13 height 18
click at [1183, 121] on img at bounding box center [1179, 126] width 18 height 13
click at [613, 257] on td "Please review artwork placement 11x17 Poster" at bounding box center [540, 232] width 264 height 82
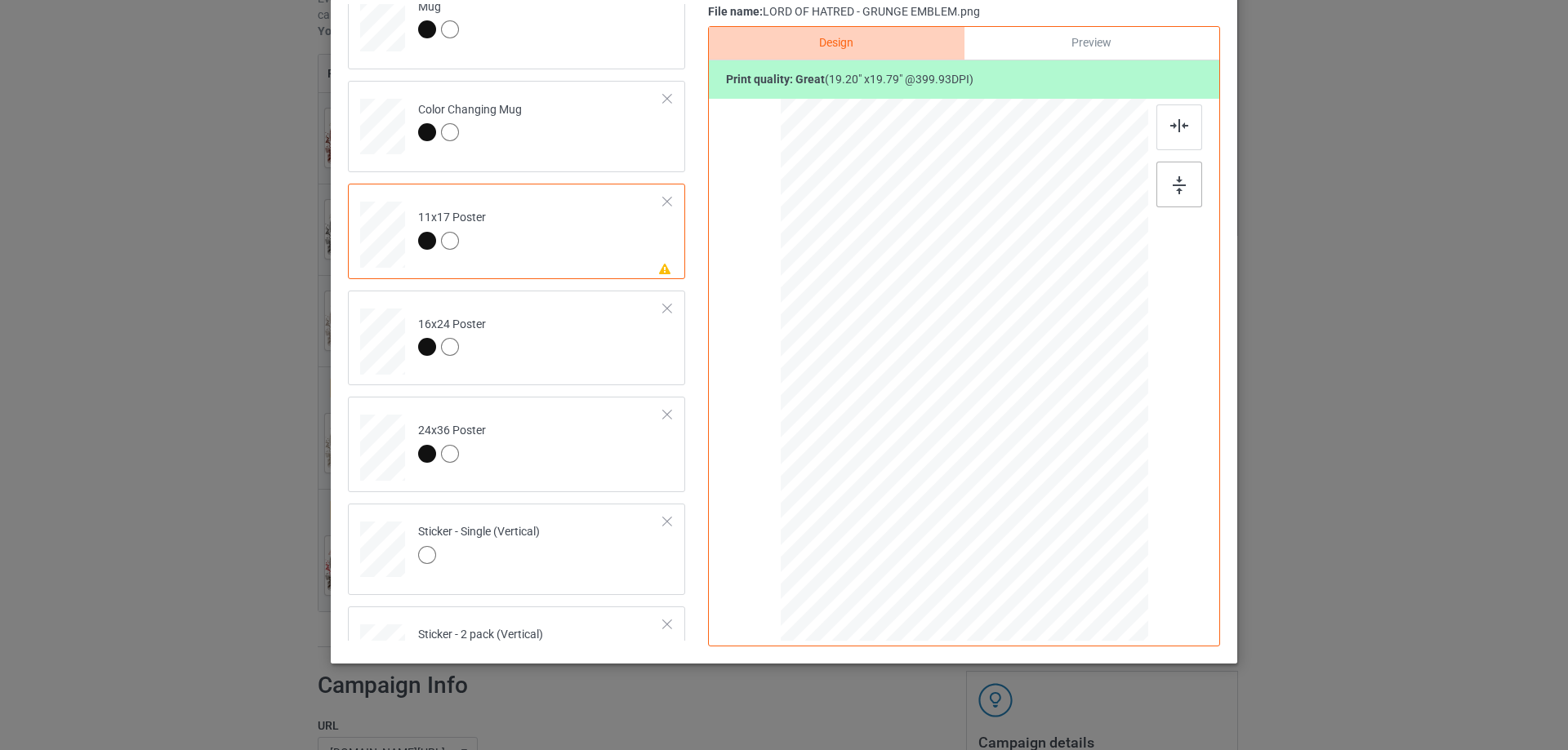
click at [1179, 188] on img at bounding box center [1179, 185] width 13 height 18
drag, startPoint x: 1167, startPoint y: 109, endPoint x: 1181, endPoint y: 145, distance: 38.6
click at [1167, 112] on div at bounding box center [1179, 127] width 46 height 46
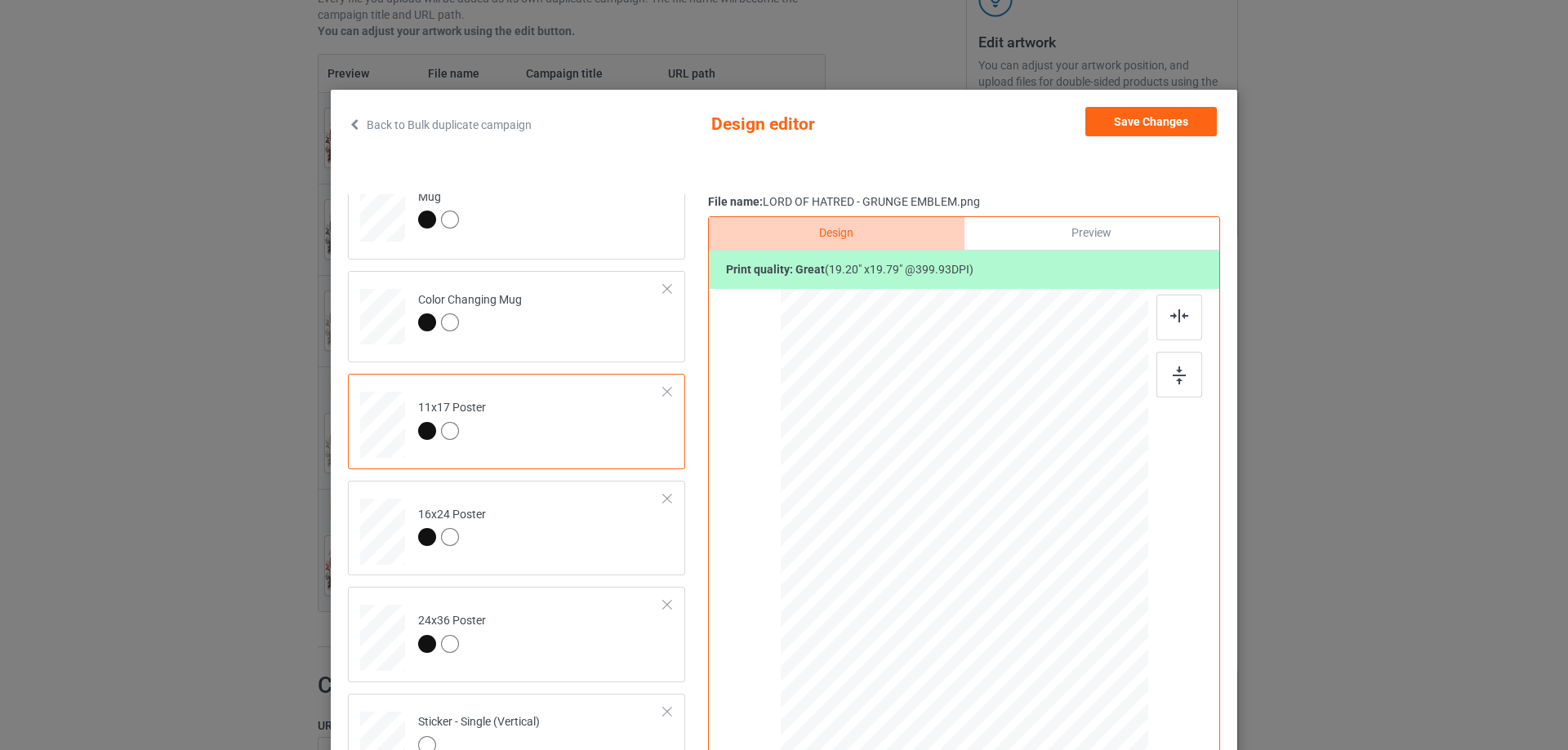
scroll to position [0, 0]
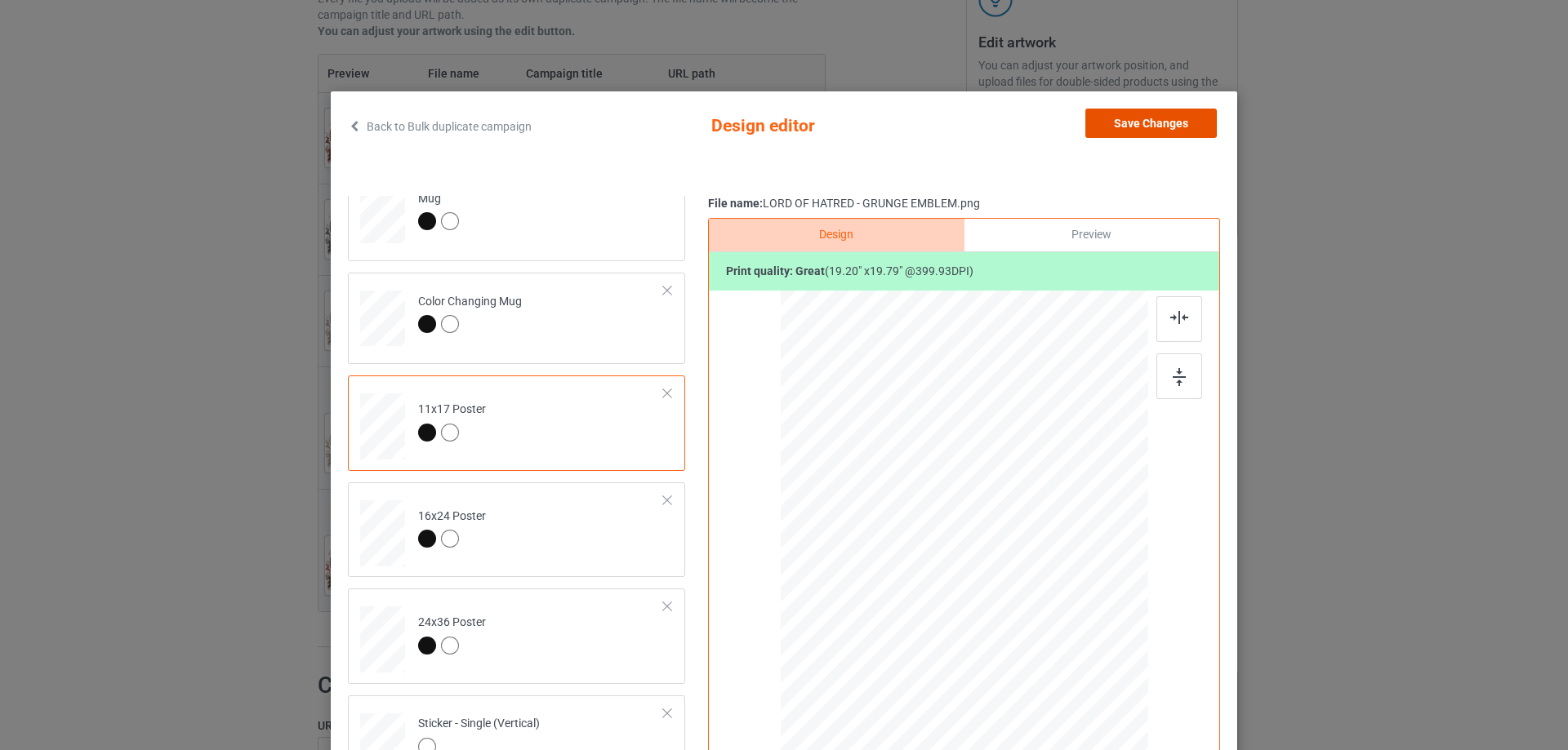
click at [1145, 111] on button "Save Changes" at bounding box center [1151, 123] width 131 height 29
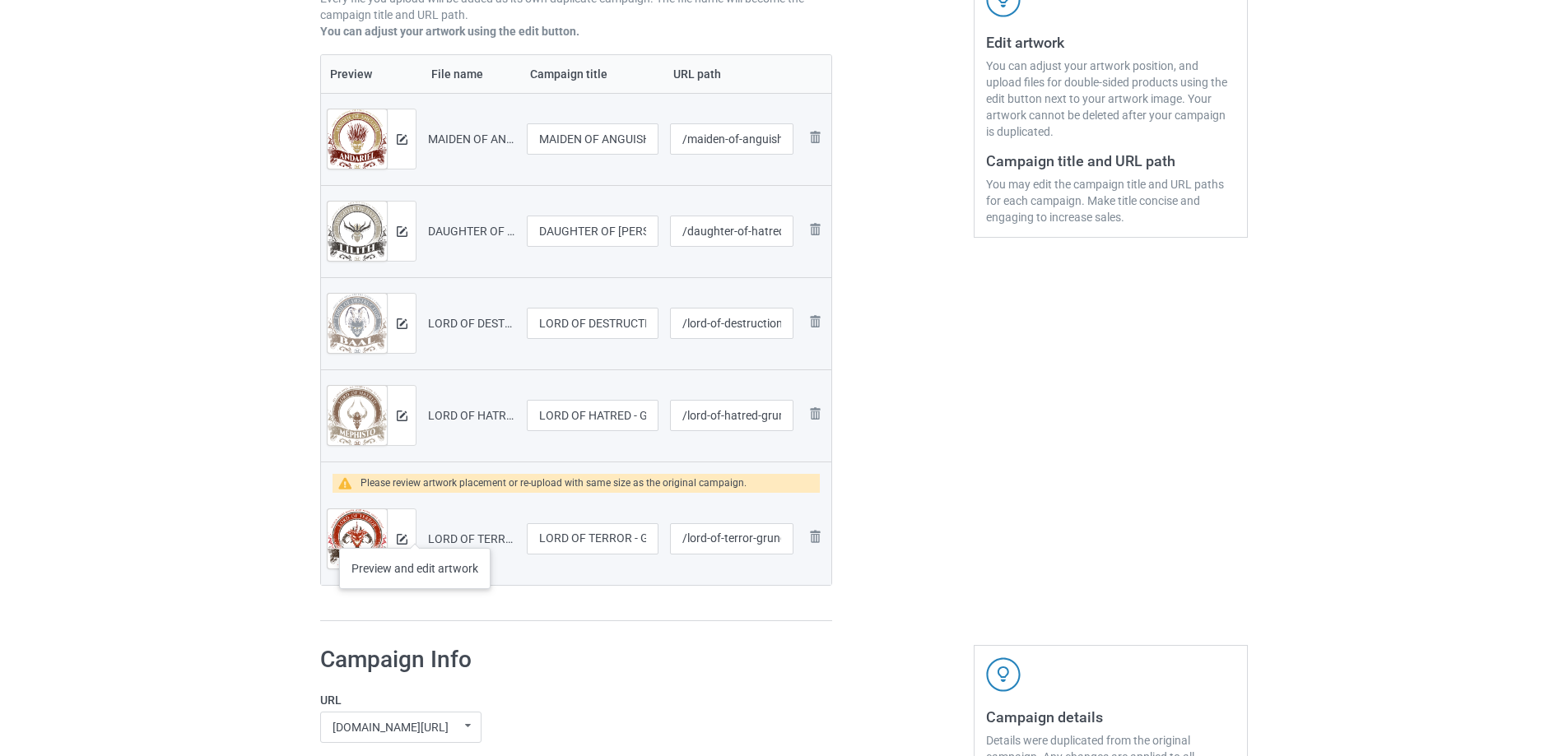
click at [409, 539] on div at bounding box center [401, 539] width 28 height 60
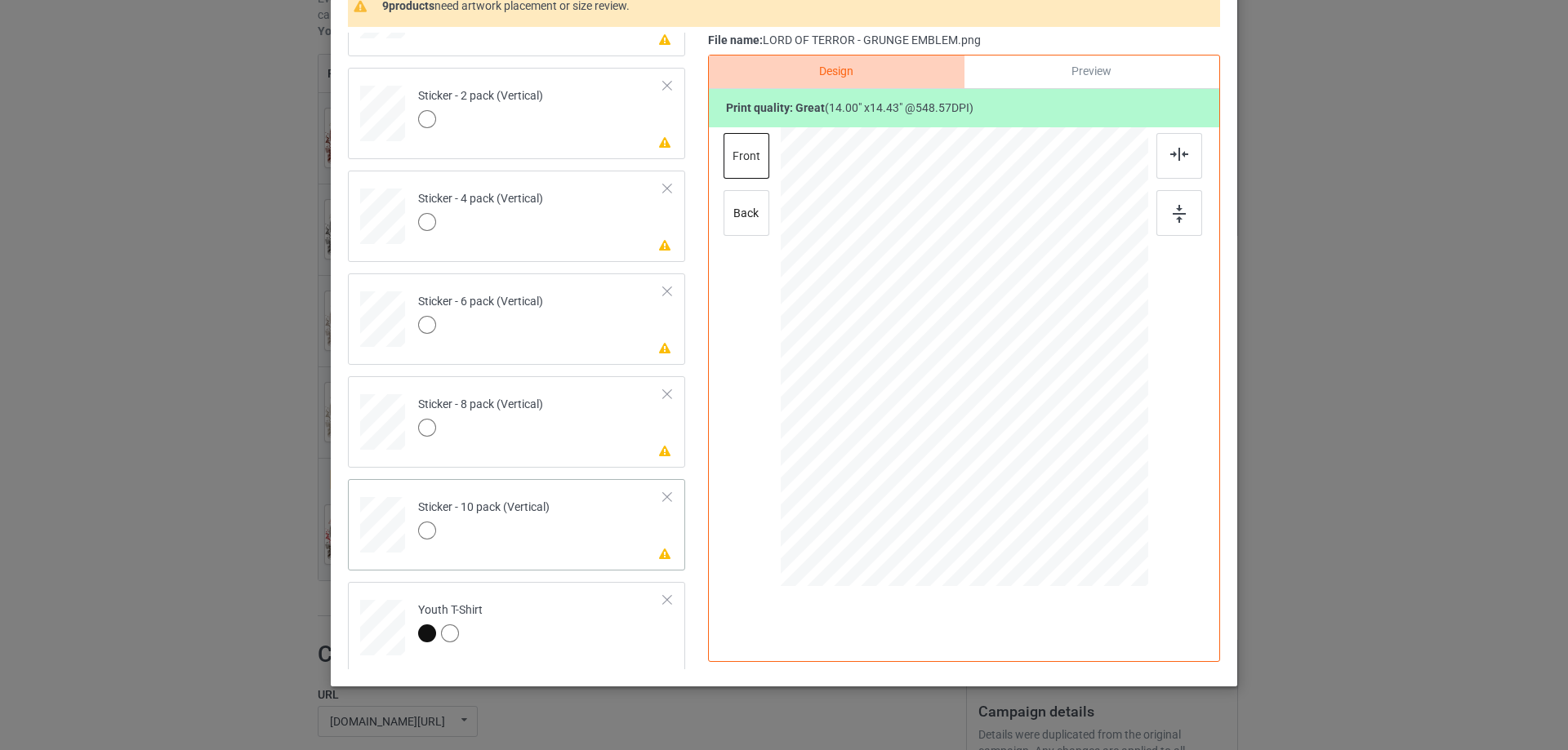
scroll to position [1112, 0]
click at [600, 558] on div "Please review artwork placement Sticker - 10 pack (Vertical)" at bounding box center [517, 521] width 338 height 92
click at [1177, 209] on img at bounding box center [1179, 214] width 13 height 18
click at [1174, 156] on img at bounding box center [1179, 155] width 18 height 13
click at [607, 442] on td "Please review artwork placement Sticker - 8 pack (Vertical)" at bounding box center [540, 414] width 264 height 72
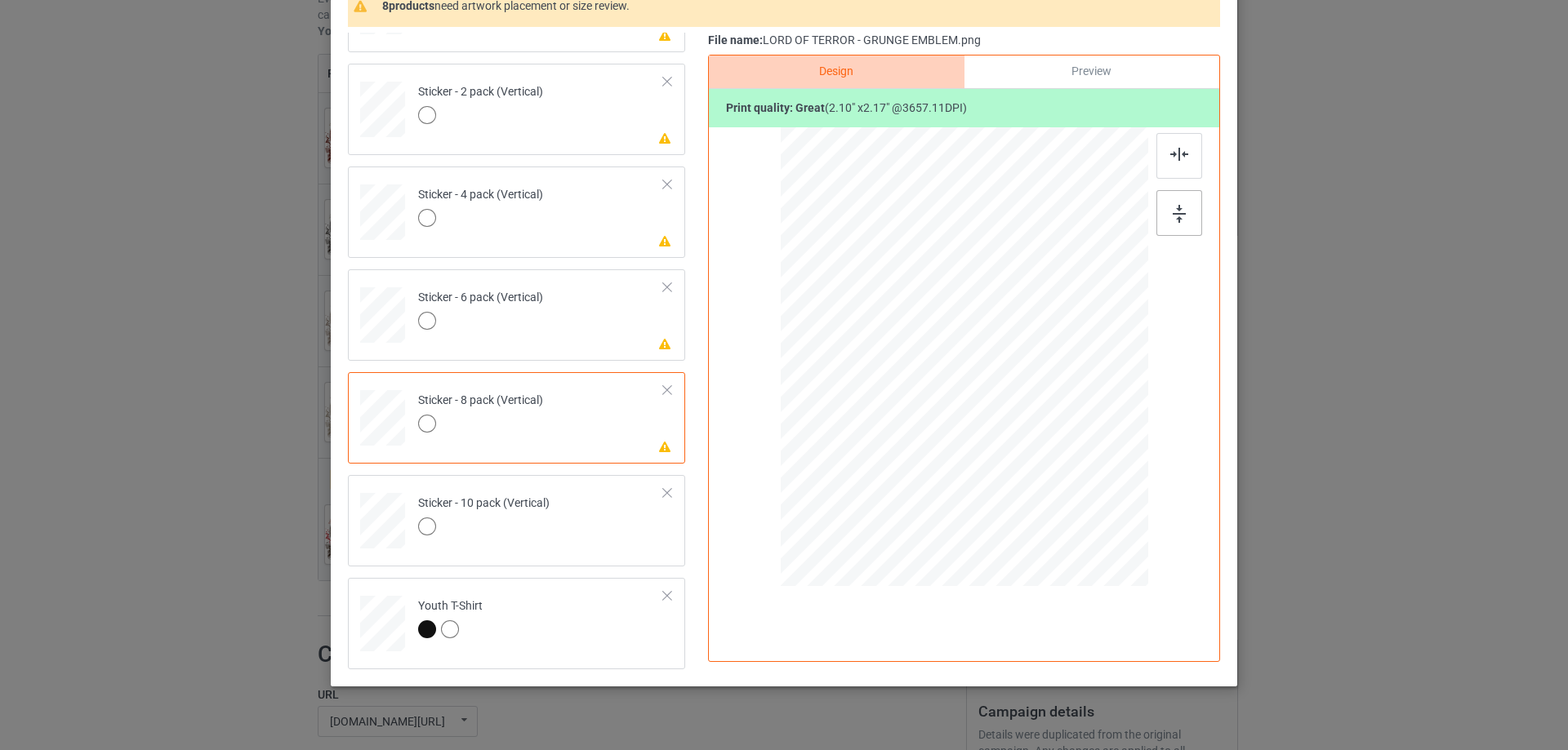
click at [1172, 211] on img at bounding box center [1179, 214] width 13 height 18
click at [1165, 134] on div at bounding box center [1179, 156] width 46 height 46
click at [1176, 164] on div at bounding box center [1179, 156] width 46 height 46
click at [585, 338] on td "Please review artwork placement Sticker - 6 pack (Vertical)" at bounding box center [540, 311] width 264 height 72
click at [1175, 211] on img at bounding box center [1179, 214] width 13 height 18
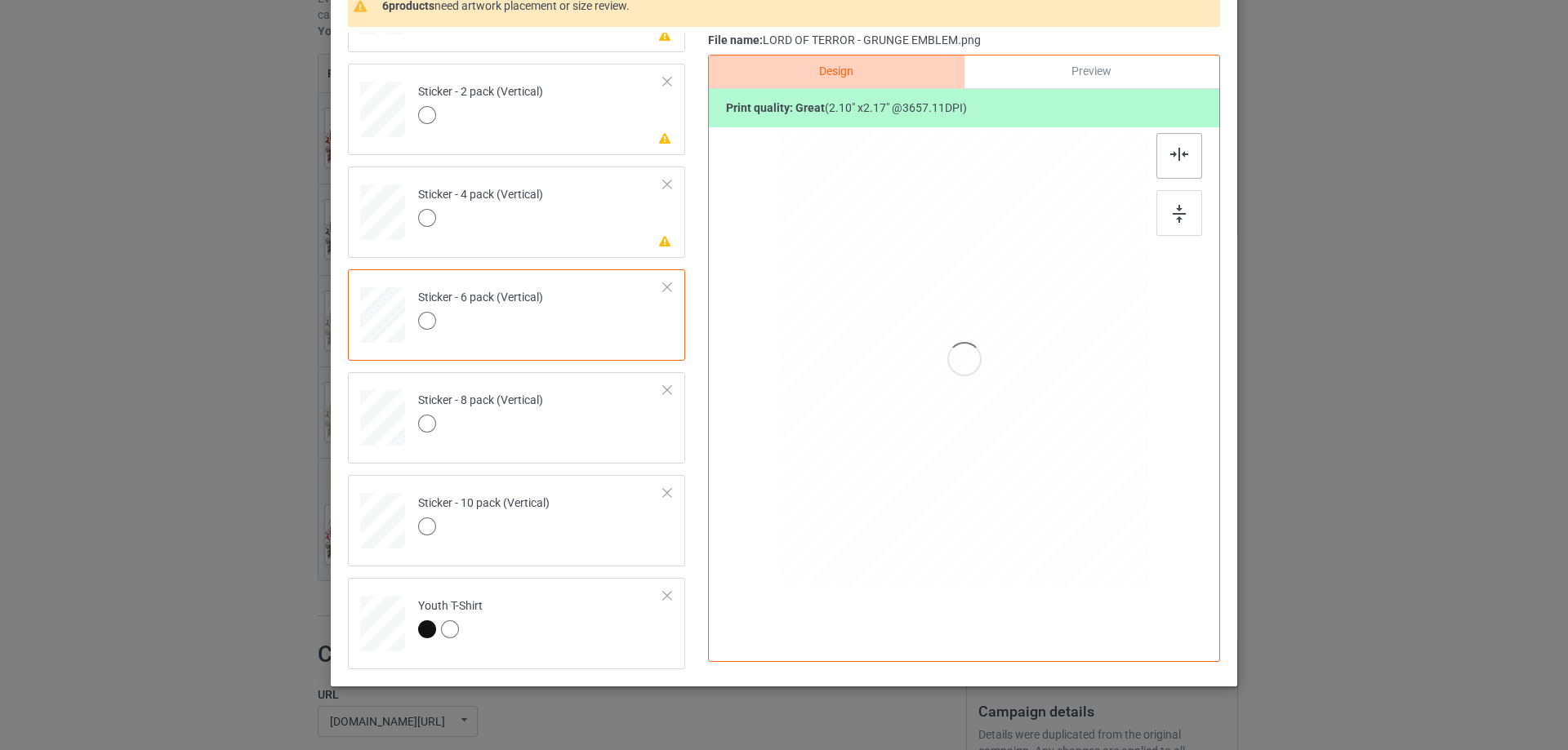
click at [1175, 168] on div at bounding box center [1179, 156] width 46 height 46
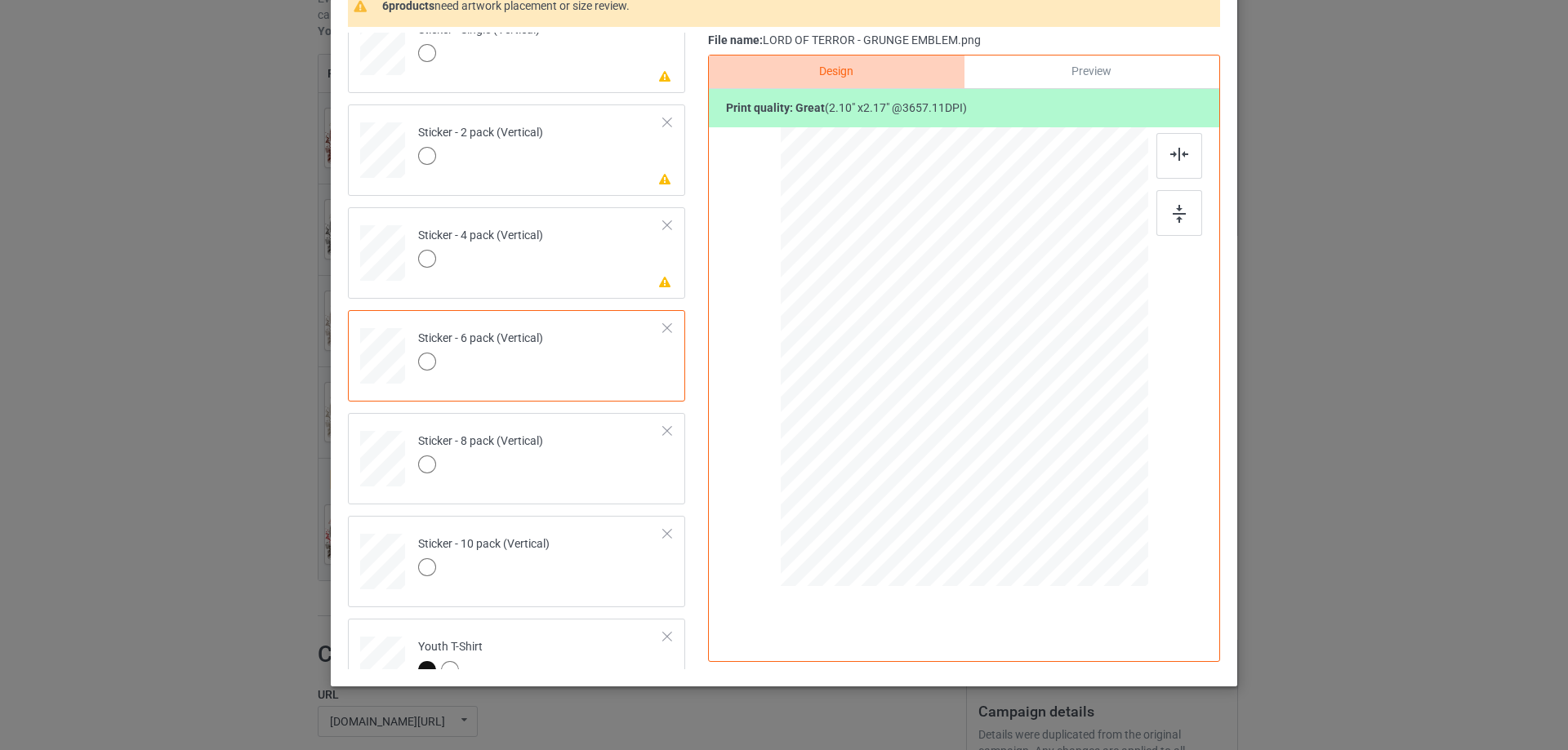
scroll to position [949, 0]
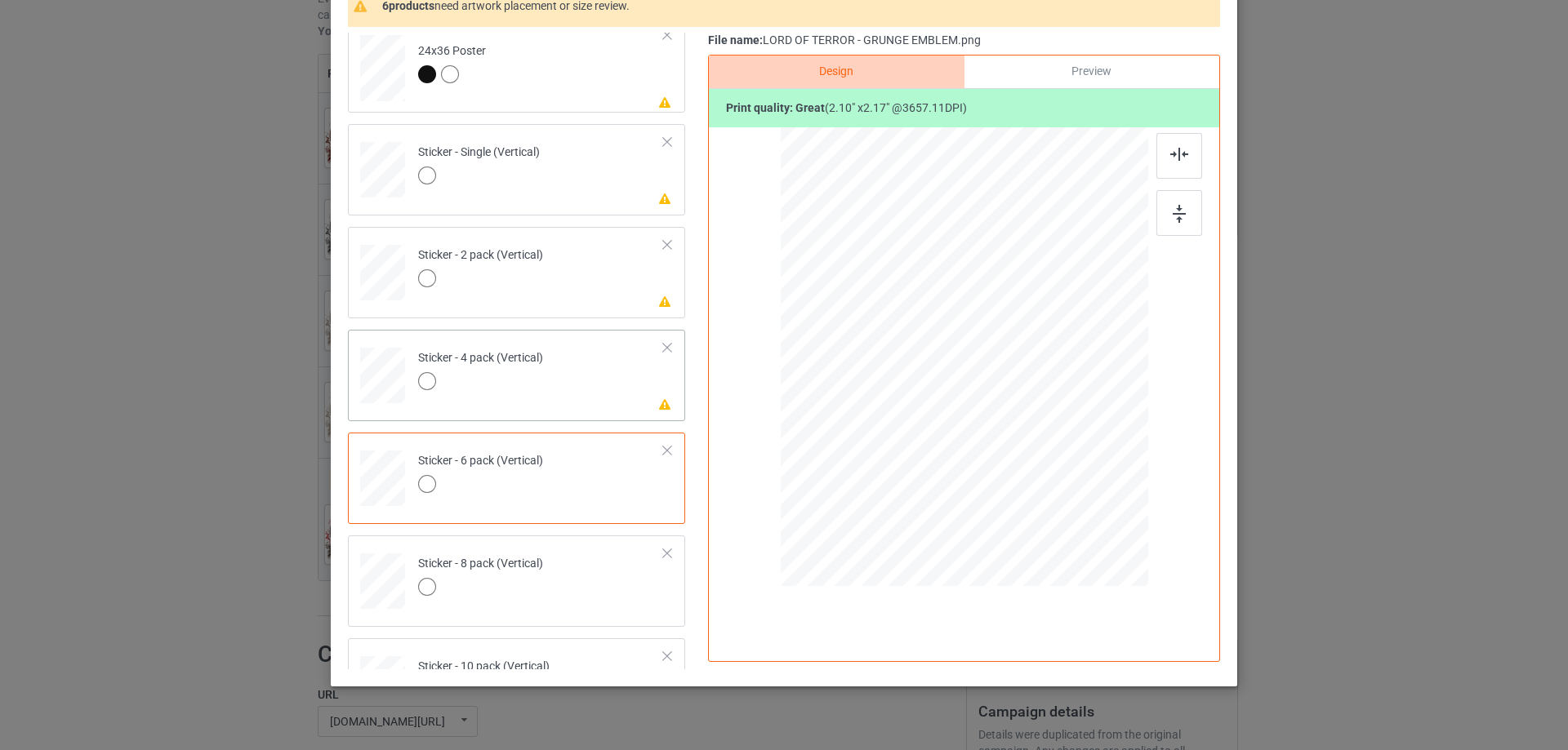
click at [591, 387] on td "Please review artwork placement Sticker - 4 pack (Vertical)" at bounding box center [540, 372] width 264 height 72
click at [1166, 227] on div at bounding box center [1179, 213] width 46 height 46
click at [1181, 168] on div at bounding box center [1179, 156] width 46 height 46
click at [635, 289] on td "Please review artwork placement Sticker - 2 pack (Vertical)" at bounding box center [540, 269] width 264 height 72
click at [1159, 212] on div at bounding box center [1179, 213] width 46 height 46
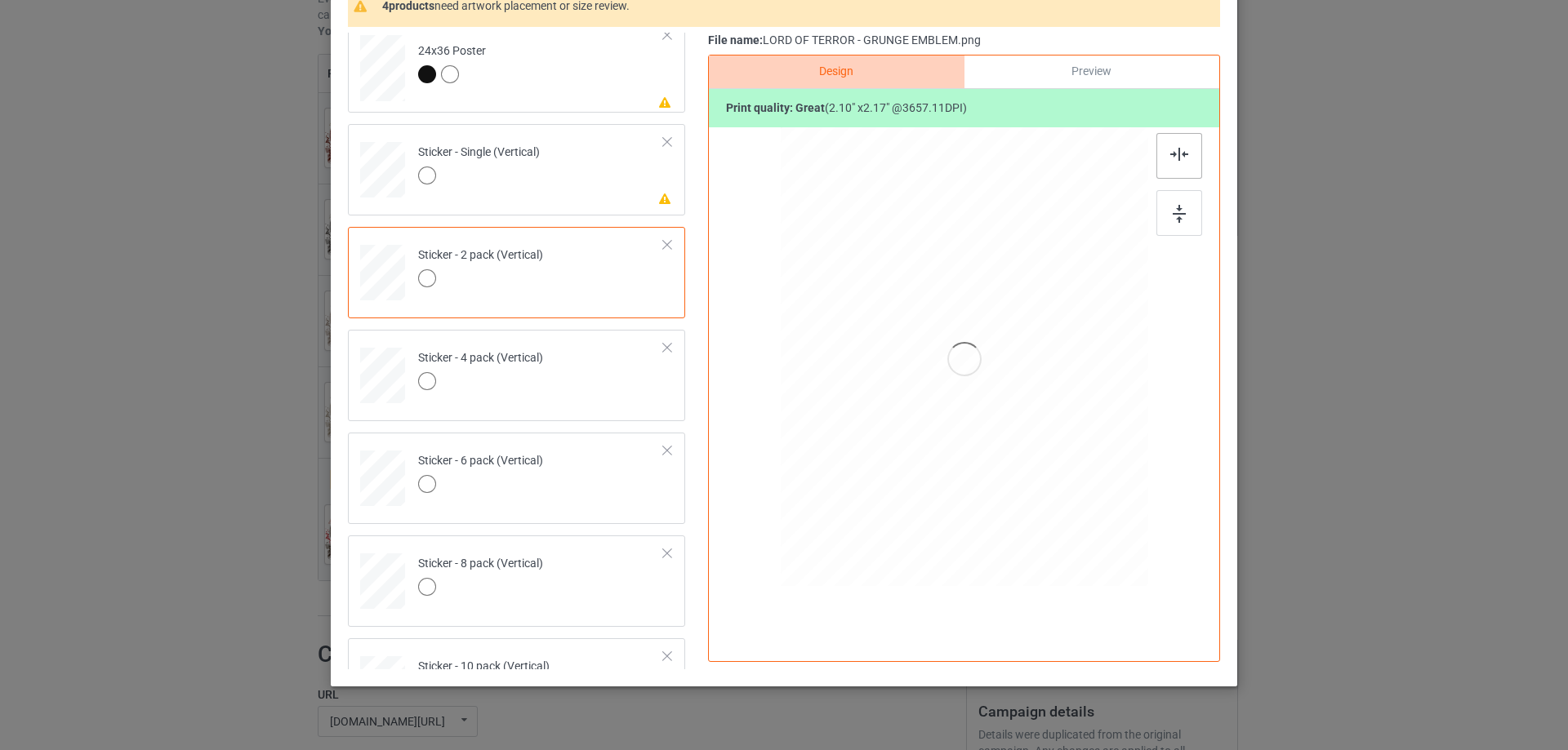
click at [1170, 161] on img at bounding box center [1179, 155] width 18 height 13
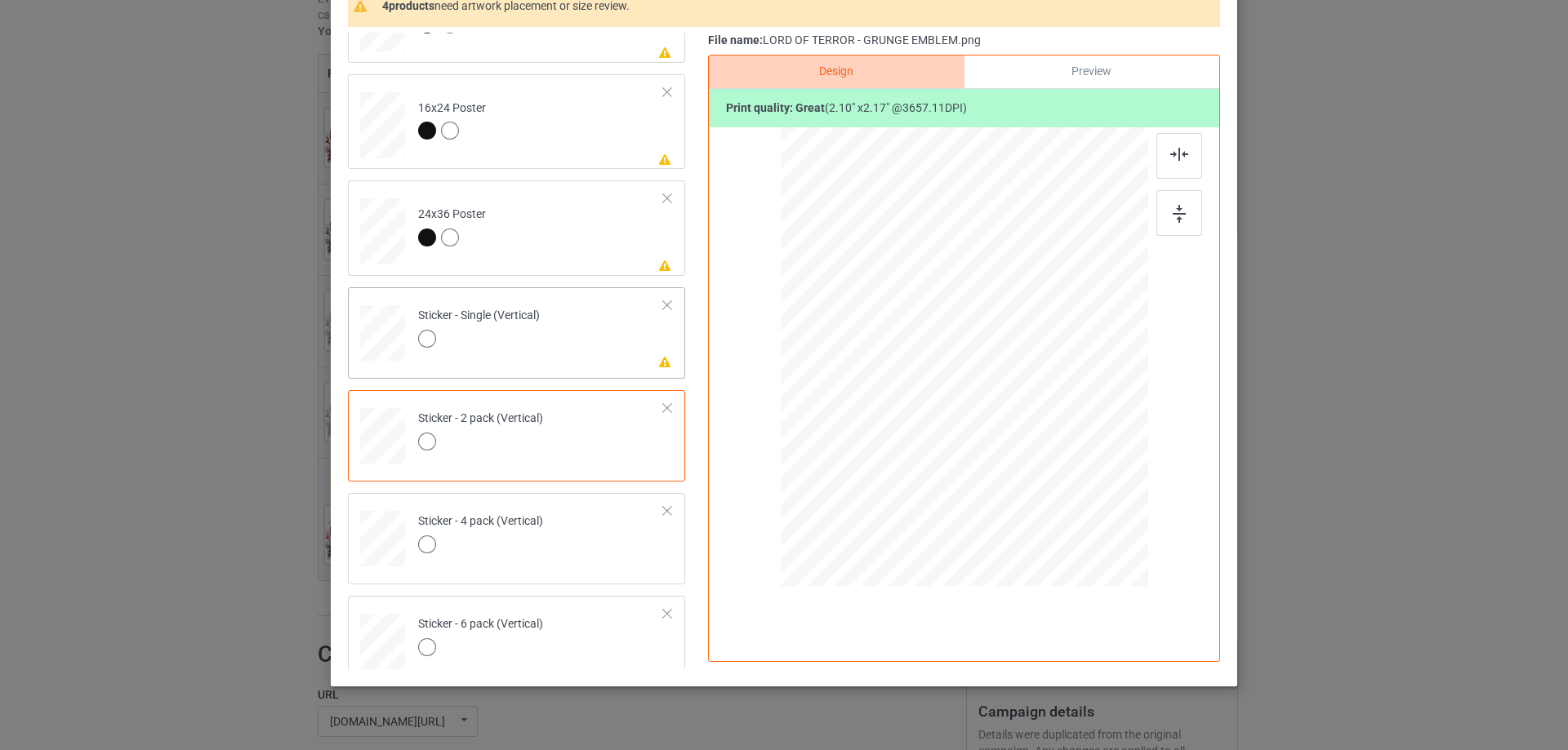
click at [580, 339] on td "Please review artwork placement Sticker - Single (Vertical)" at bounding box center [540, 329] width 264 height 72
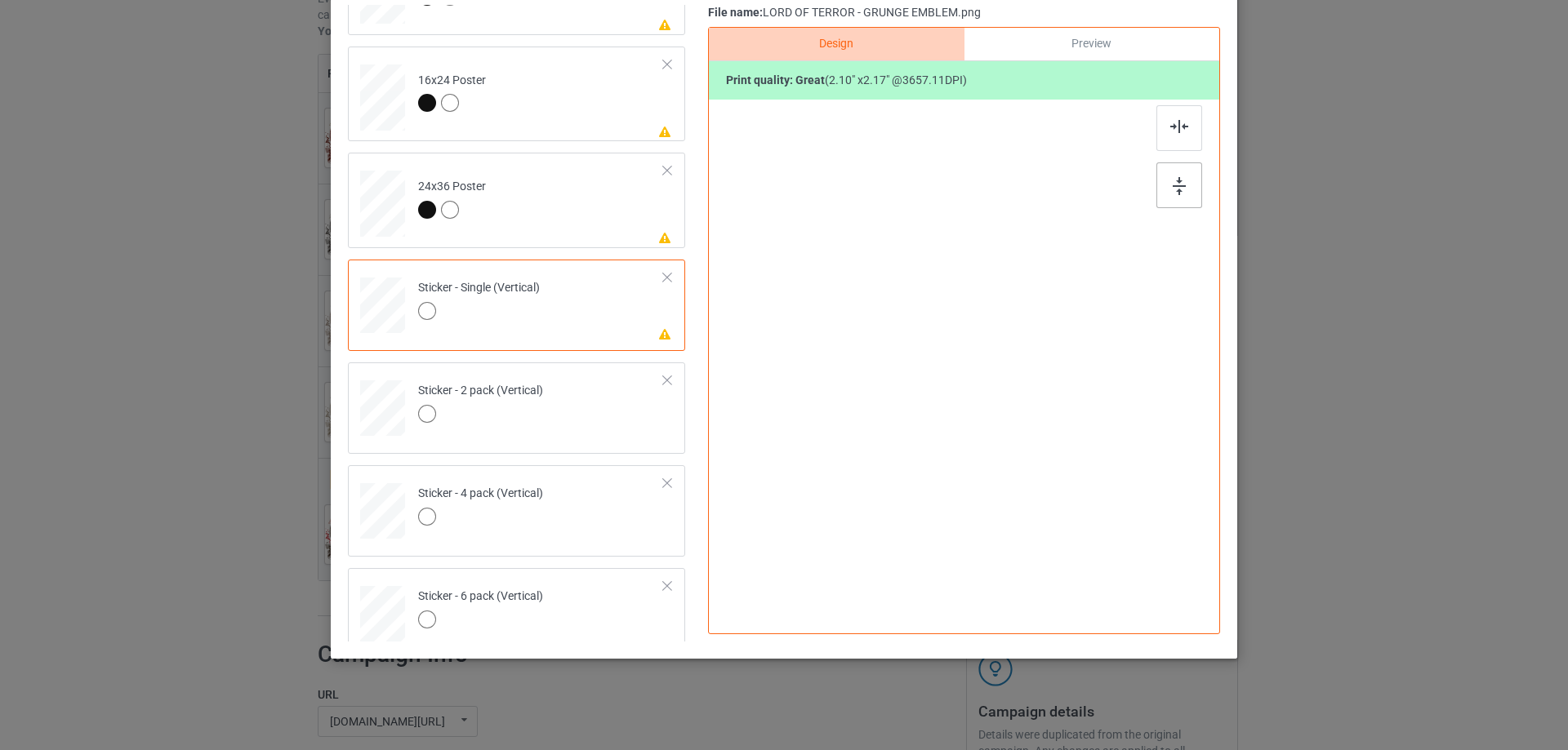
click at [1172, 182] on img at bounding box center [1179, 186] width 13 height 18
click at [1185, 105] on div at bounding box center [1179, 128] width 46 height 46
click at [1167, 145] on div at bounding box center [1179, 128] width 46 height 46
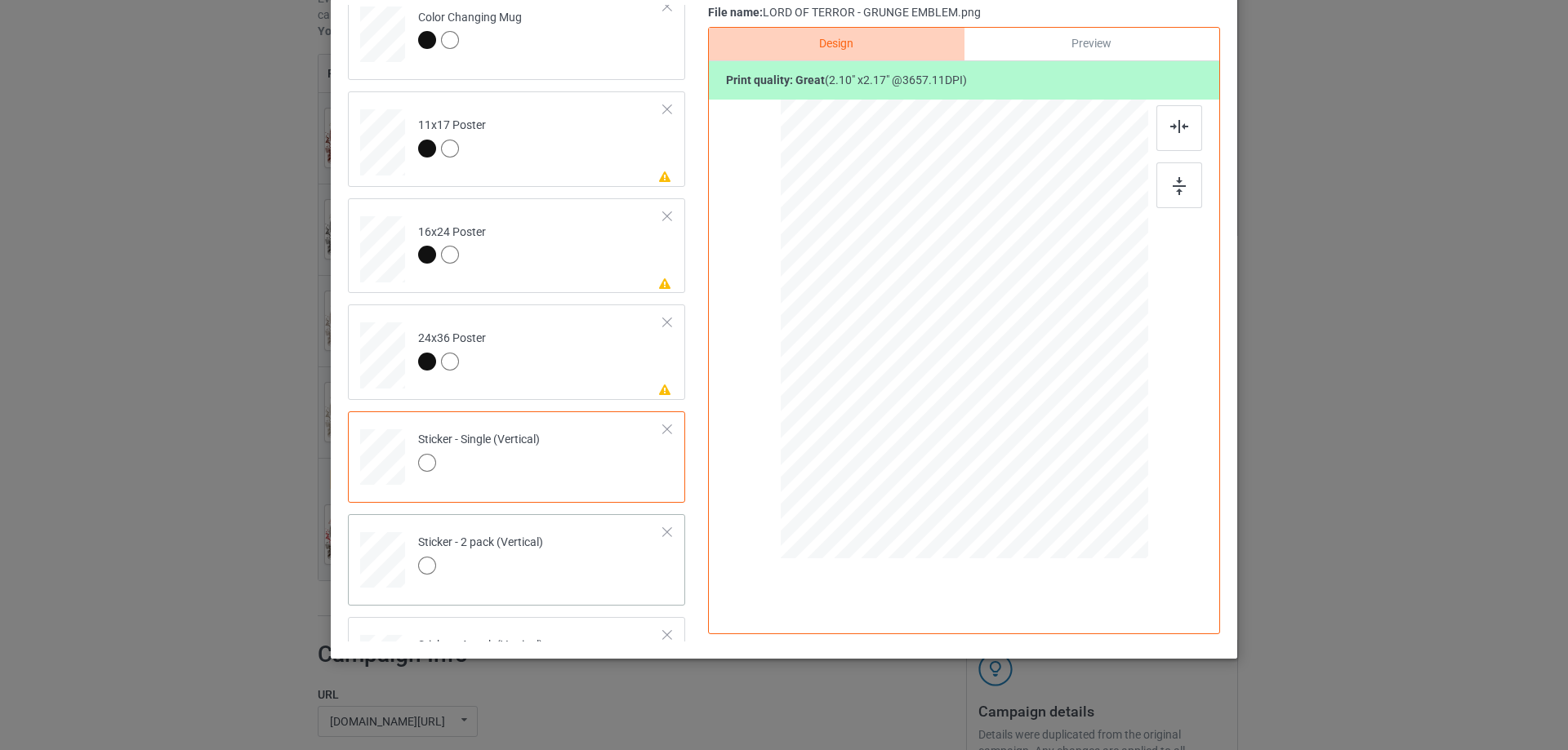
scroll to position [540, 0]
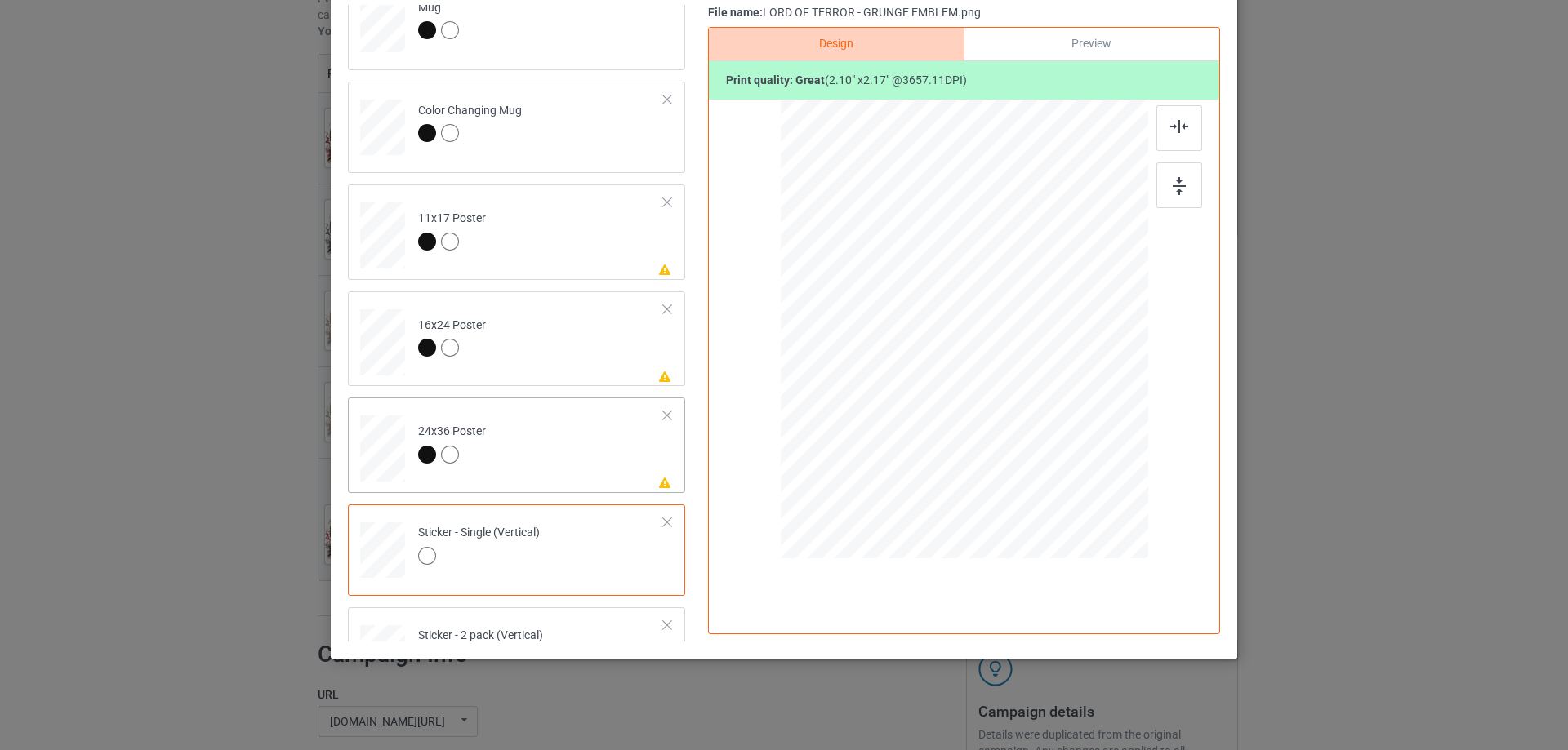
click at [574, 449] on td "Please review artwork placement 24x36 Poster" at bounding box center [540, 445] width 264 height 82
click at [1190, 181] on div at bounding box center [1179, 184] width 46 height 46
click at [1173, 110] on div at bounding box center [1179, 127] width 46 height 46
click at [1187, 129] on div at bounding box center [1179, 127] width 46 height 46
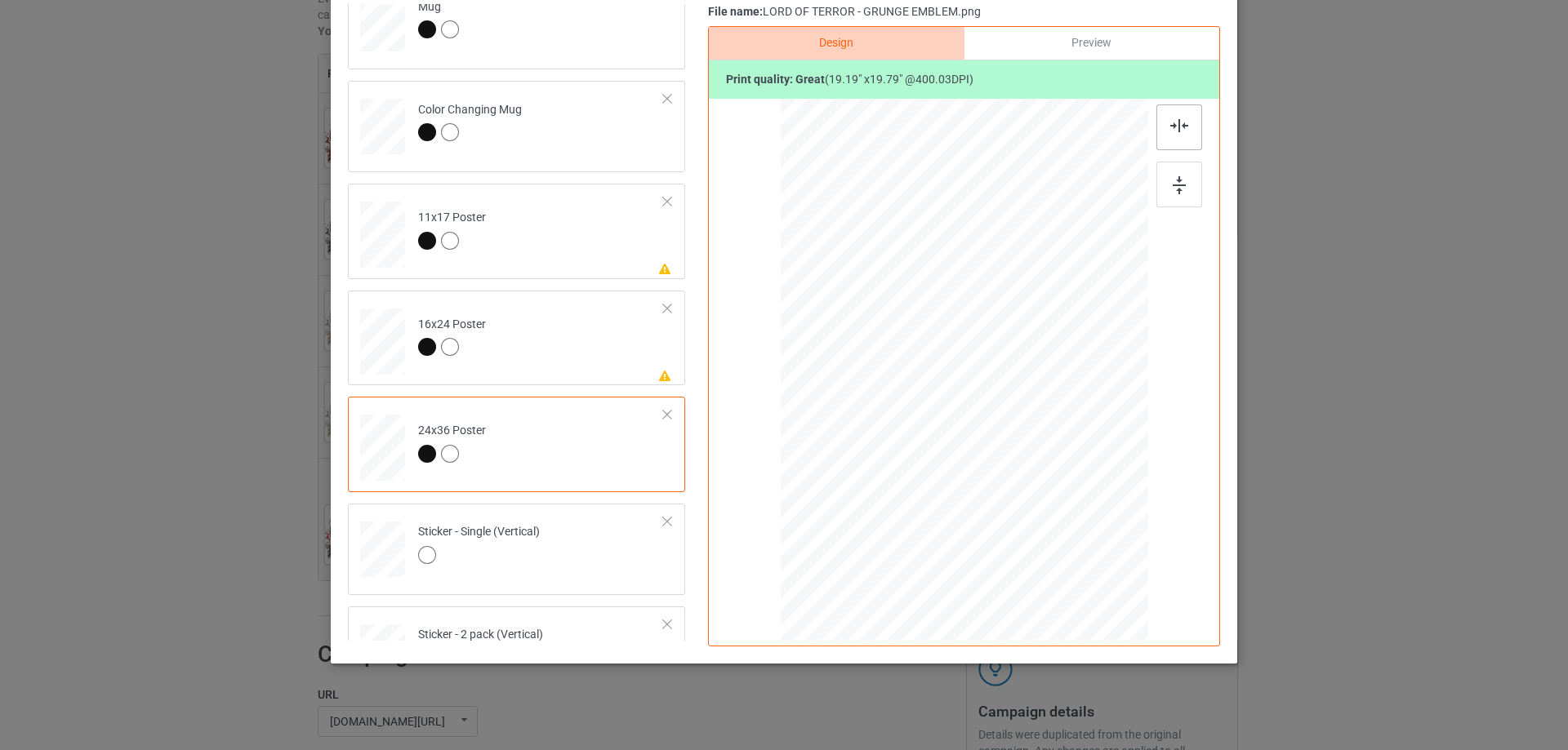
click at [1187, 129] on div at bounding box center [1179, 127] width 46 height 46
click at [1183, 198] on div at bounding box center [1179, 184] width 46 height 46
click at [1177, 141] on div at bounding box center [1179, 127] width 46 height 46
click at [580, 349] on td "Please review artwork placement 16x24 Poster" at bounding box center [540, 338] width 264 height 82
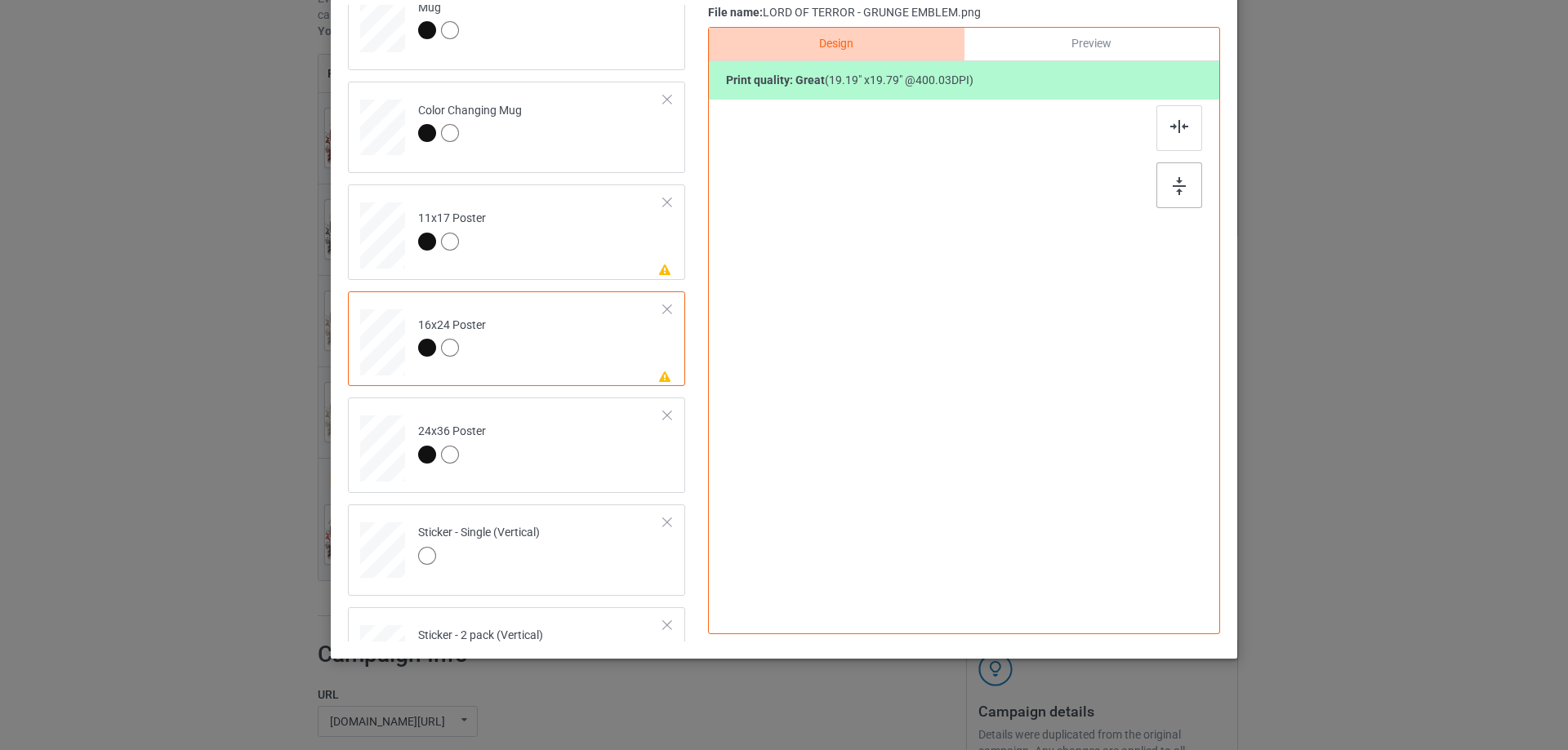
click at [1176, 191] on img at bounding box center [1179, 186] width 13 height 18
click at [1170, 128] on img at bounding box center [1179, 126] width 18 height 13
click at [575, 260] on td "Please review artwork placement 11x17 Poster" at bounding box center [540, 232] width 264 height 82
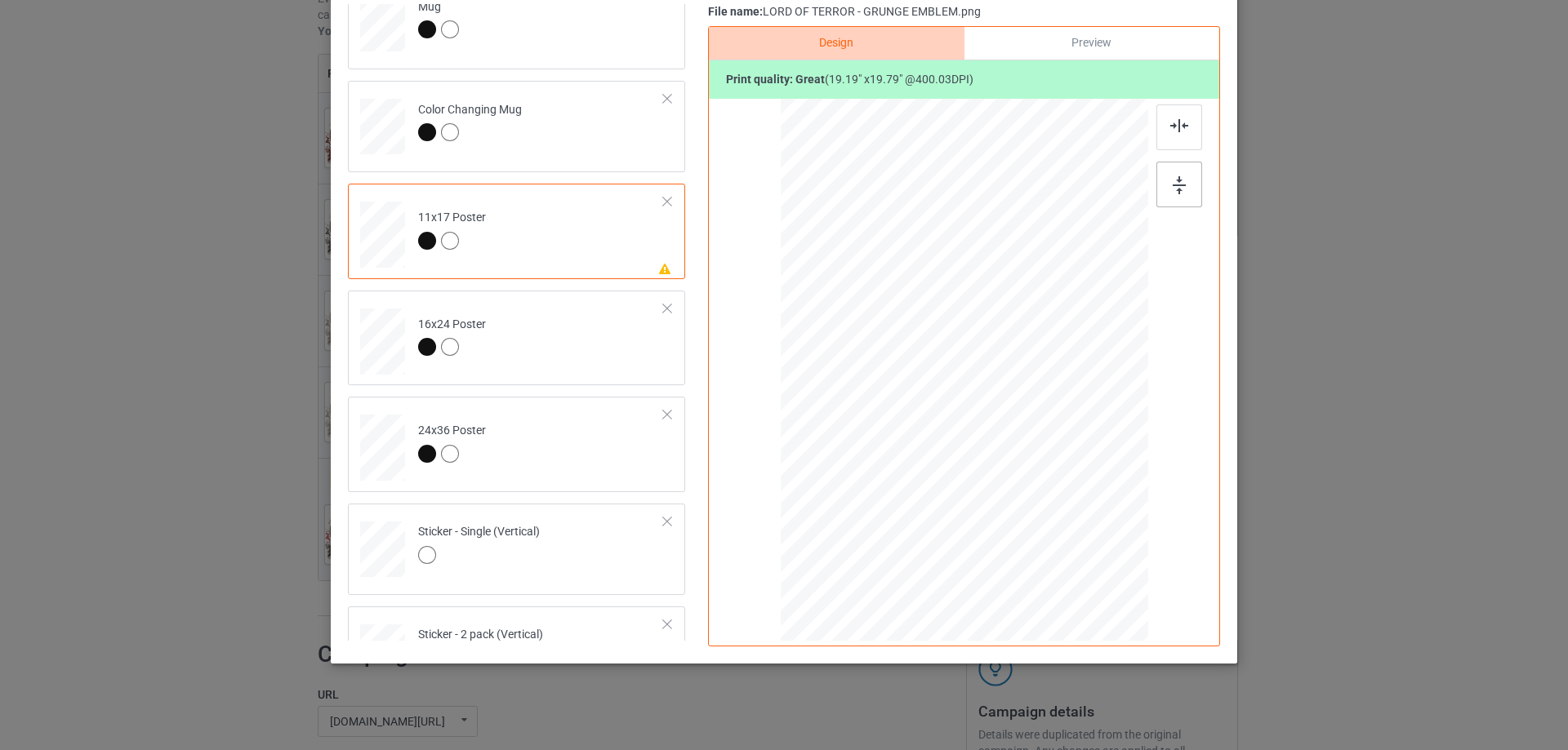
click at [1162, 188] on div at bounding box center [1179, 184] width 46 height 46
click at [1164, 136] on div at bounding box center [1179, 127] width 46 height 46
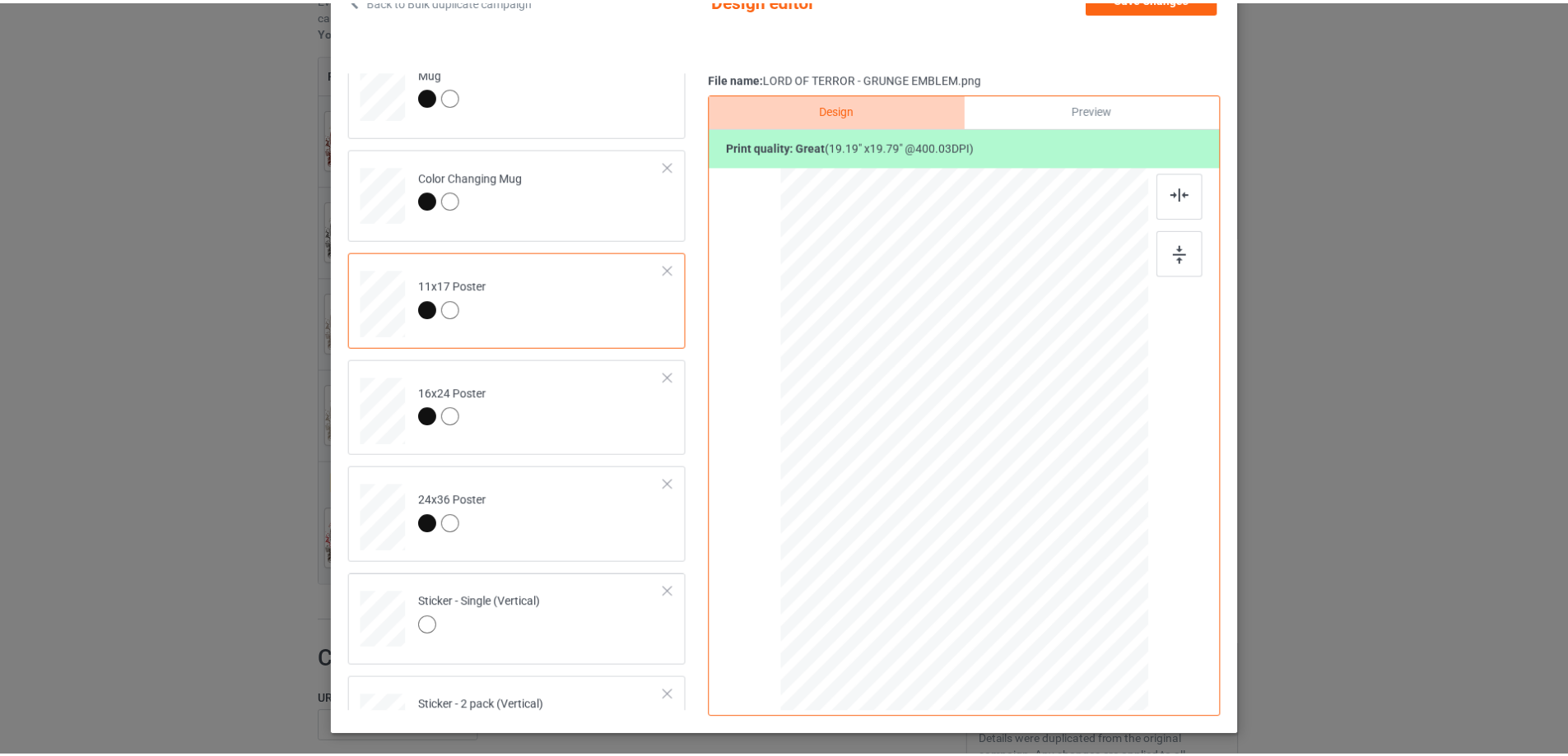
scroll to position [0, 0]
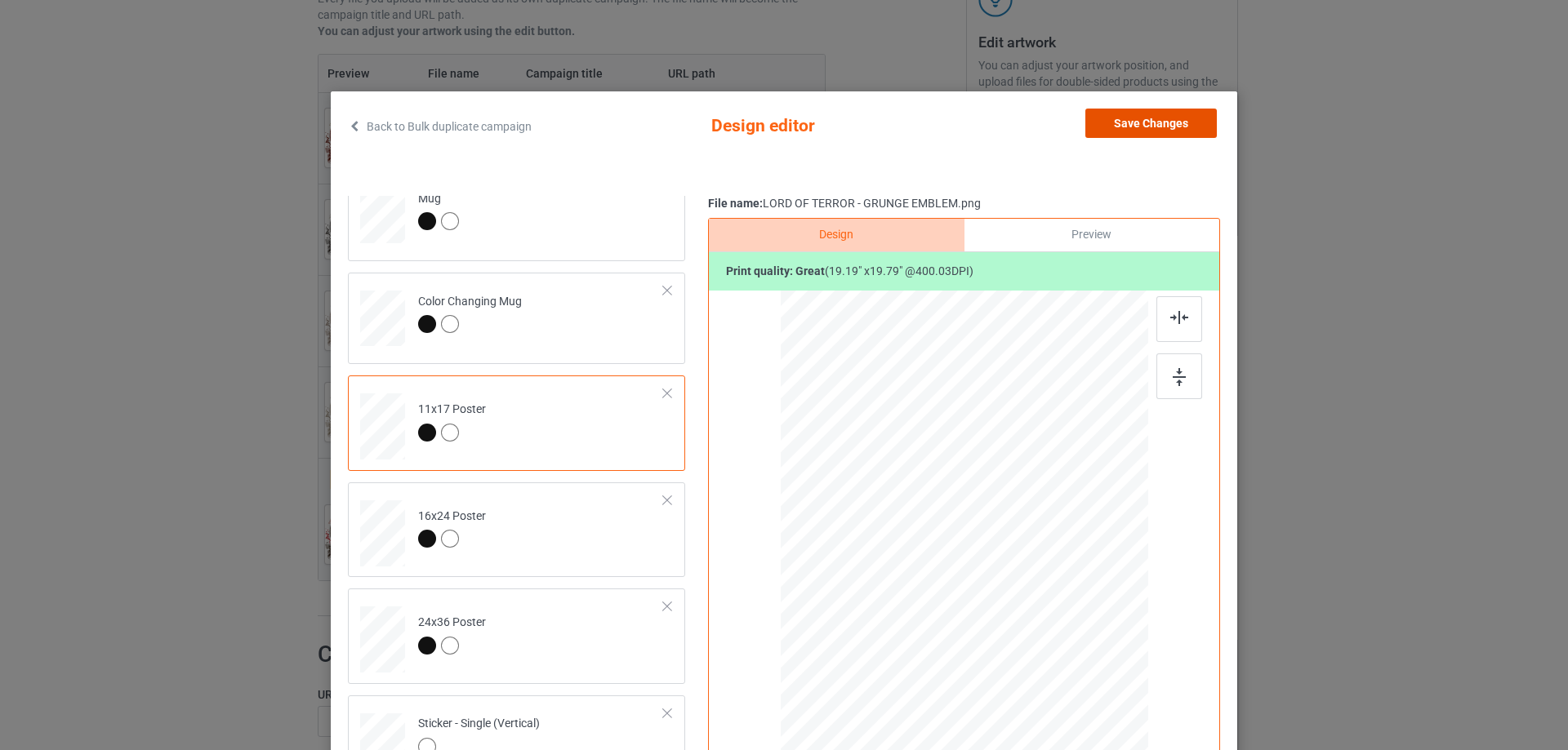
click at [1169, 123] on button "Save Changes" at bounding box center [1151, 123] width 131 height 29
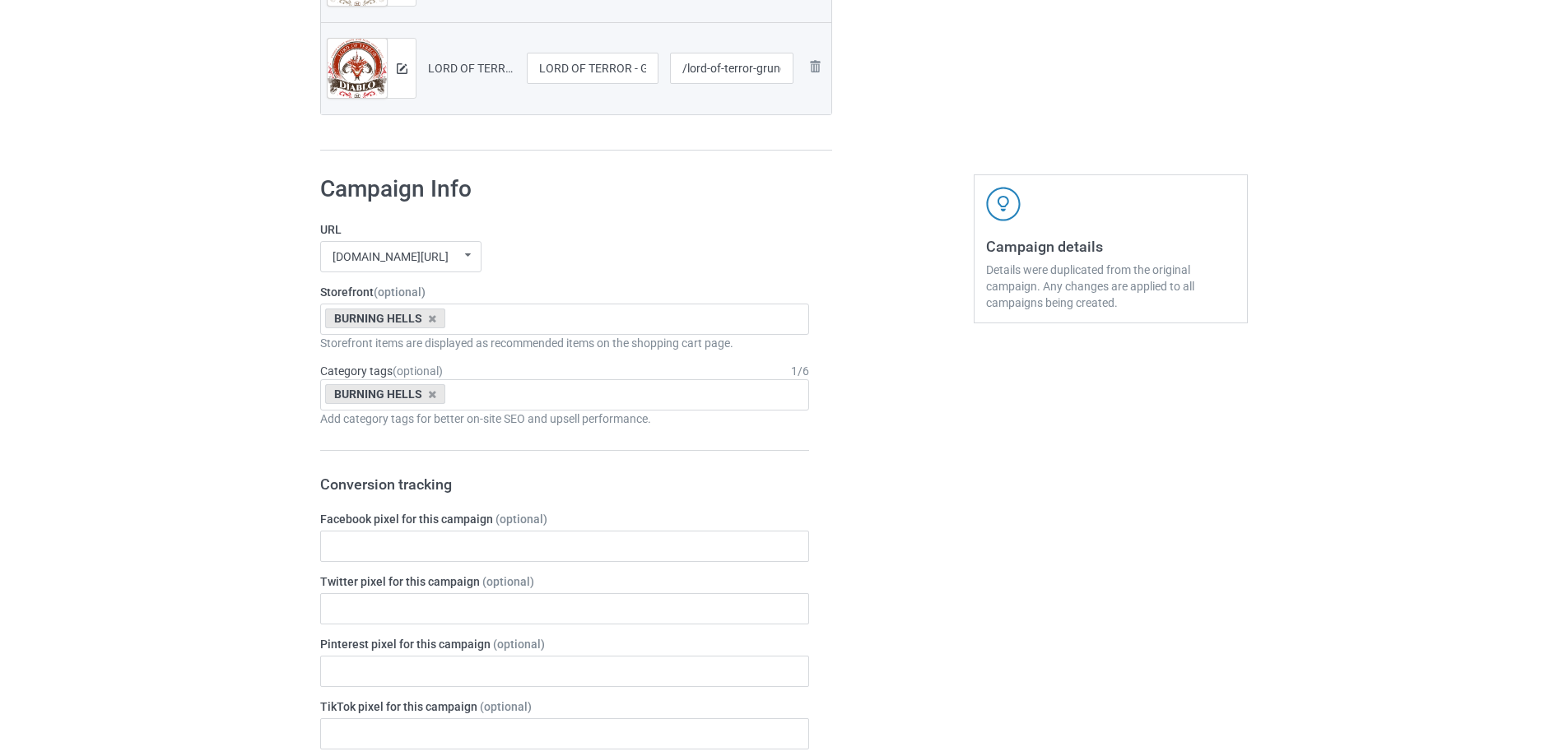
scroll to position [1709, 0]
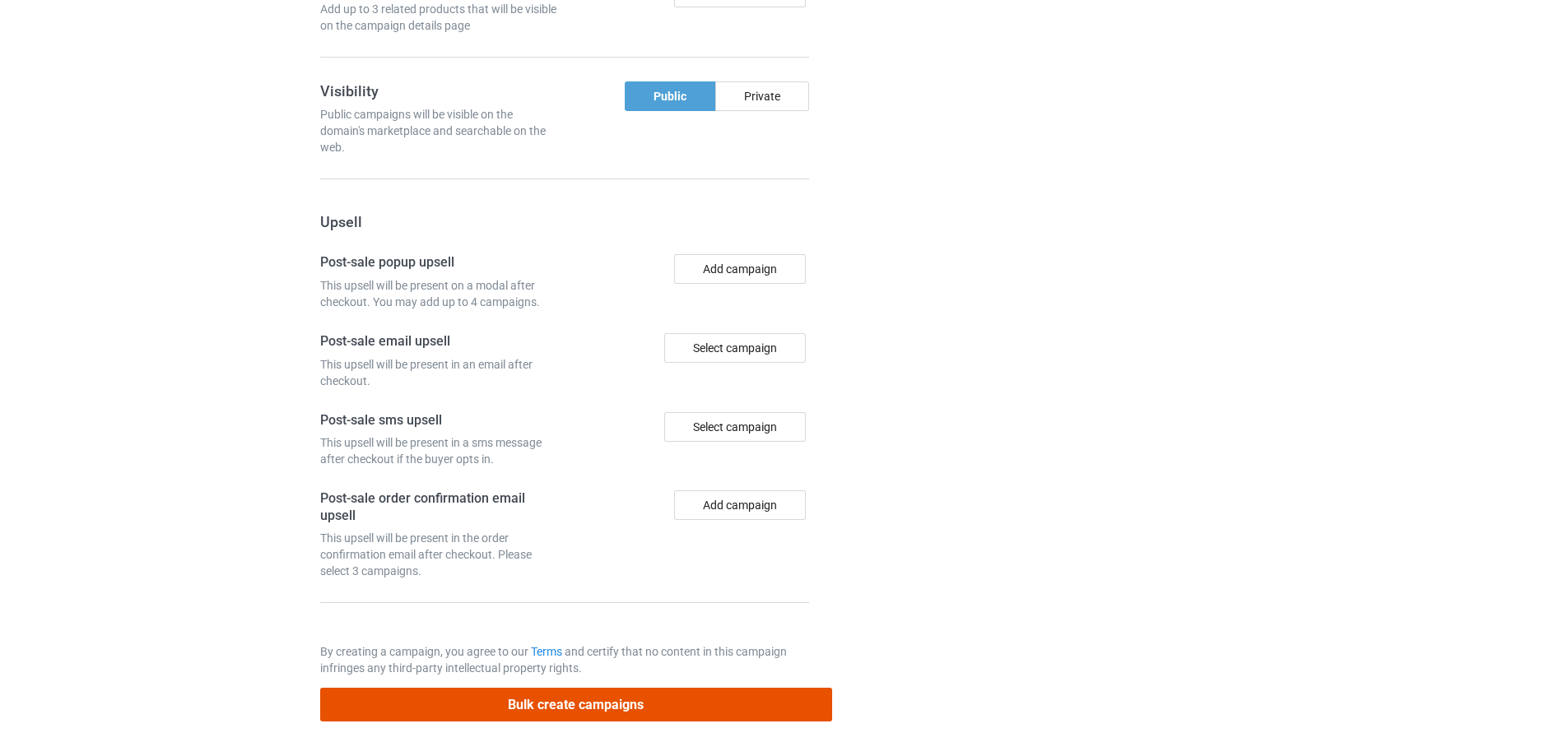
click at [660, 711] on button "Bulk create campaigns" at bounding box center [577, 705] width 512 height 34
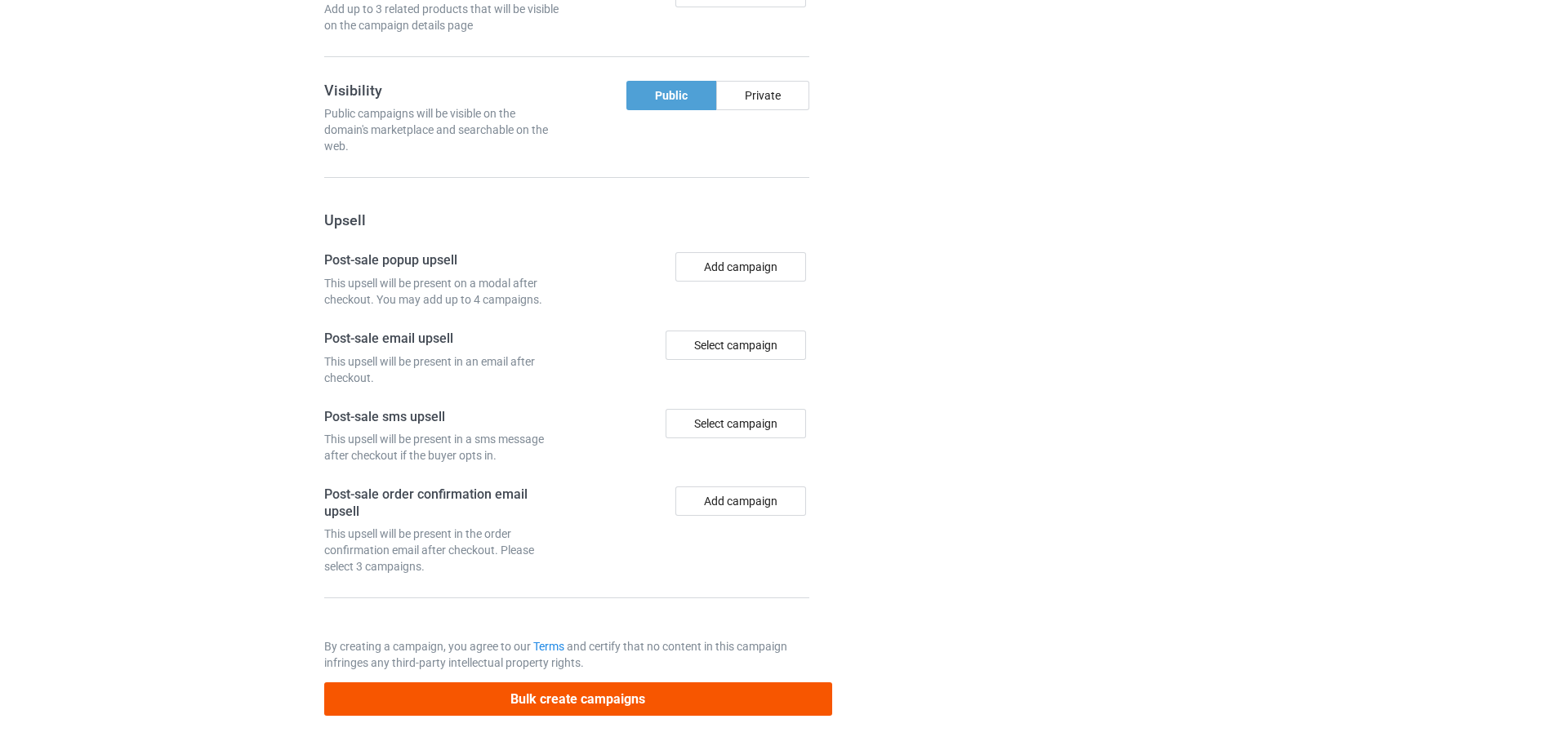
scroll to position [0, 0]
